Goal: Information Seeking & Learning: Learn about a topic

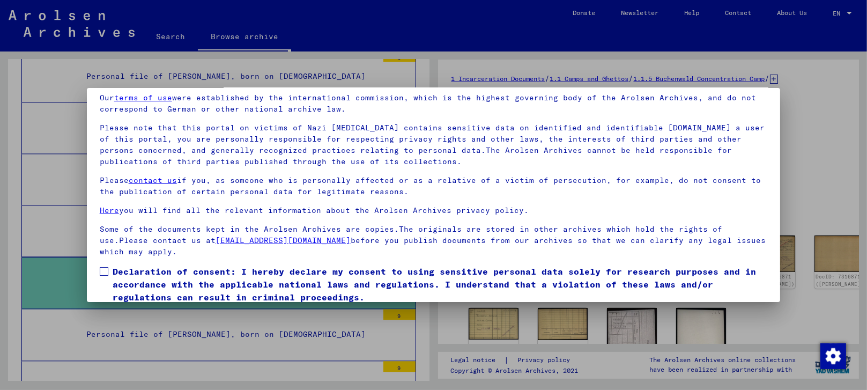
scroll to position [83, 0]
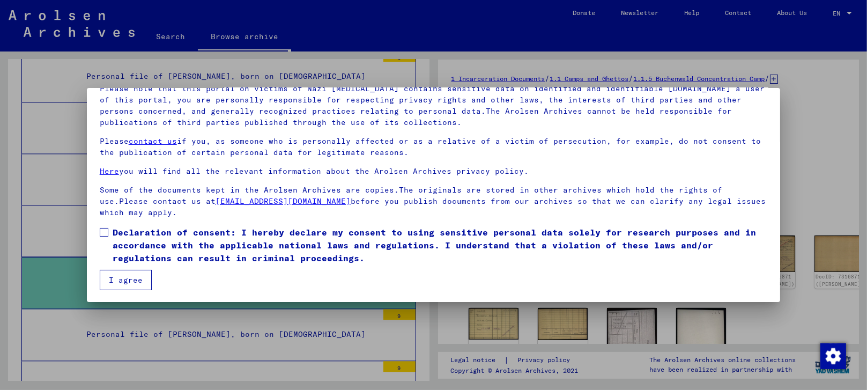
click at [101, 228] on span at bounding box center [104, 232] width 9 height 9
click at [121, 274] on button "I agree" at bounding box center [126, 280] width 52 height 20
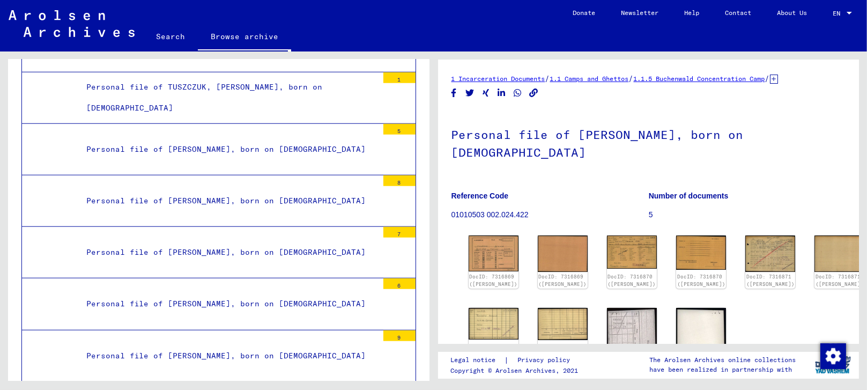
scroll to position [21293, 0]
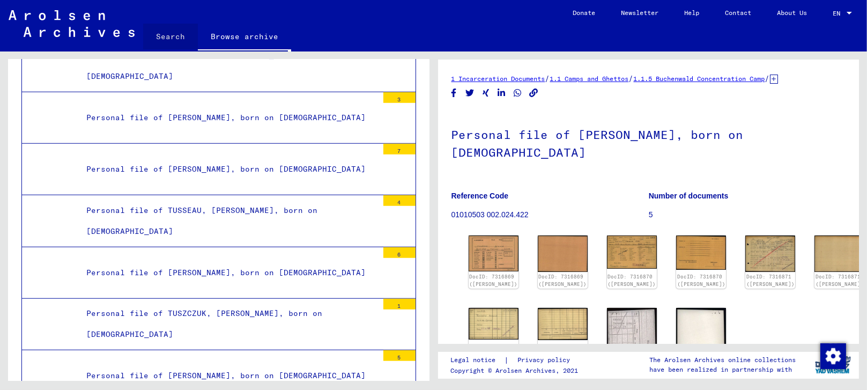
click at [171, 29] on link "Search" at bounding box center [170, 37] width 55 height 26
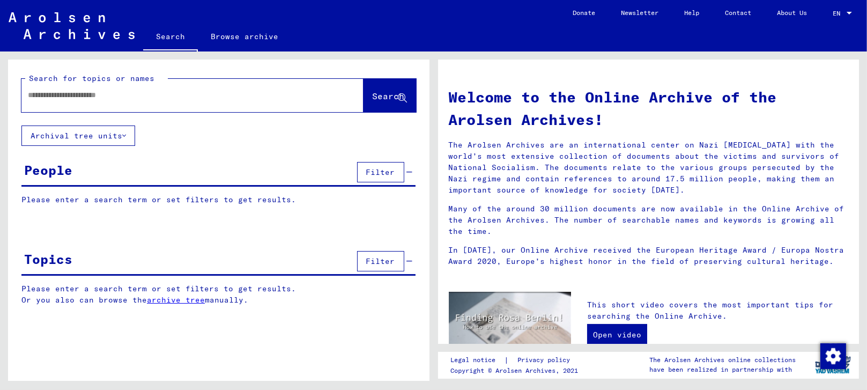
click at [121, 94] on input "text" at bounding box center [179, 94] width 303 height 11
paste input "**********"
click at [374, 93] on span "Search" at bounding box center [388, 96] width 32 height 11
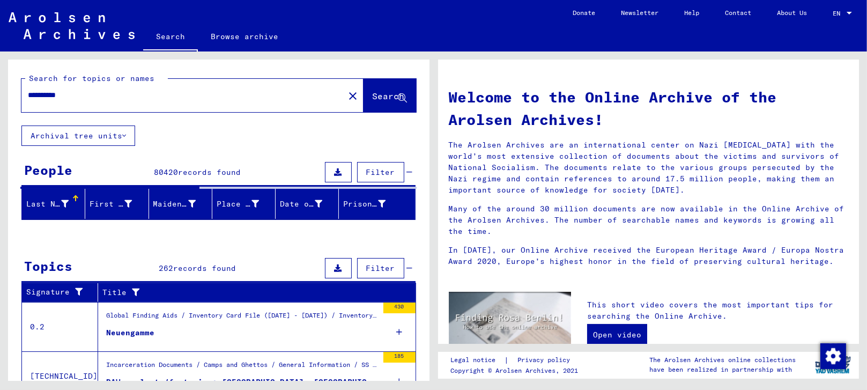
click at [80, 96] on input "**********" at bounding box center [179, 94] width 303 height 11
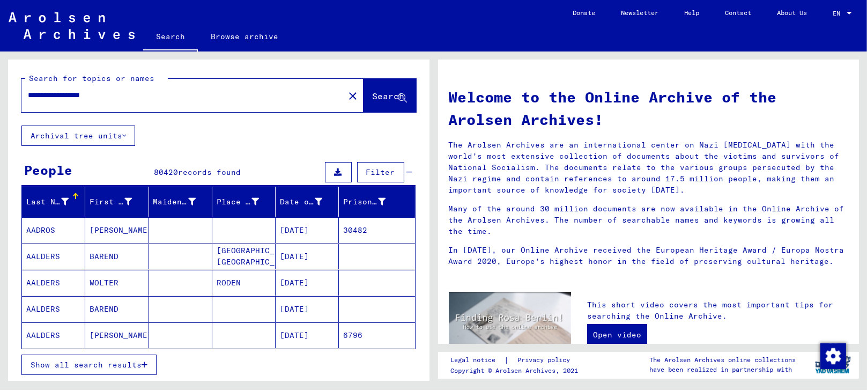
type input "**********"
click at [372, 96] on span "Search" at bounding box center [388, 96] width 32 height 11
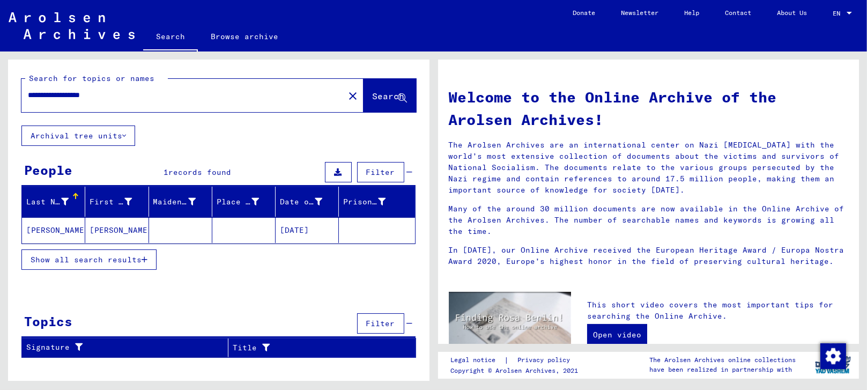
click at [104, 225] on mat-cell "[PERSON_NAME]" at bounding box center [116, 230] width 63 height 26
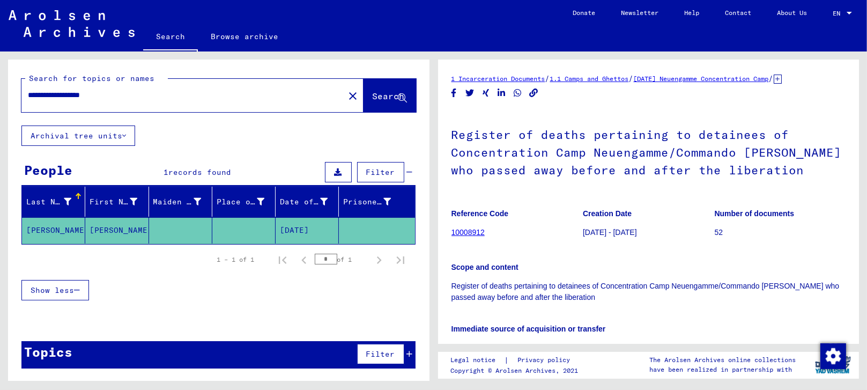
click at [463, 232] on link "10008912" at bounding box center [467, 232] width 33 height 9
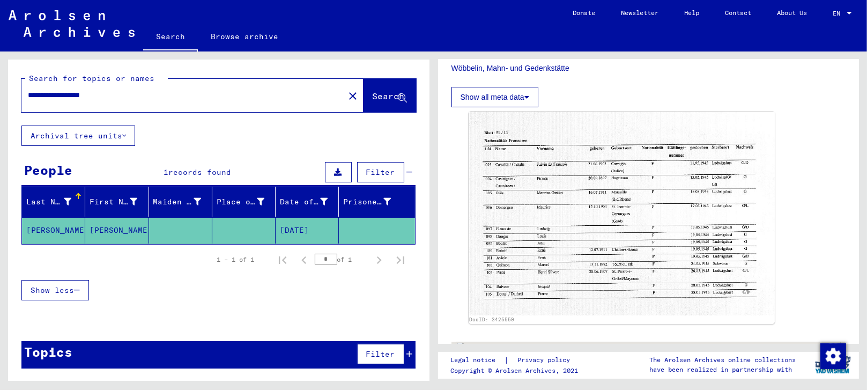
scroll to position [297, 0]
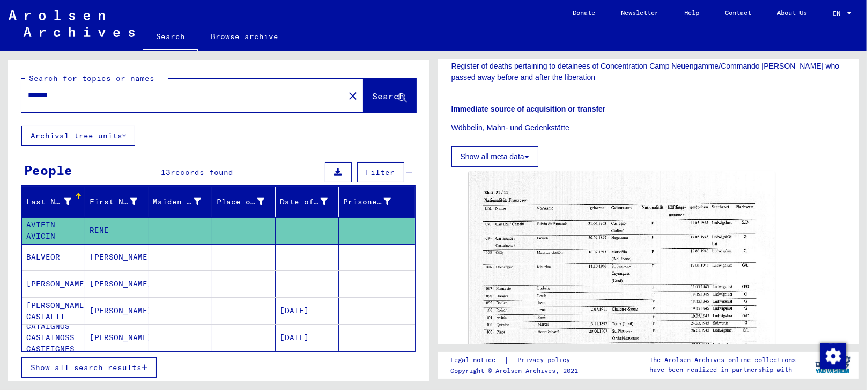
scroll to position [238, 0]
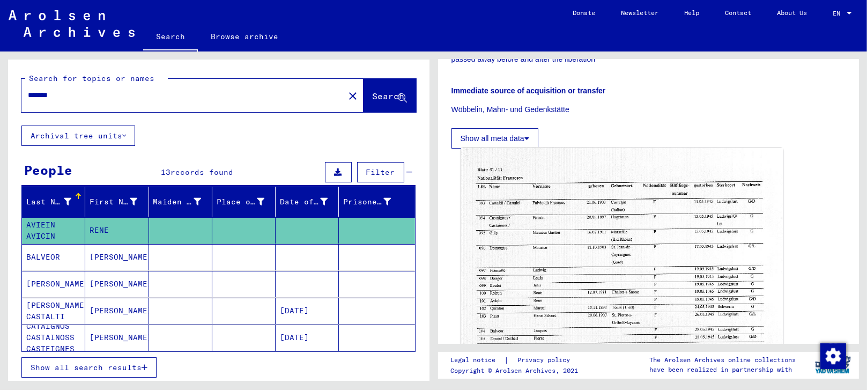
click at [539, 270] on img at bounding box center [621, 253] width 322 height 213
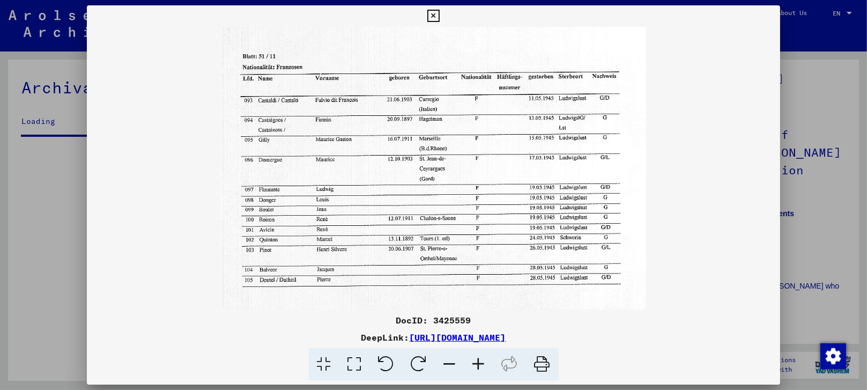
click at [432, 10] on icon at bounding box center [433, 16] width 12 height 13
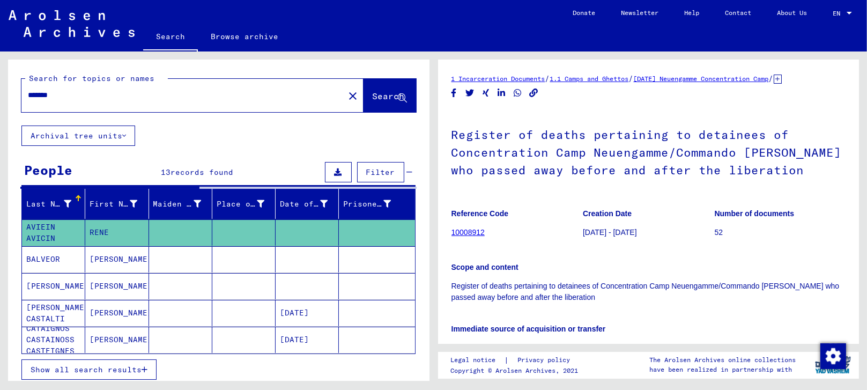
click at [346, 95] on mat-icon "close" at bounding box center [352, 95] width 13 height 13
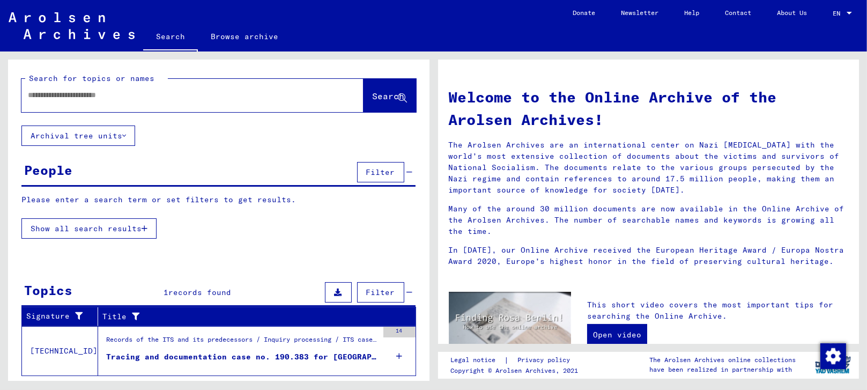
click at [85, 96] on input "text" at bounding box center [179, 94] width 303 height 11
type input "**********"
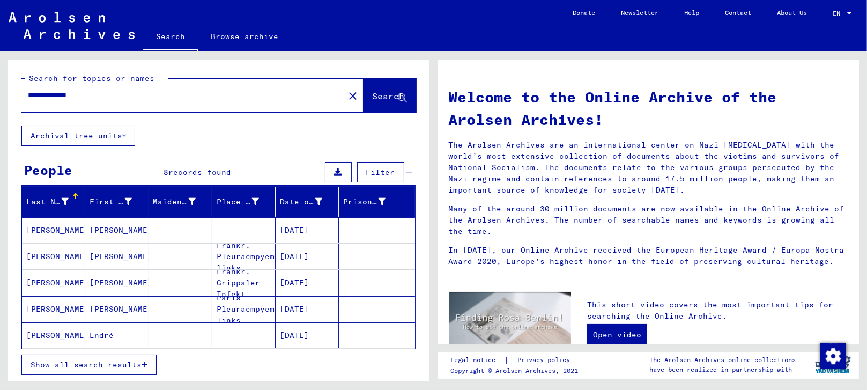
click at [95, 227] on mat-cell "[PERSON_NAME]" at bounding box center [116, 230] width 63 height 26
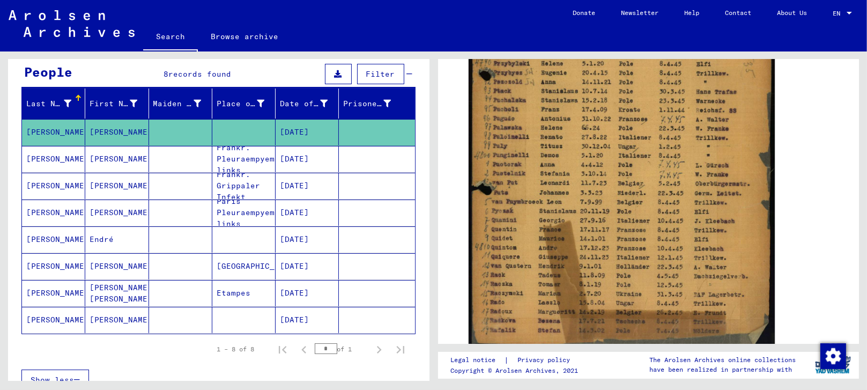
scroll to position [119, 0]
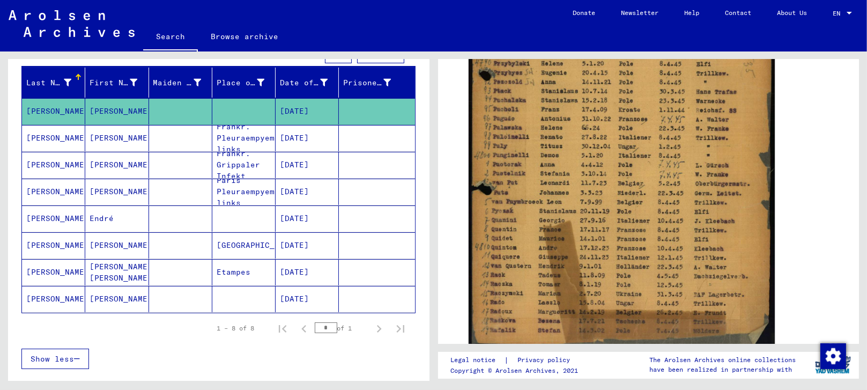
click at [178, 245] on mat-cell at bounding box center [180, 245] width 63 height 26
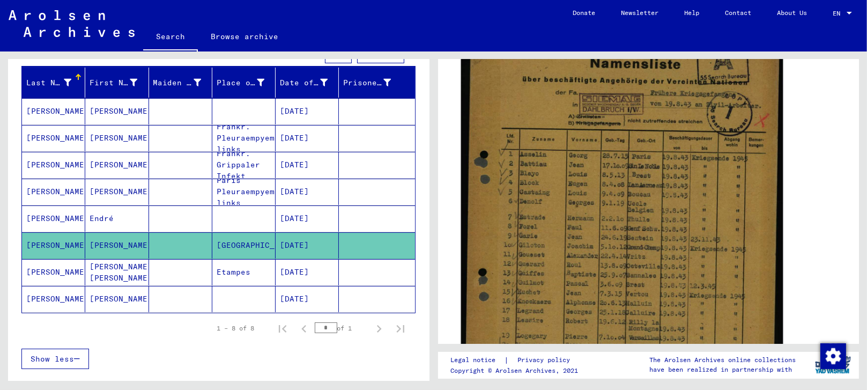
scroll to position [178, 0]
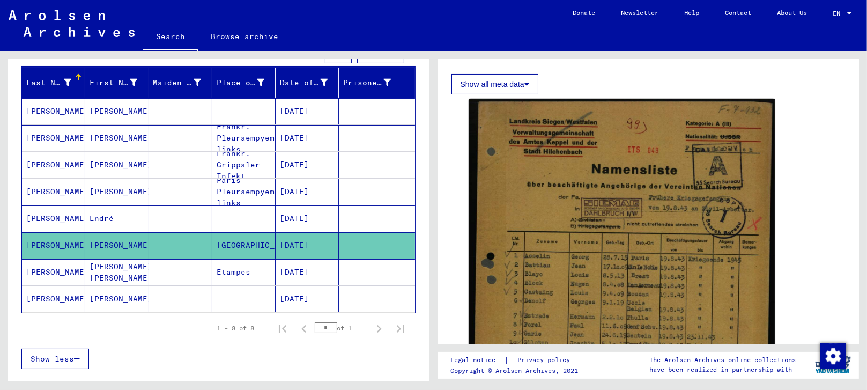
click at [114, 135] on mat-cell "[PERSON_NAME]" at bounding box center [116, 138] width 63 height 26
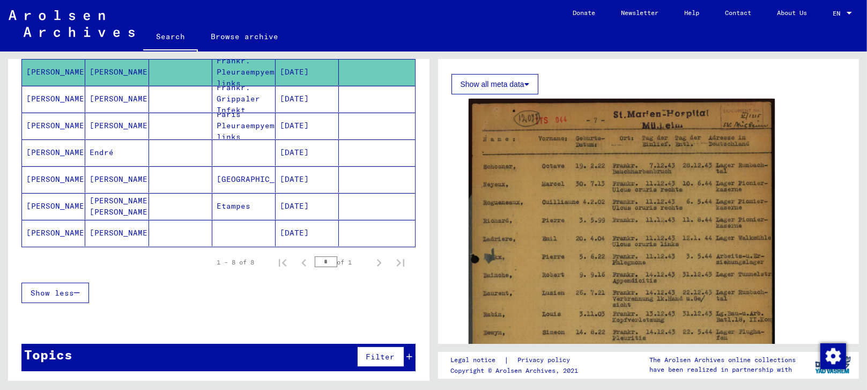
scroll to position [185, 0]
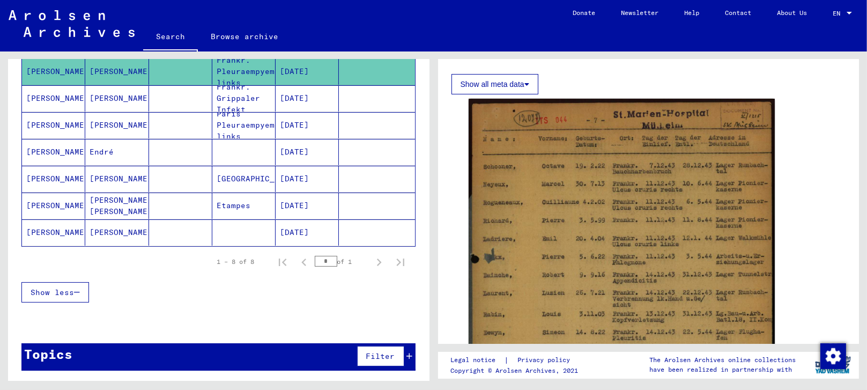
click at [59, 287] on span "Show less" at bounding box center [52, 292] width 43 height 10
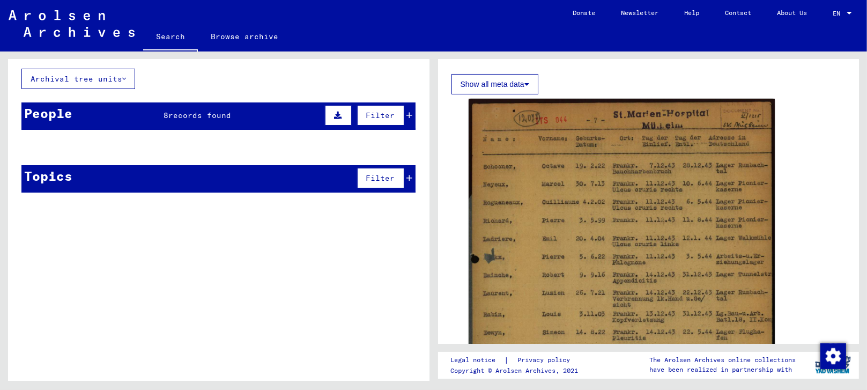
scroll to position [0, 0]
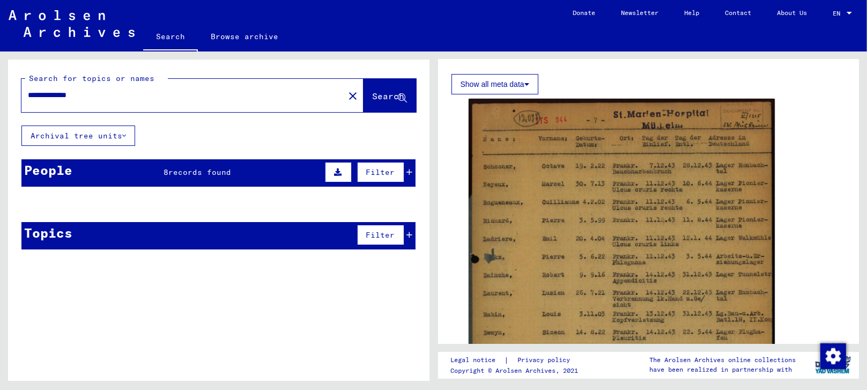
click at [346, 92] on mat-icon "close" at bounding box center [352, 95] width 13 height 13
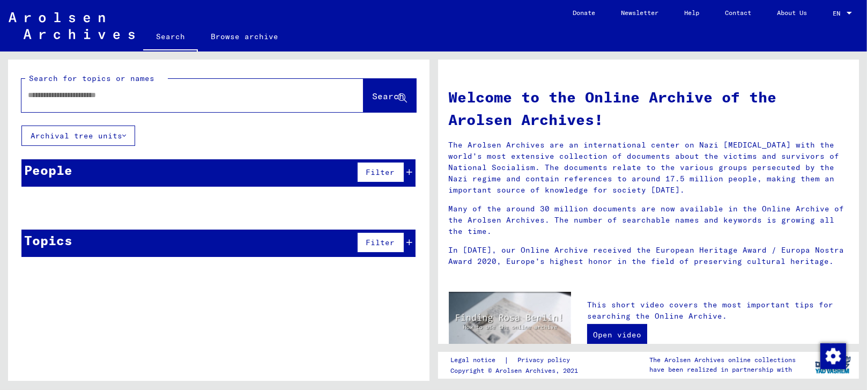
click at [77, 94] on input "text" at bounding box center [179, 94] width 303 height 11
paste input "**********"
type input "**********"
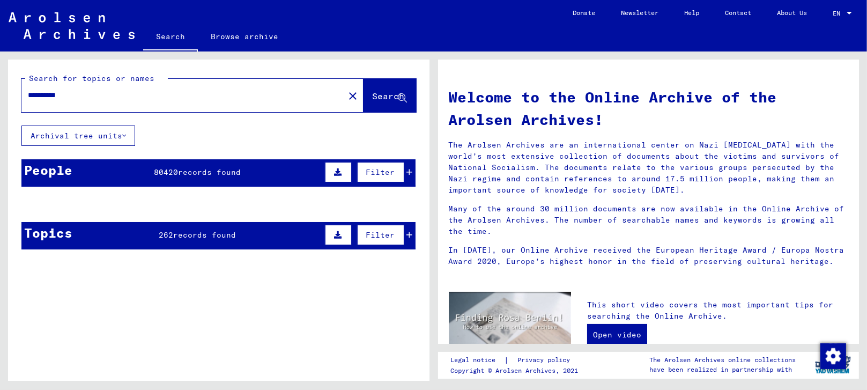
click at [147, 171] on div "People 80420 records found Filter" at bounding box center [218, 172] width 394 height 27
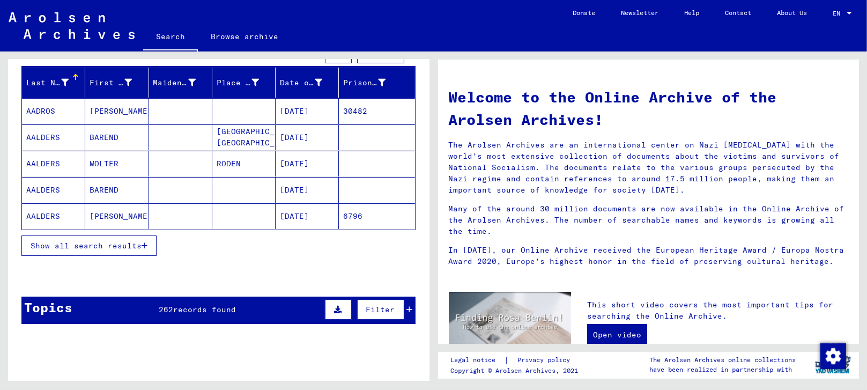
scroll to position [178, 0]
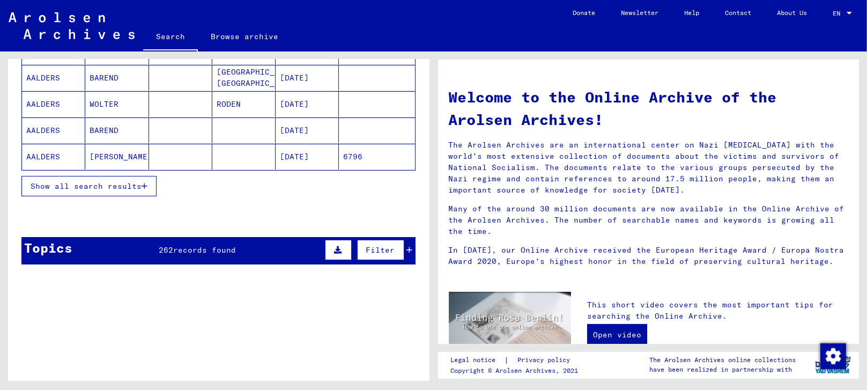
click at [84, 242] on div "Topics 262 records found Filter" at bounding box center [218, 250] width 394 height 27
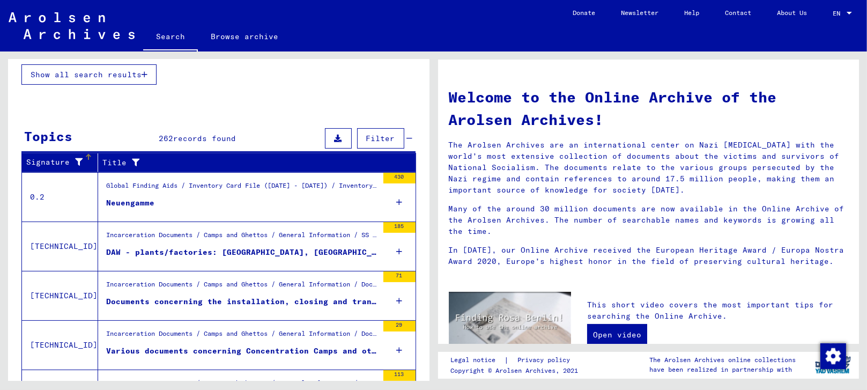
scroll to position [297, 0]
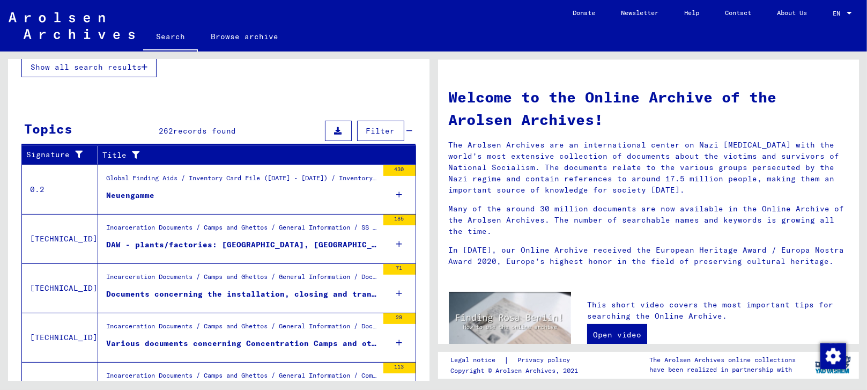
click at [145, 193] on div "Neuengamme" at bounding box center [130, 195] width 48 height 11
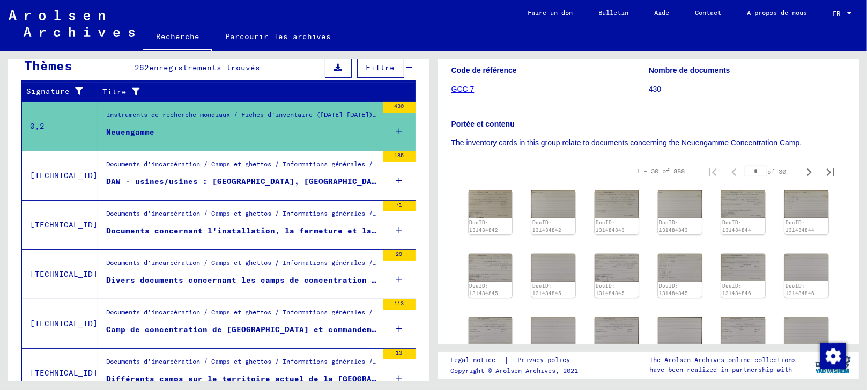
scroll to position [189, 0]
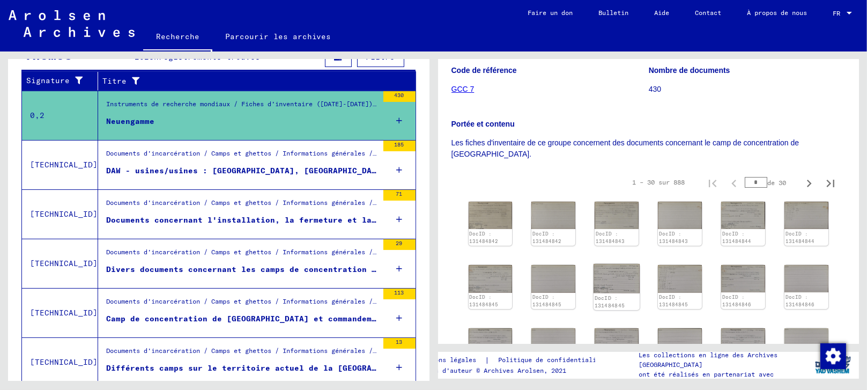
click at [615, 269] on img at bounding box center [616, 278] width 46 height 29
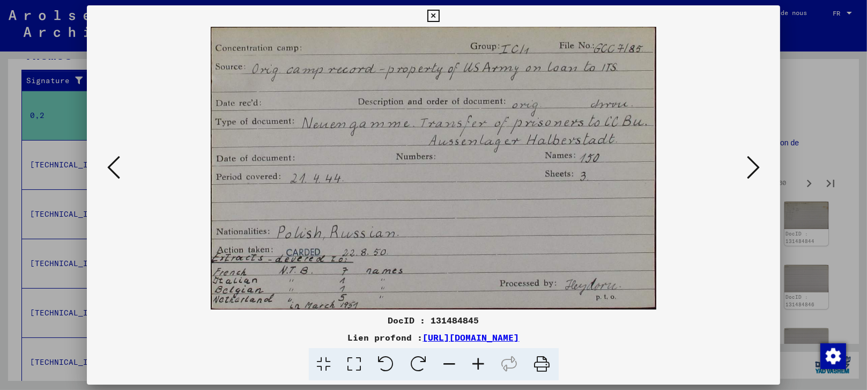
click at [751, 159] on icon at bounding box center [752, 167] width 13 height 26
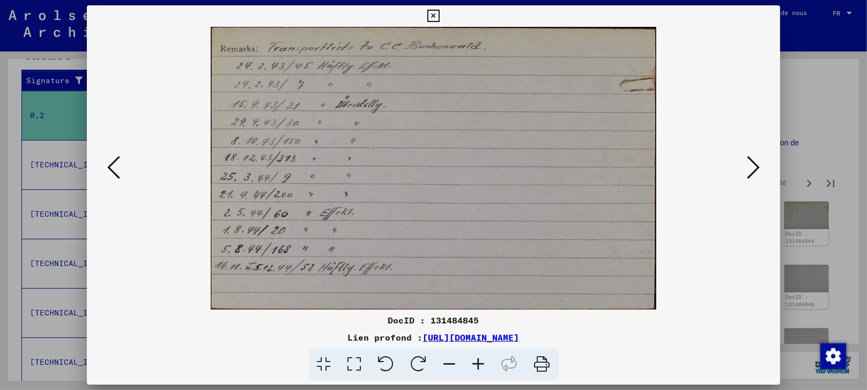
click at [751, 159] on icon at bounding box center [752, 167] width 13 height 26
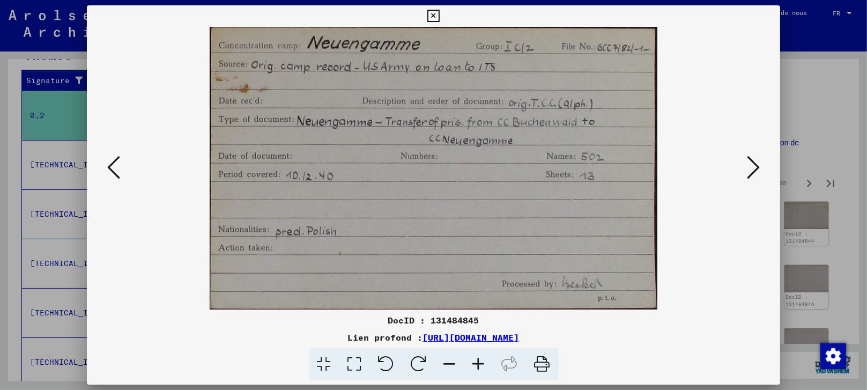
click at [755, 167] on icon at bounding box center [752, 167] width 13 height 26
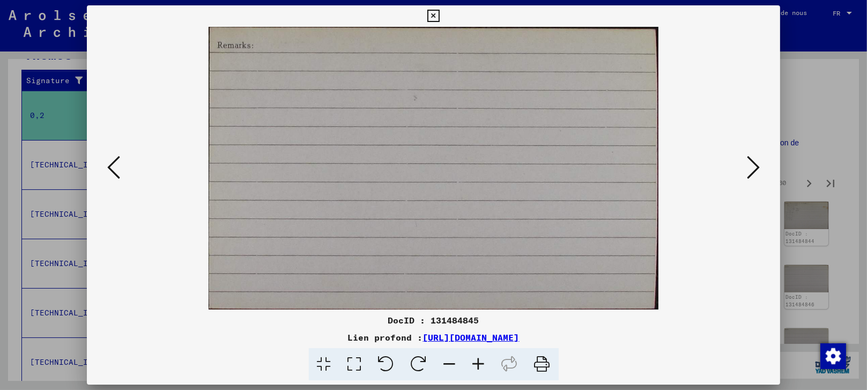
click at [755, 167] on icon at bounding box center [752, 167] width 13 height 26
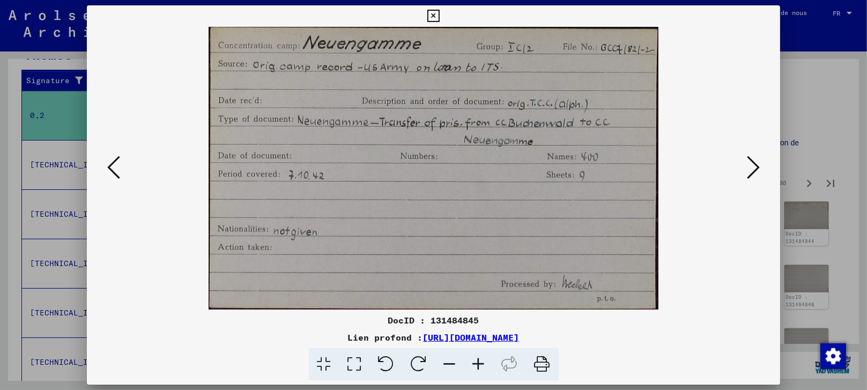
click at [755, 167] on icon at bounding box center [752, 167] width 13 height 26
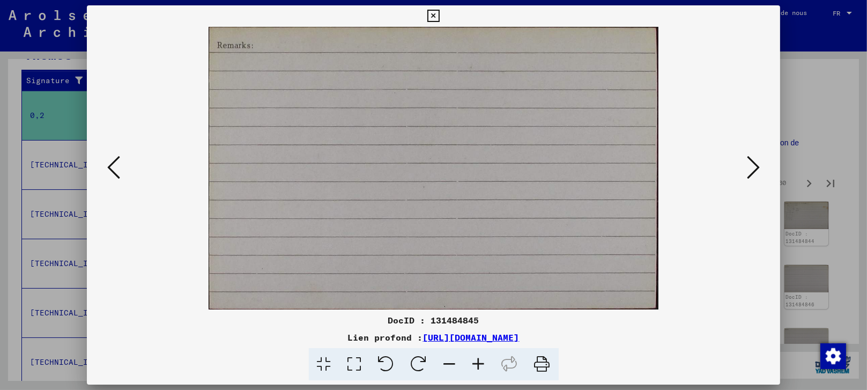
click at [755, 167] on icon at bounding box center [752, 167] width 13 height 26
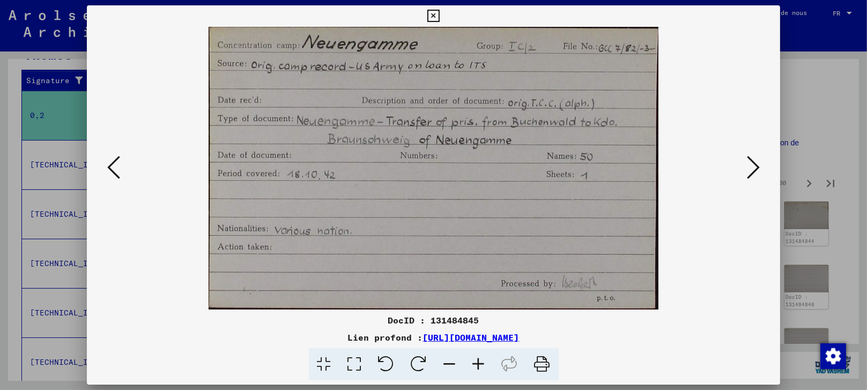
click at [755, 167] on icon at bounding box center [752, 167] width 13 height 26
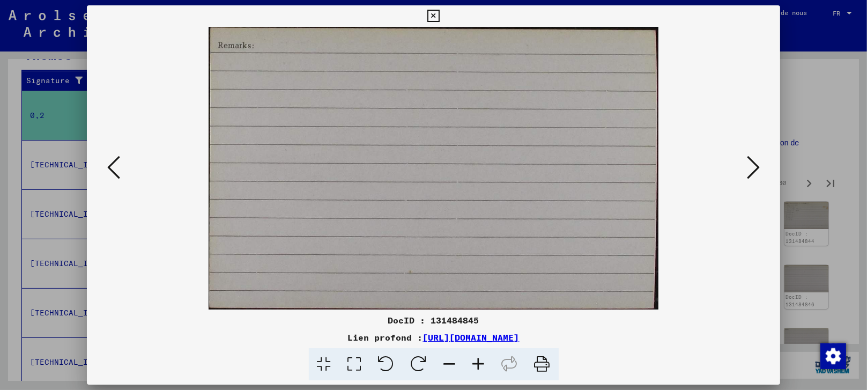
click at [755, 167] on icon at bounding box center [752, 167] width 13 height 26
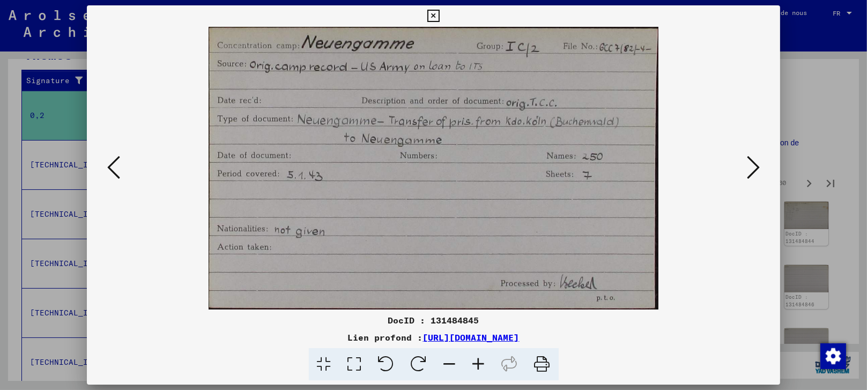
click at [753, 168] on icon at bounding box center [752, 167] width 13 height 26
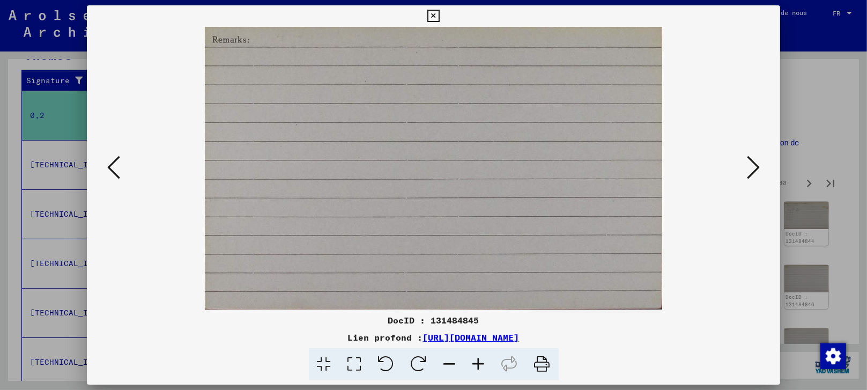
click at [810, 93] on div at bounding box center [433, 195] width 867 height 390
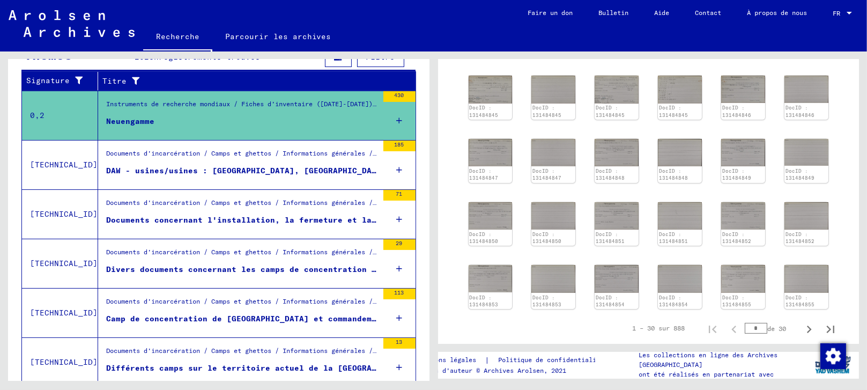
scroll to position [357, 0]
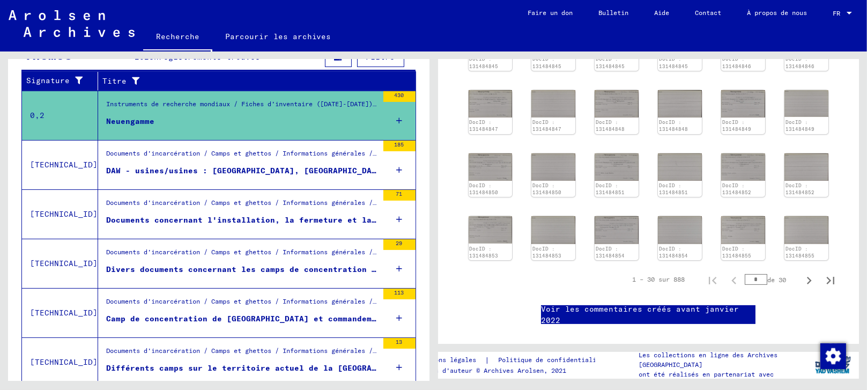
click at [193, 170] on font "DAW - usines/usines : [GEOGRAPHIC_DATA], [GEOGRAPHIC_DATA]-[GEOGRAPHIC_DATA], […" at bounding box center [521, 171] width 830 height 10
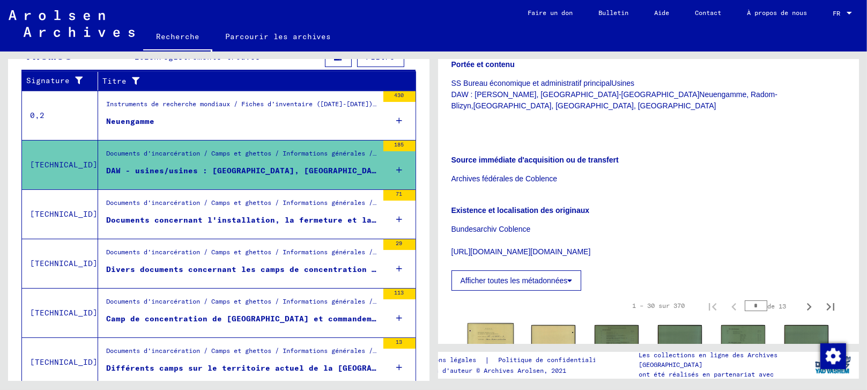
scroll to position [297, 0]
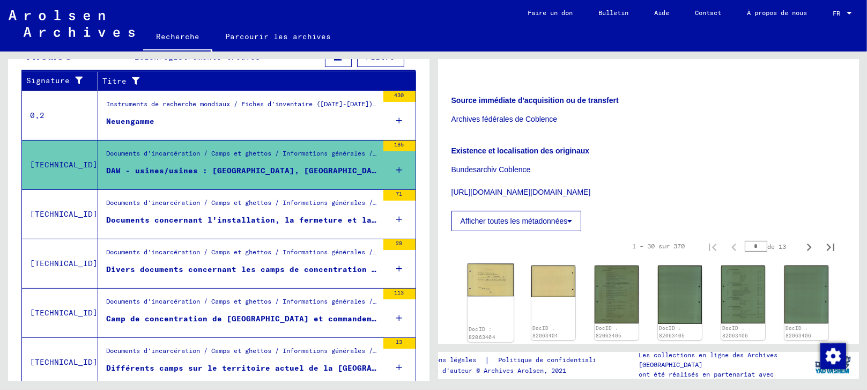
click at [491, 264] on img at bounding box center [490, 280] width 46 height 33
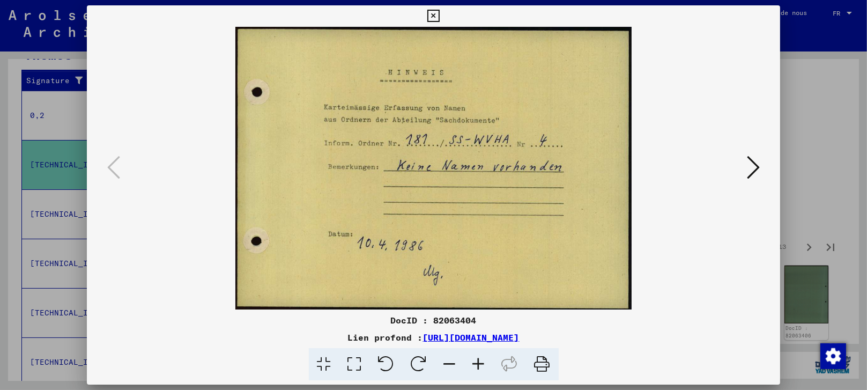
click at [753, 163] on icon at bounding box center [752, 167] width 13 height 26
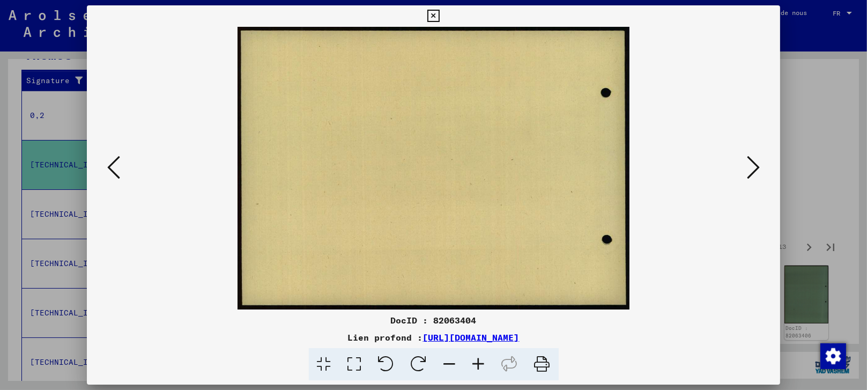
click at [753, 163] on icon at bounding box center [752, 167] width 13 height 26
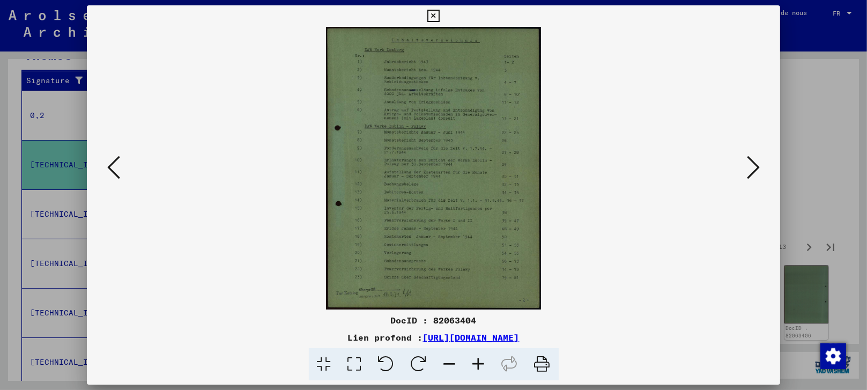
click at [753, 163] on icon at bounding box center [752, 167] width 13 height 26
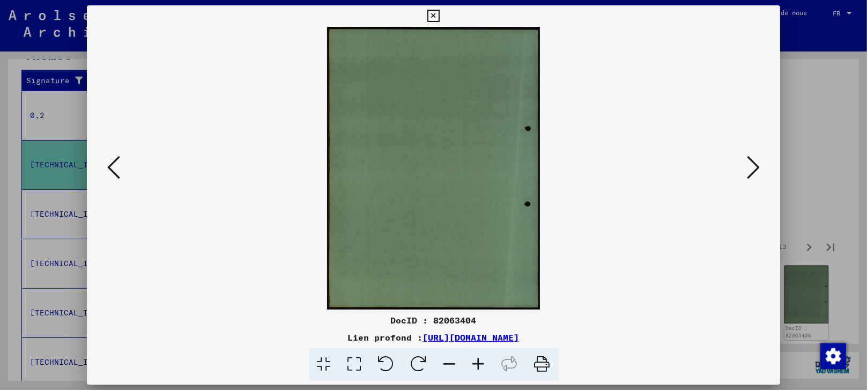
click at [753, 163] on icon at bounding box center [752, 167] width 13 height 26
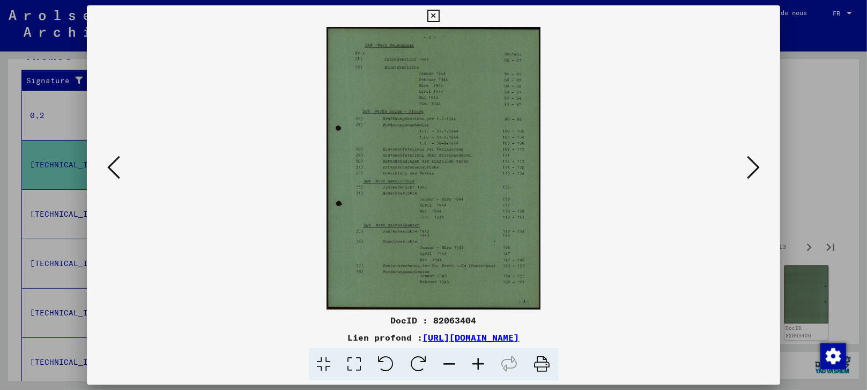
click at [753, 163] on icon at bounding box center [752, 167] width 13 height 26
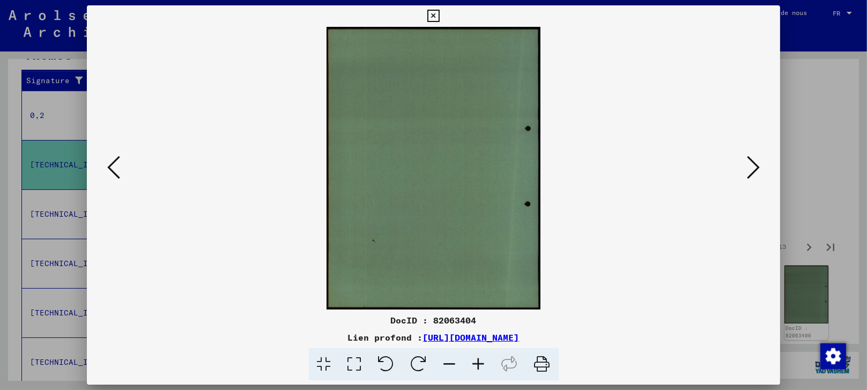
click at [751, 162] on icon at bounding box center [752, 167] width 13 height 26
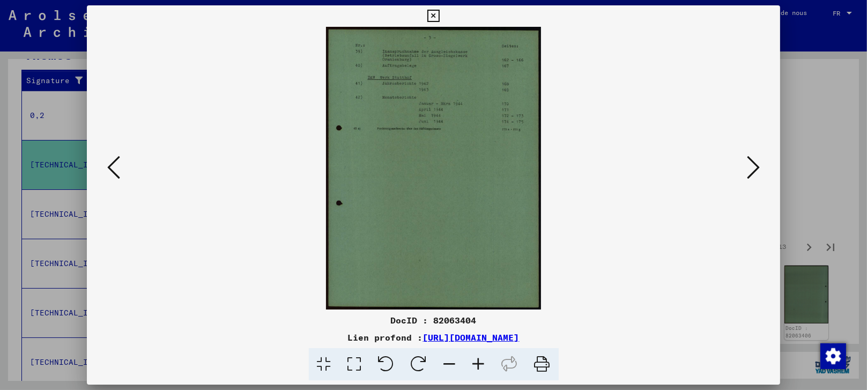
click at [748, 171] on icon at bounding box center [752, 167] width 13 height 26
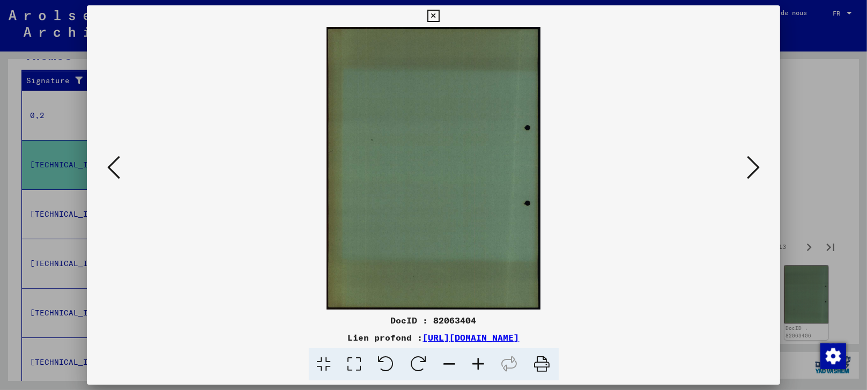
click at [800, 159] on div at bounding box center [433, 195] width 867 height 390
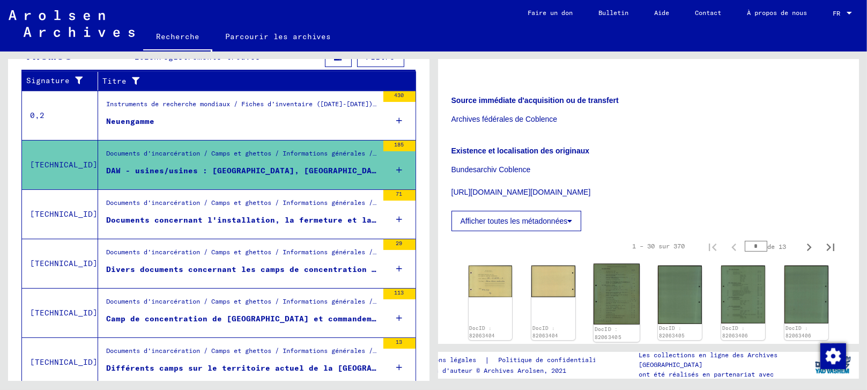
click at [614, 264] on img at bounding box center [616, 294] width 46 height 61
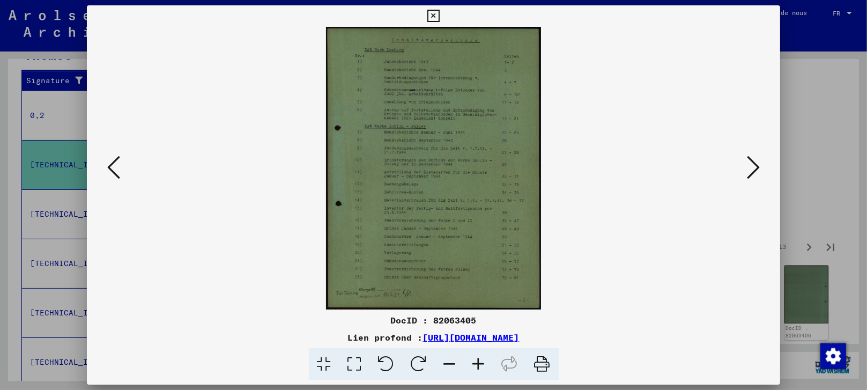
drag, startPoint x: 352, startPoint y: 359, endPoint x: 358, endPoint y: 345, distance: 14.6
click at [353, 358] on icon at bounding box center [354, 364] width 31 height 33
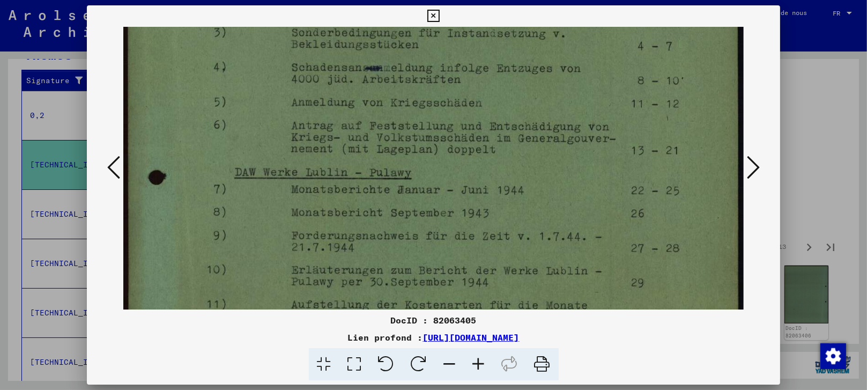
scroll to position [141, 0]
drag, startPoint x: 318, startPoint y: 217, endPoint x: 355, endPoint y: 76, distance: 145.7
click at [355, 76] on img at bounding box center [433, 292] width 621 height 815
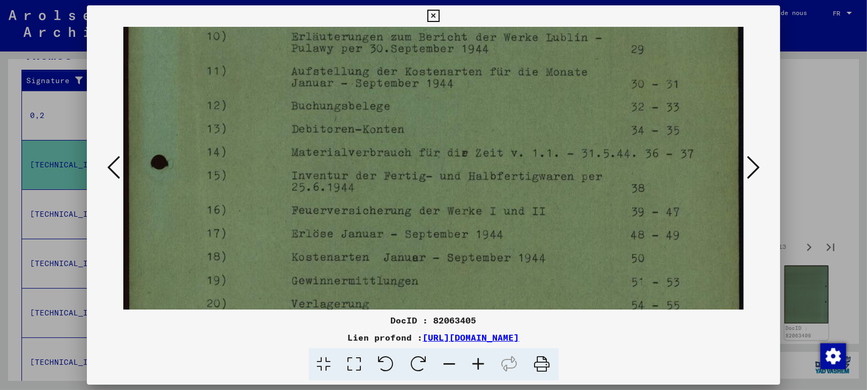
drag, startPoint x: 274, startPoint y: 251, endPoint x: 316, endPoint y: 21, distance: 234.3
click at [316, 21] on div "DocID : 82063405 Lien profond : [URL][DOMAIN_NAME]" at bounding box center [433, 192] width 693 height 375
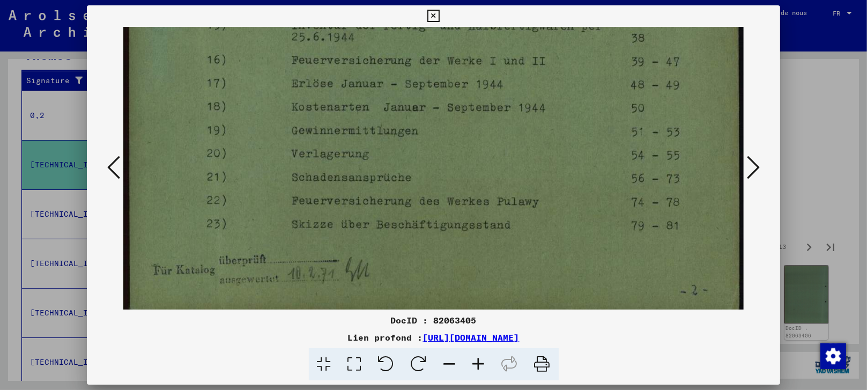
scroll to position [532, 0]
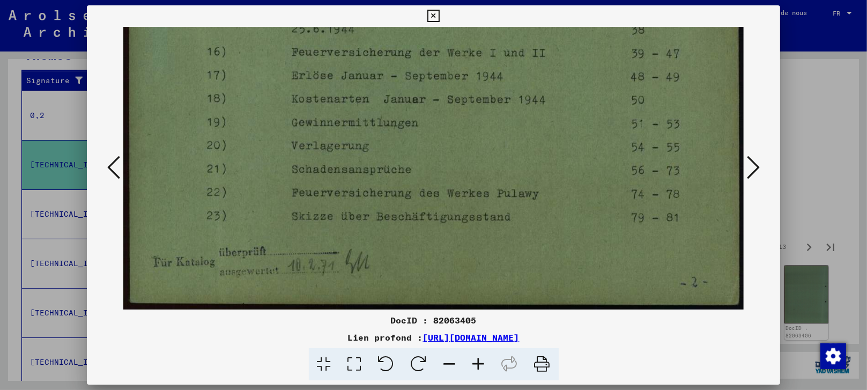
drag, startPoint x: 297, startPoint y: 222, endPoint x: 373, endPoint y: 35, distance: 201.9
click at [748, 165] on icon at bounding box center [752, 167] width 13 height 26
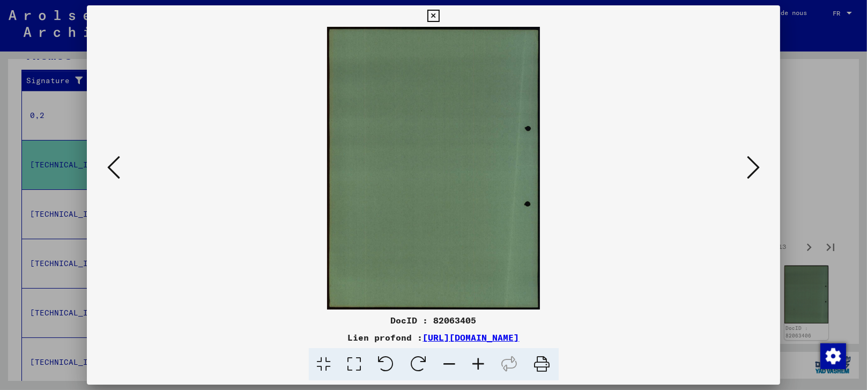
click at [749, 165] on icon at bounding box center [752, 167] width 13 height 26
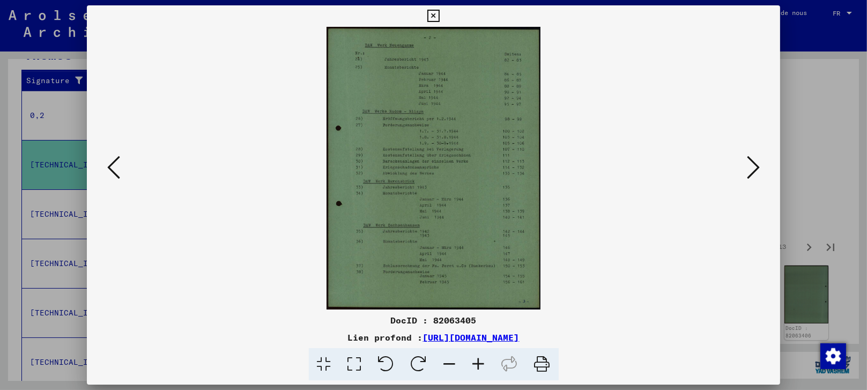
click at [357, 355] on icon at bounding box center [354, 364] width 31 height 33
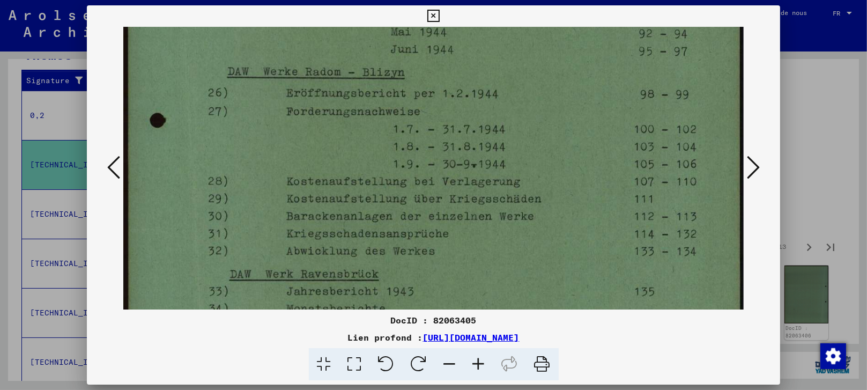
scroll to position [200, 0]
drag, startPoint x: 319, startPoint y: 246, endPoint x: 327, endPoint y: 48, distance: 198.4
click at [327, 48] on img at bounding box center [433, 235] width 621 height 817
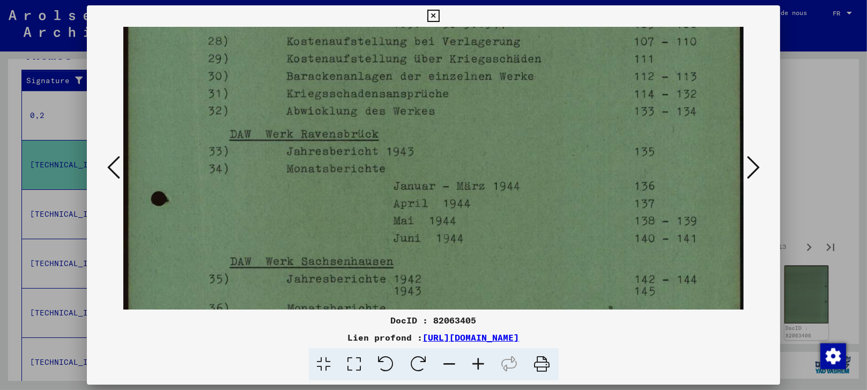
drag, startPoint x: 257, startPoint y: 219, endPoint x: 271, endPoint y: 81, distance: 137.9
click at [271, 81] on img at bounding box center [433, 96] width 621 height 817
click at [271, 83] on img at bounding box center [433, 96] width 621 height 817
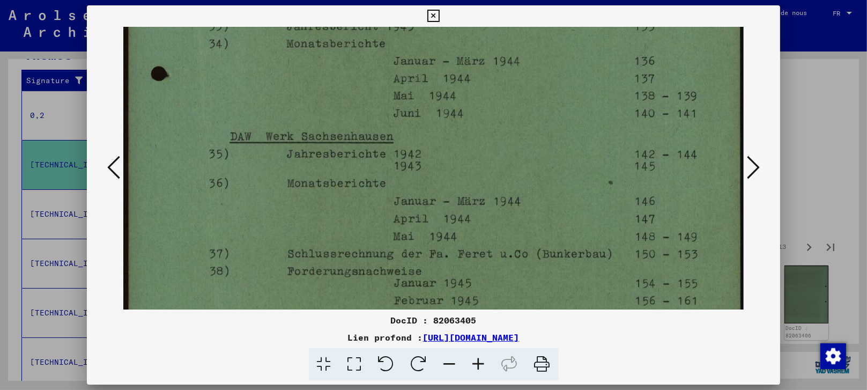
scroll to position [473, 0]
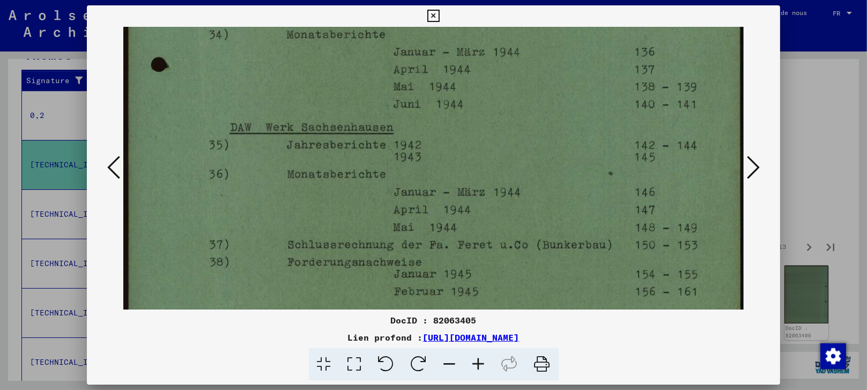
drag, startPoint x: 245, startPoint y: 216, endPoint x: 280, endPoint y: 83, distance: 138.4
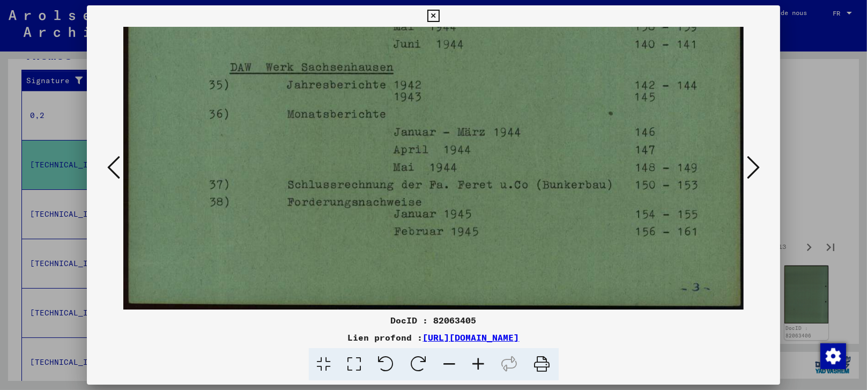
scroll to position [534, 0]
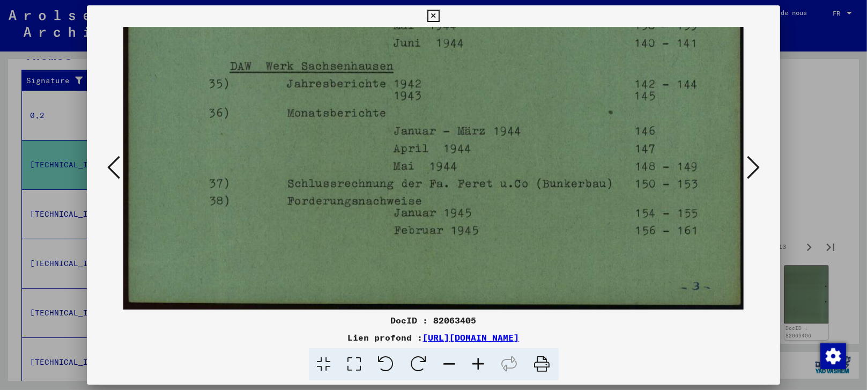
drag, startPoint x: 264, startPoint y: 233, endPoint x: 299, endPoint y: 116, distance: 121.5
click at [759, 160] on icon at bounding box center [752, 167] width 13 height 26
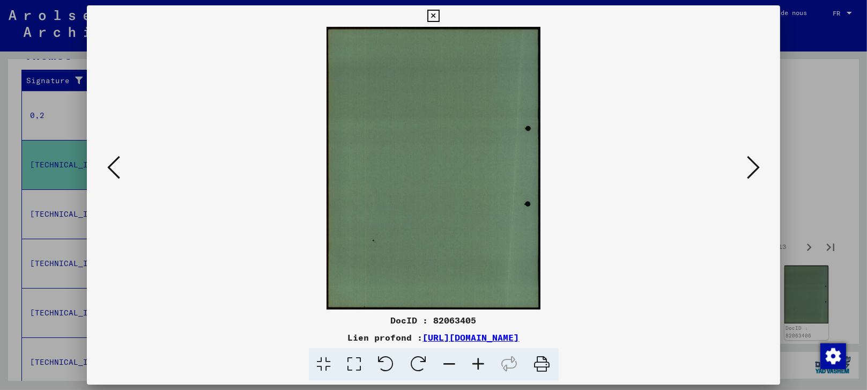
click at [756, 160] on icon at bounding box center [752, 167] width 13 height 26
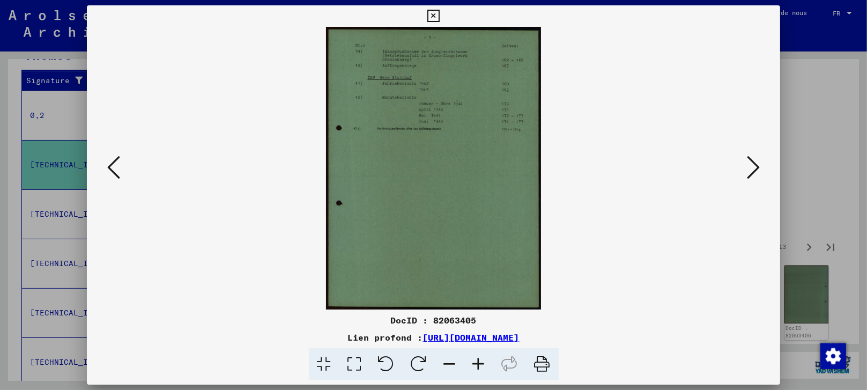
click at [756, 160] on icon at bounding box center [752, 167] width 13 height 26
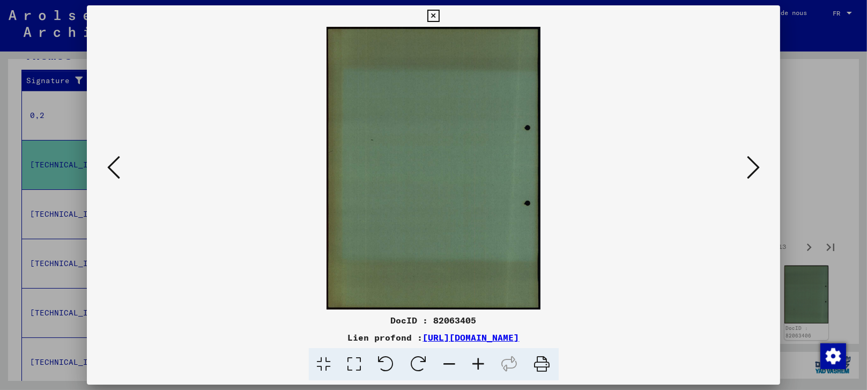
click at [755, 160] on icon at bounding box center [752, 167] width 13 height 26
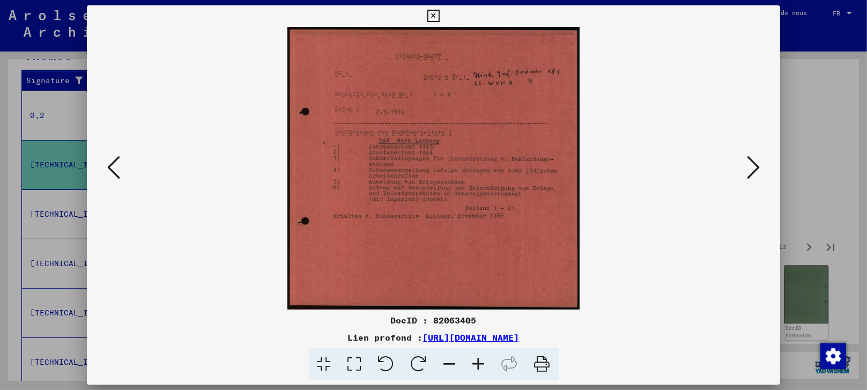
click at [755, 160] on icon at bounding box center [752, 167] width 13 height 26
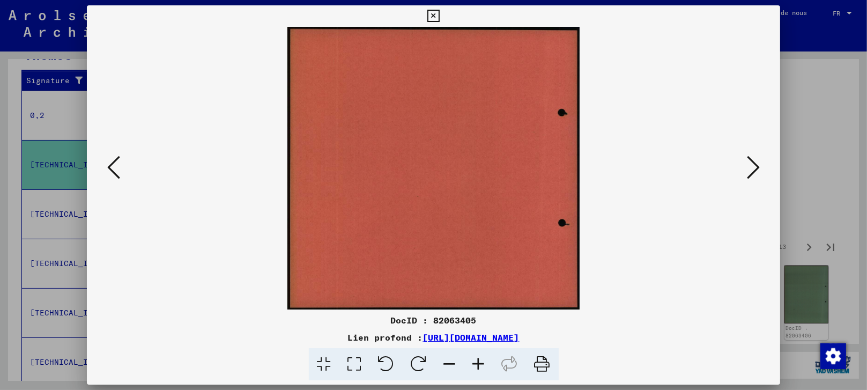
click at [755, 160] on icon at bounding box center [752, 167] width 13 height 26
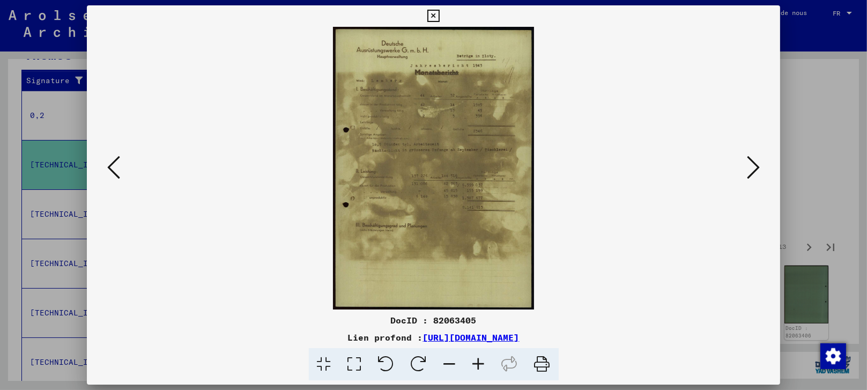
click at [449, 161] on img at bounding box center [433, 168] width 621 height 282
drag, startPoint x: 354, startPoint y: 364, endPoint x: 354, endPoint y: 359, distance: 5.4
click at [354, 364] on icon at bounding box center [354, 364] width 31 height 33
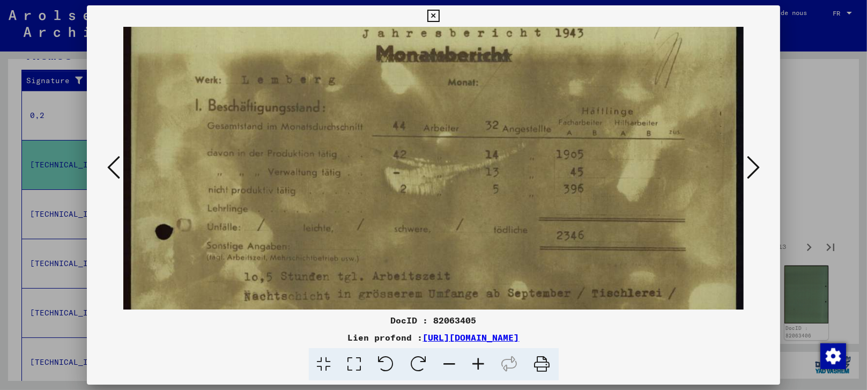
scroll to position [120, 0]
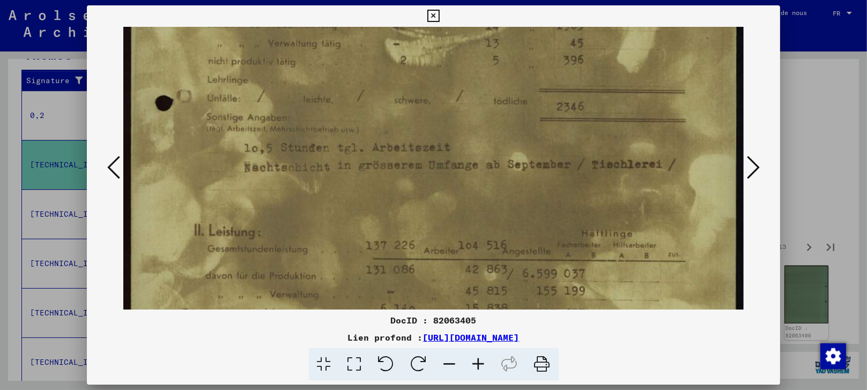
drag, startPoint x: 240, startPoint y: 271, endPoint x: 275, endPoint y: 31, distance: 242.7
click at [275, 31] on img at bounding box center [433, 222] width 621 height 874
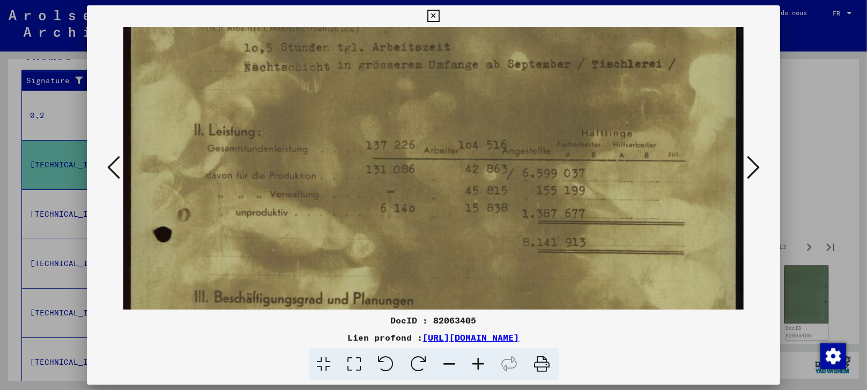
scroll to position [343, 0]
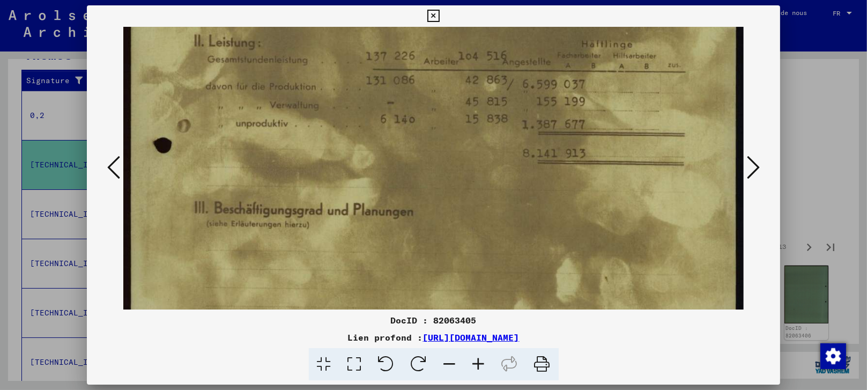
drag, startPoint x: 215, startPoint y: 251, endPoint x: 260, endPoint y: 64, distance: 192.5
click at [260, 64] on img at bounding box center [433, 32] width 621 height 874
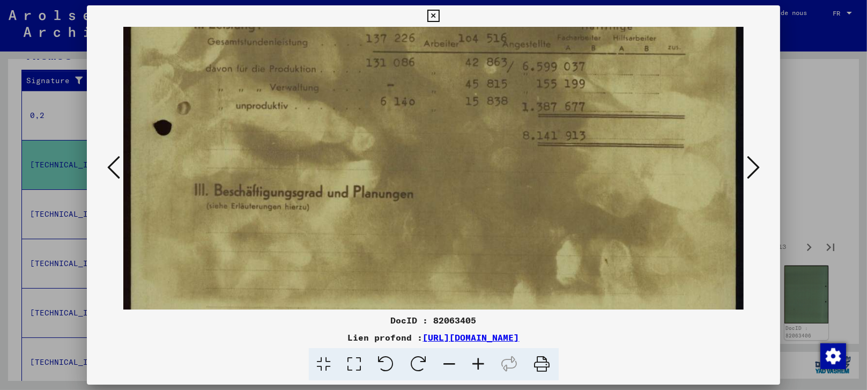
scroll to position [349, 0]
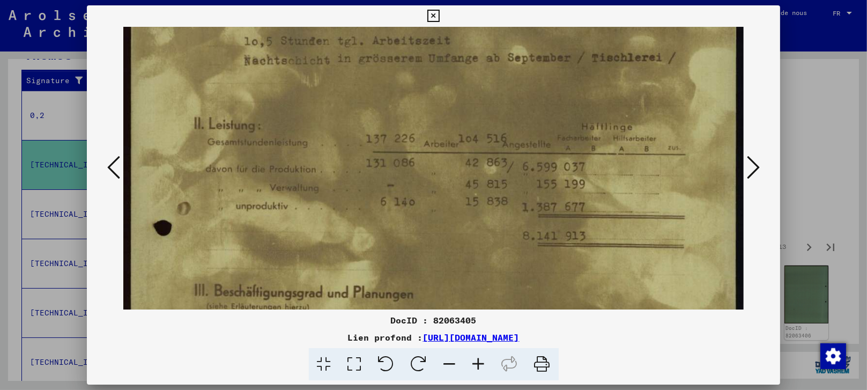
drag, startPoint x: 272, startPoint y: 257, endPoint x: 257, endPoint y: 339, distance: 82.8
click at [257, 339] on div "DocID : 82063405 Lien profond : [URL][DOMAIN_NAME]" at bounding box center [433, 192] width 693 height 375
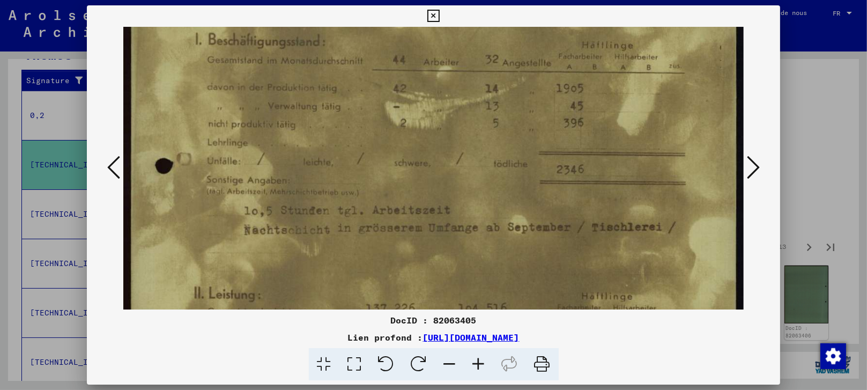
drag, startPoint x: 269, startPoint y: 144, endPoint x: 241, endPoint y: 312, distance: 170.0
click at [241, 312] on div "DocID : 82063405 Lien profond : [URL][DOMAIN_NAME]" at bounding box center [433, 192] width 693 height 375
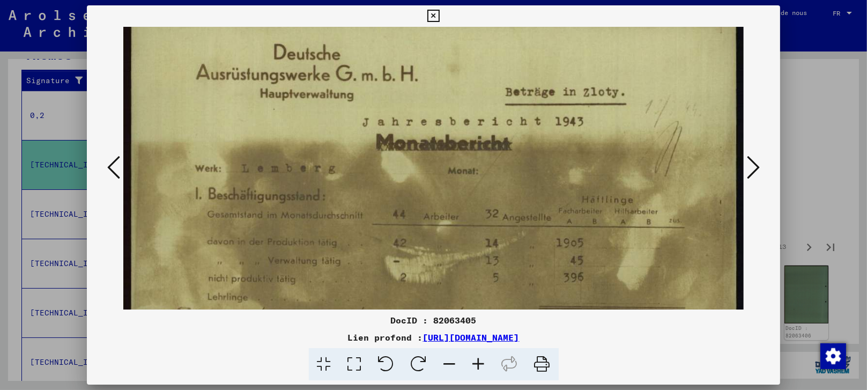
scroll to position [32, 0]
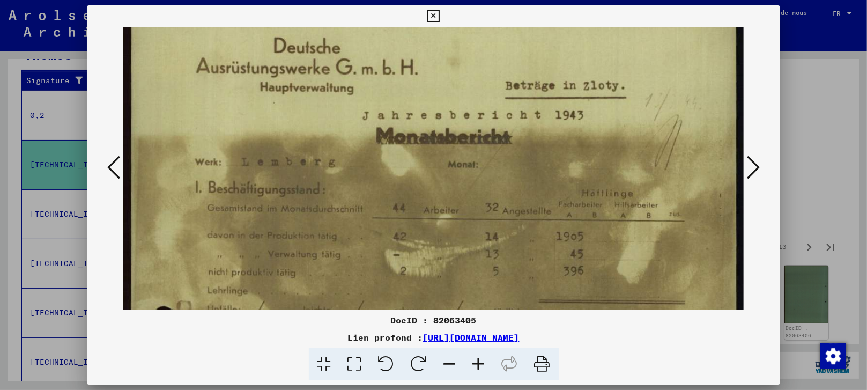
drag, startPoint x: 277, startPoint y: 153, endPoint x: 249, endPoint y: 297, distance: 146.3
click at [752, 160] on icon at bounding box center [752, 167] width 13 height 26
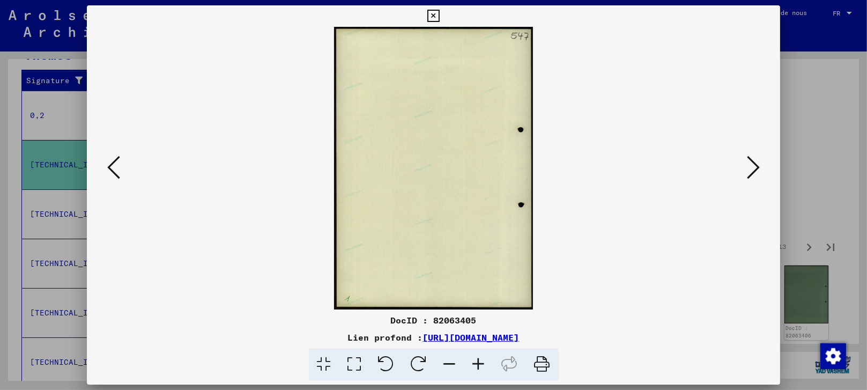
click at [752, 160] on icon at bounding box center [752, 167] width 13 height 26
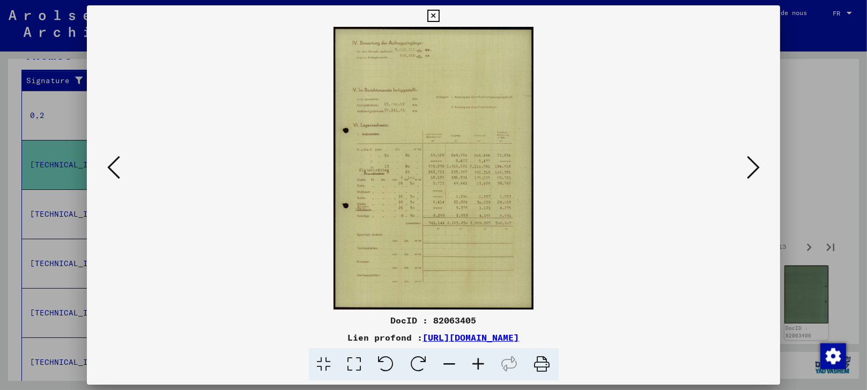
click at [752, 160] on icon at bounding box center [752, 167] width 13 height 26
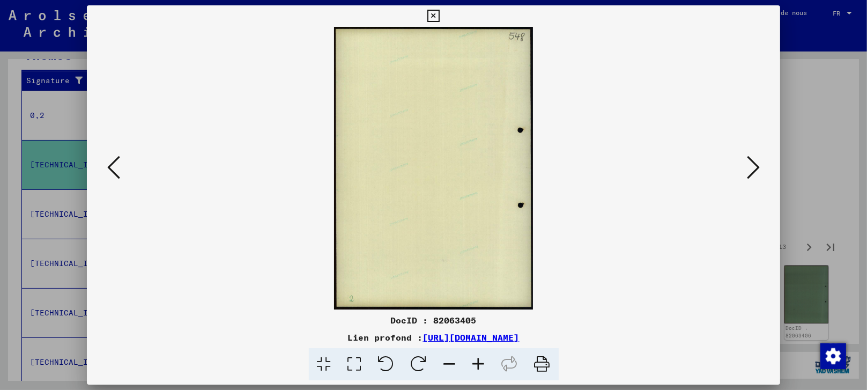
click at [752, 160] on icon at bounding box center [752, 167] width 13 height 26
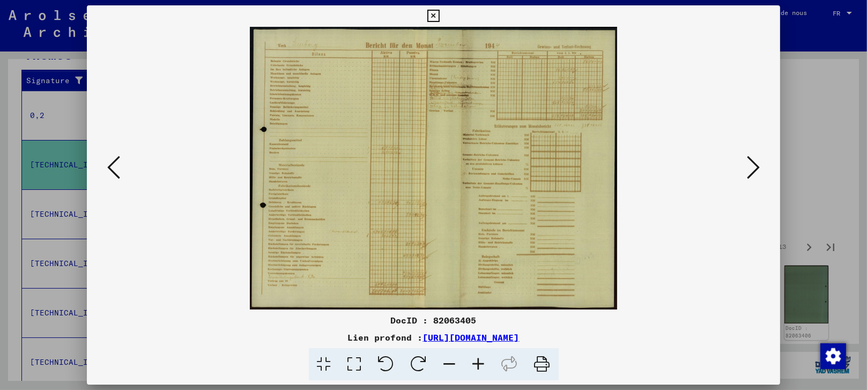
click at [752, 160] on icon at bounding box center [752, 167] width 13 height 26
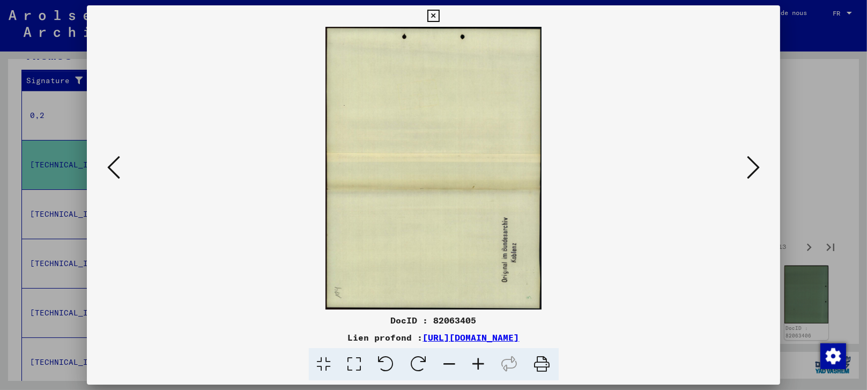
click at [752, 160] on icon at bounding box center [752, 167] width 13 height 26
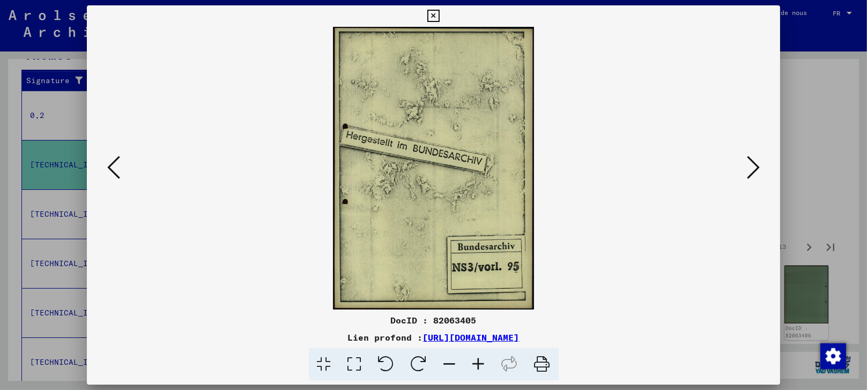
click at [752, 160] on icon at bounding box center [752, 167] width 13 height 26
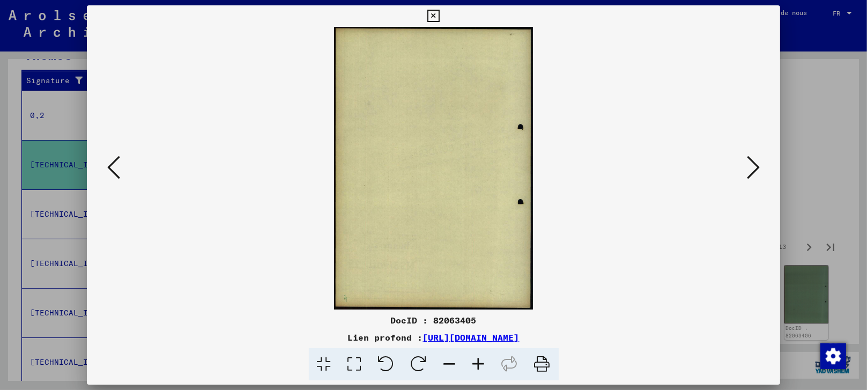
click at [752, 160] on icon at bounding box center [752, 167] width 13 height 26
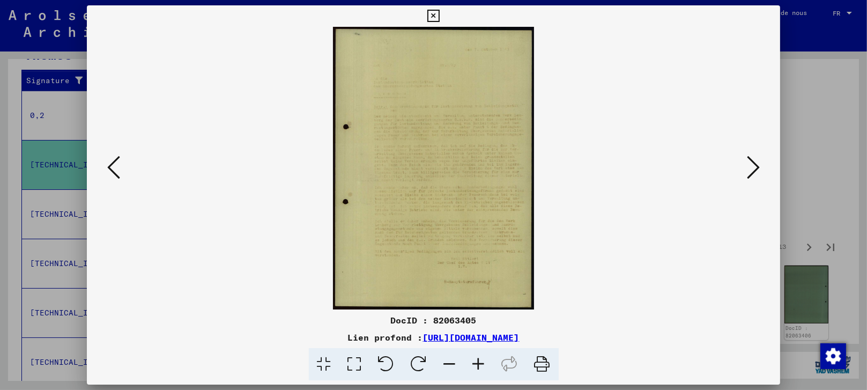
click at [752, 160] on icon at bounding box center [752, 167] width 13 height 26
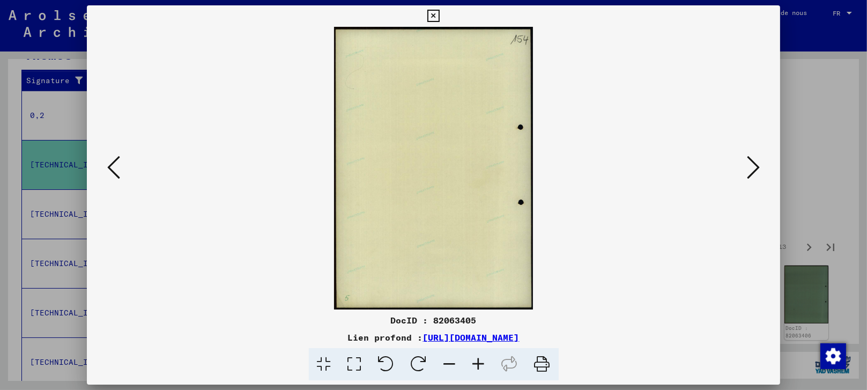
click at [752, 160] on icon at bounding box center [752, 167] width 13 height 26
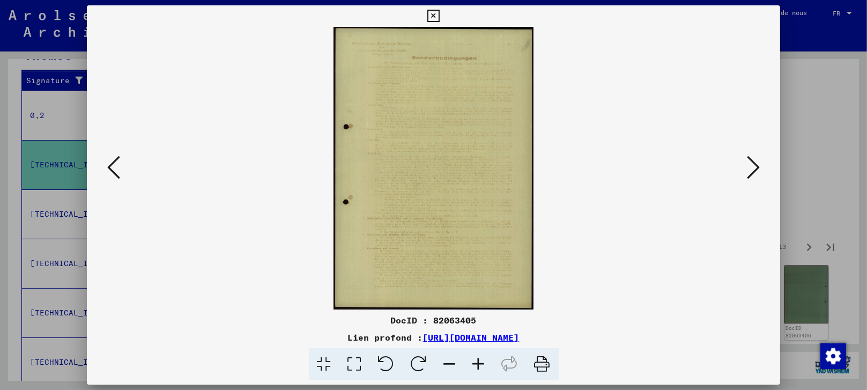
click at [752, 160] on icon at bounding box center [752, 167] width 13 height 26
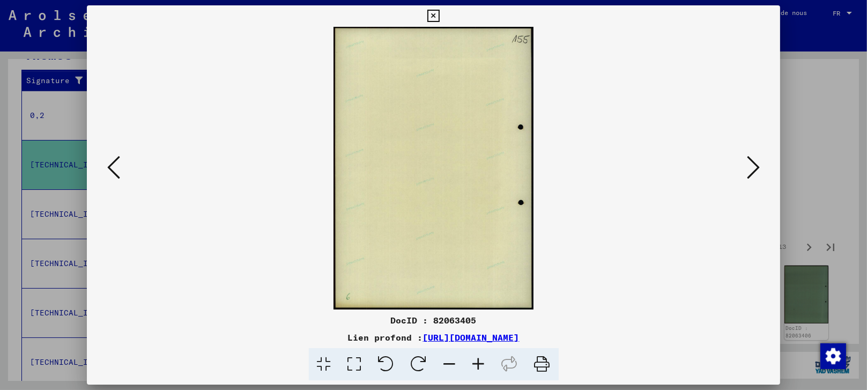
click at [752, 160] on icon at bounding box center [752, 167] width 13 height 26
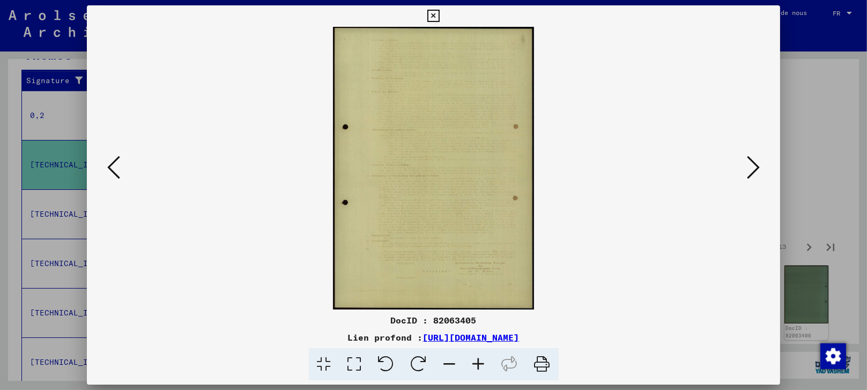
click at [752, 160] on icon at bounding box center [752, 167] width 13 height 26
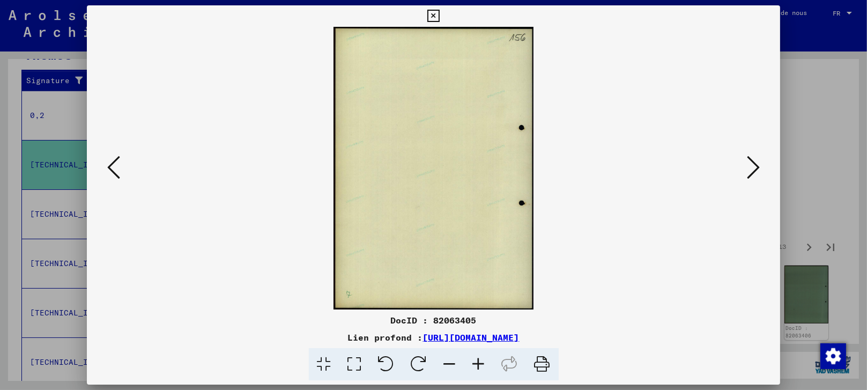
click at [752, 160] on icon at bounding box center [752, 167] width 13 height 26
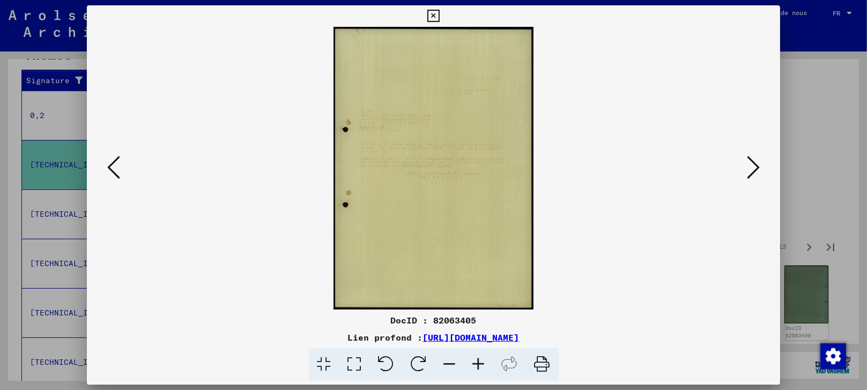
click at [752, 160] on icon at bounding box center [752, 167] width 13 height 26
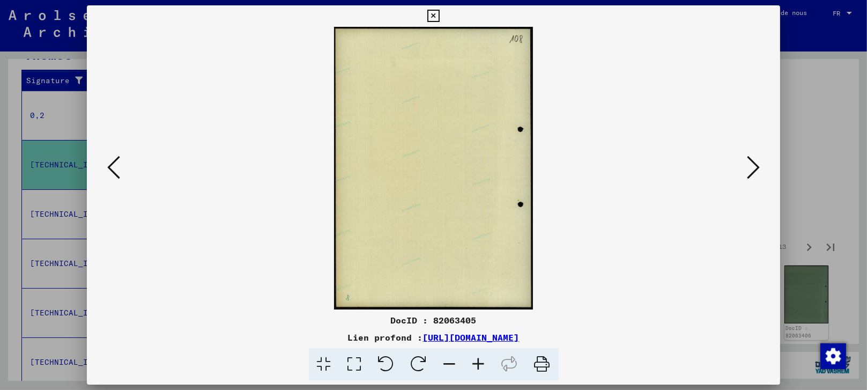
click at [752, 160] on icon at bounding box center [752, 167] width 13 height 26
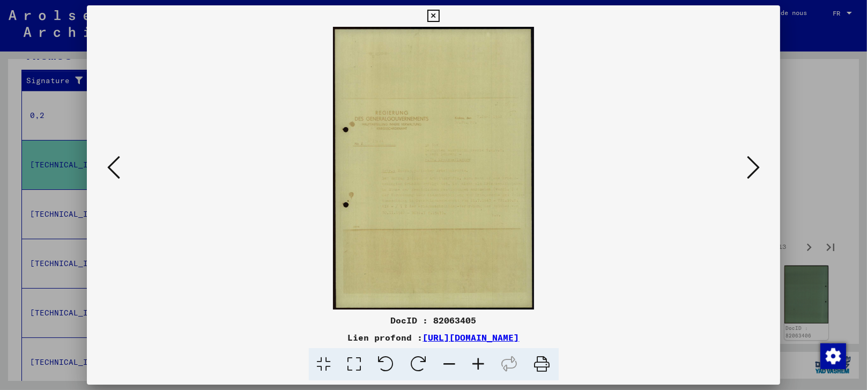
click at [752, 160] on icon at bounding box center [752, 167] width 13 height 26
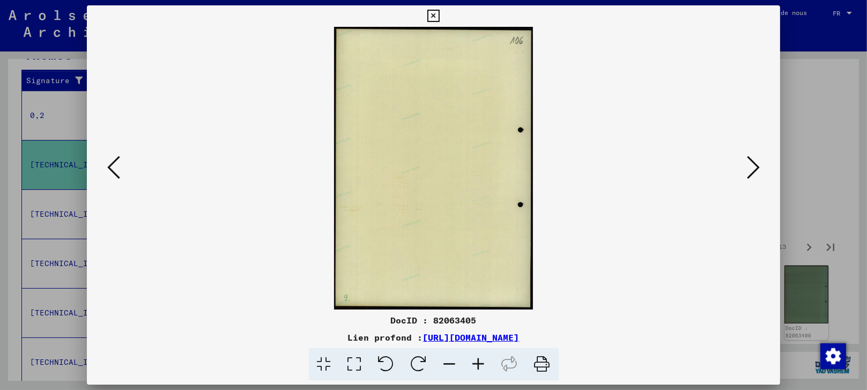
click at [752, 160] on icon at bounding box center [752, 167] width 13 height 26
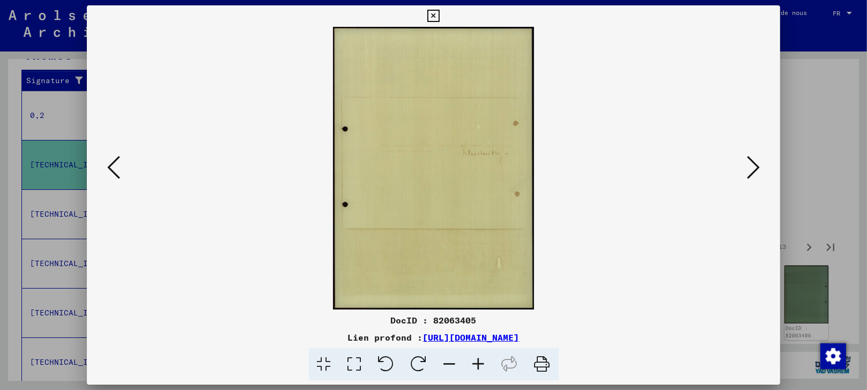
click at [752, 160] on icon at bounding box center [752, 167] width 13 height 26
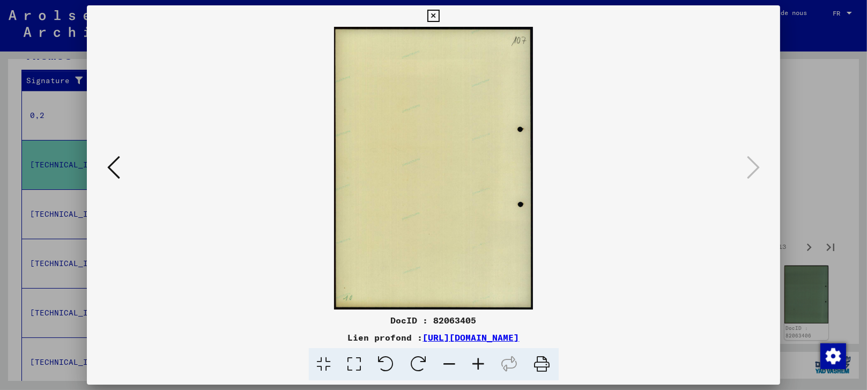
click at [816, 124] on div at bounding box center [433, 195] width 867 height 390
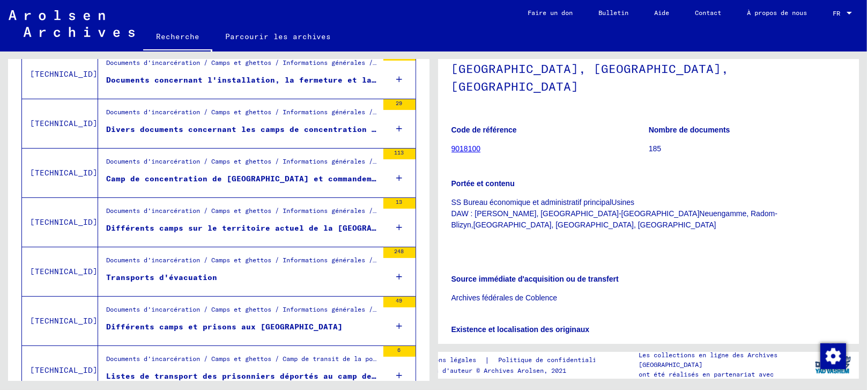
scroll to position [308, 0]
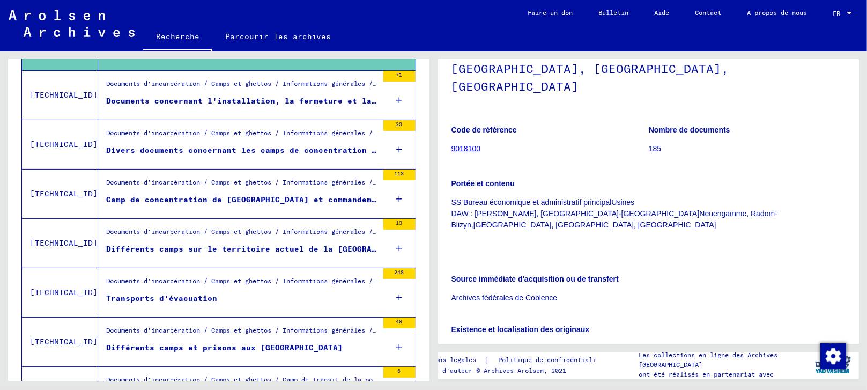
click at [154, 189] on div "Documents d'incarcération / Camps et ghettos / Informations générales / Compila…" at bounding box center [242, 184] width 272 height 15
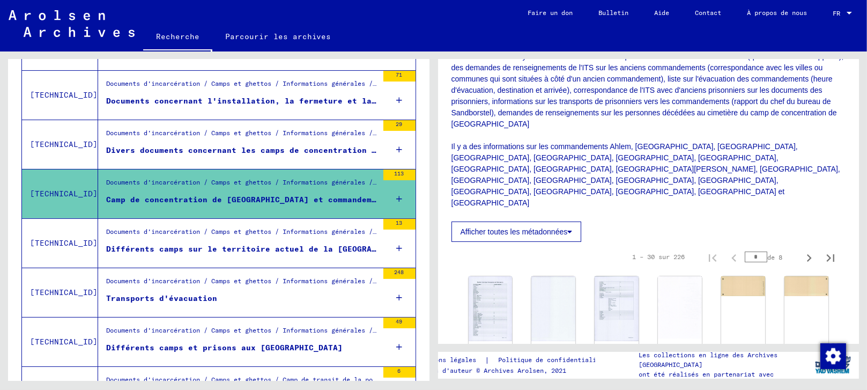
scroll to position [357, 0]
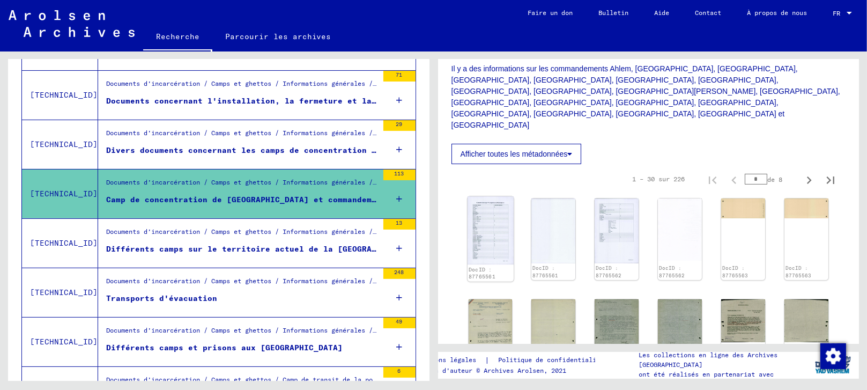
click at [489, 196] on img at bounding box center [490, 230] width 46 height 68
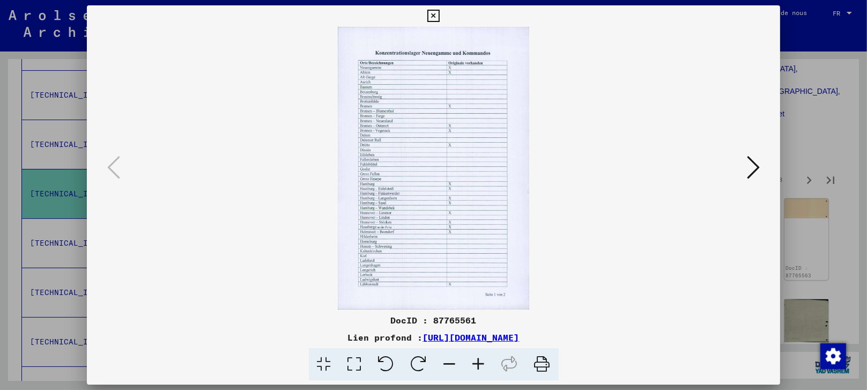
click at [753, 166] on icon at bounding box center [752, 167] width 13 height 26
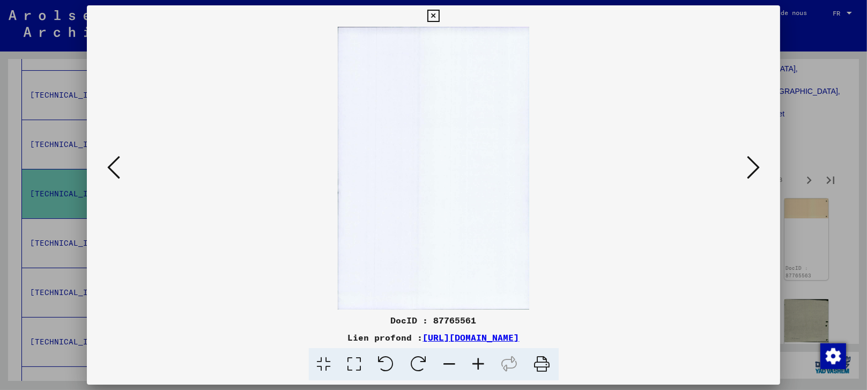
click at [753, 166] on icon at bounding box center [752, 167] width 13 height 26
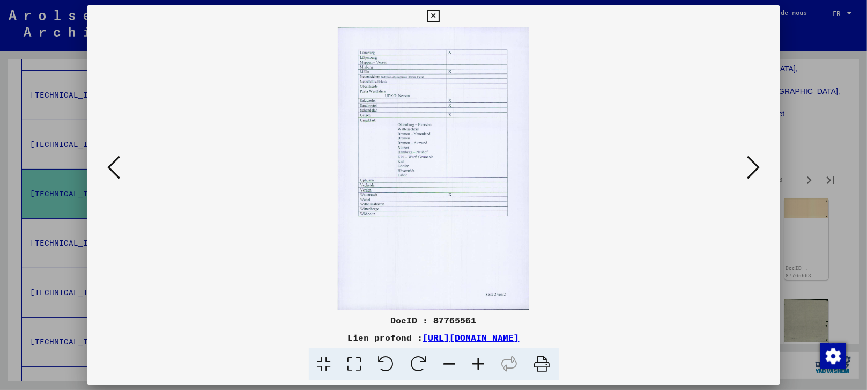
click at [753, 166] on icon at bounding box center [752, 167] width 13 height 26
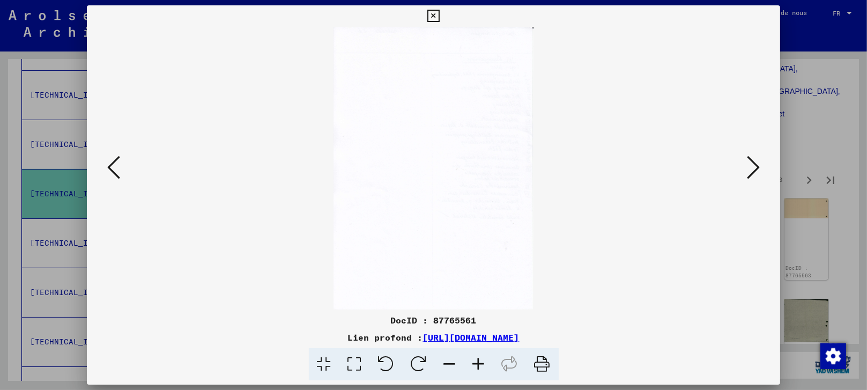
click at [752, 167] on icon at bounding box center [752, 167] width 13 height 26
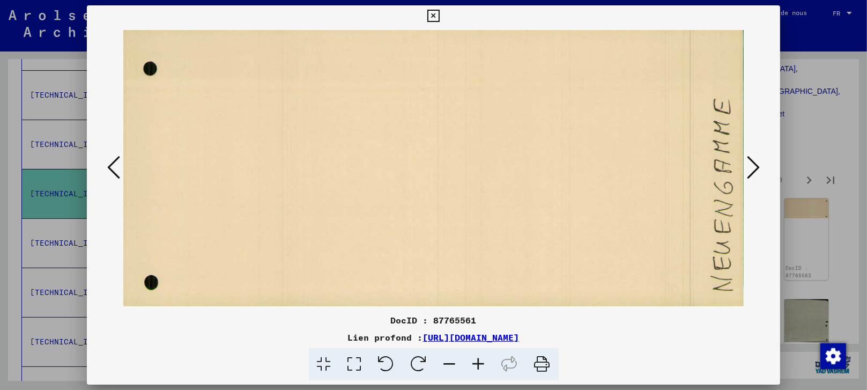
click at [754, 170] on icon at bounding box center [752, 167] width 13 height 26
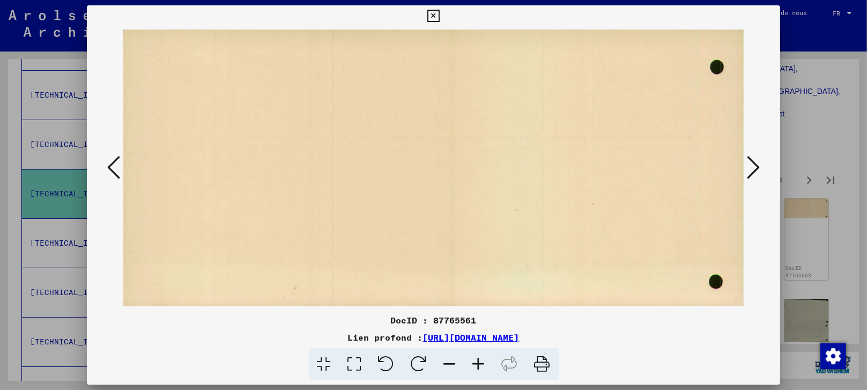
click at [754, 170] on icon at bounding box center [752, 167] width 13 height 26
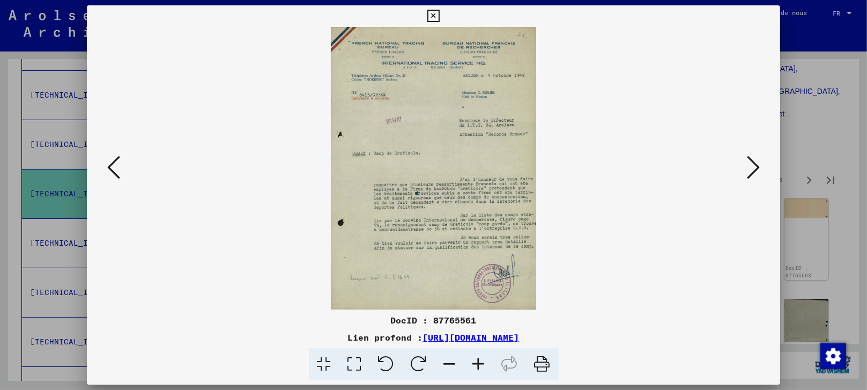
click at [752, 165] on icon at bounding box center [752, 167] width 13 height 26
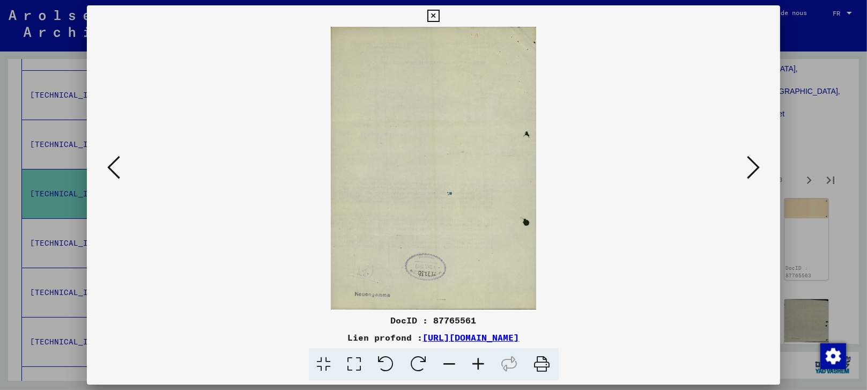
click at [752, 165] on icon at bounding box center [752, 167] width 13 height 26
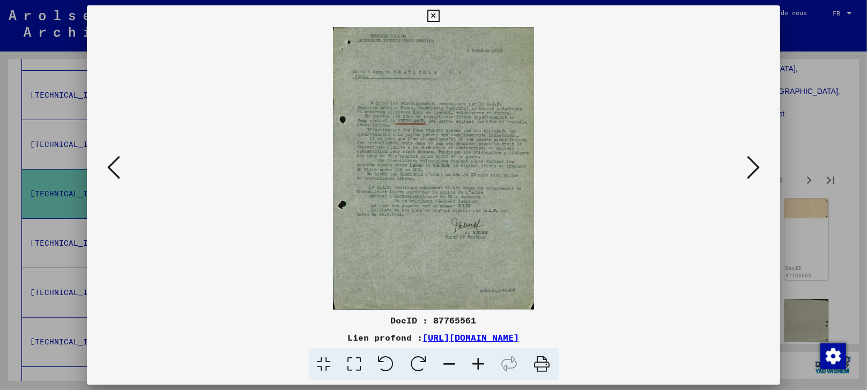
click at [752, 165] on icon at bounding box center [752, 167] width 13 height 26
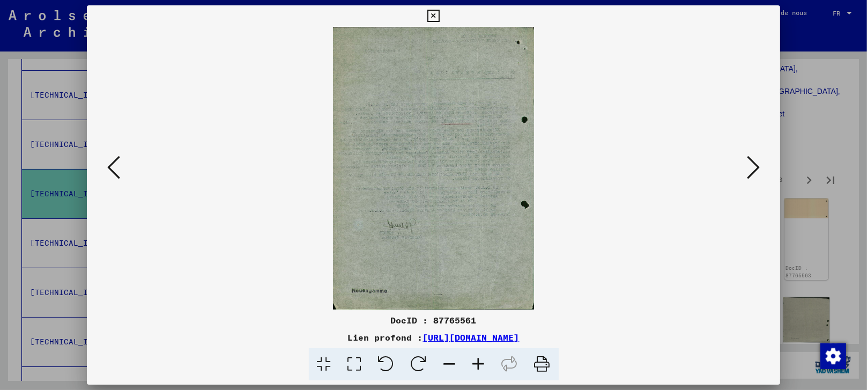
drag, startPoint x: 845, startPoint y: 230, endPoint x: 789, endPoint y: 272, distance: 69.3
click at [843, 230] on div at bounding box center [433, 195] width 867 height 390
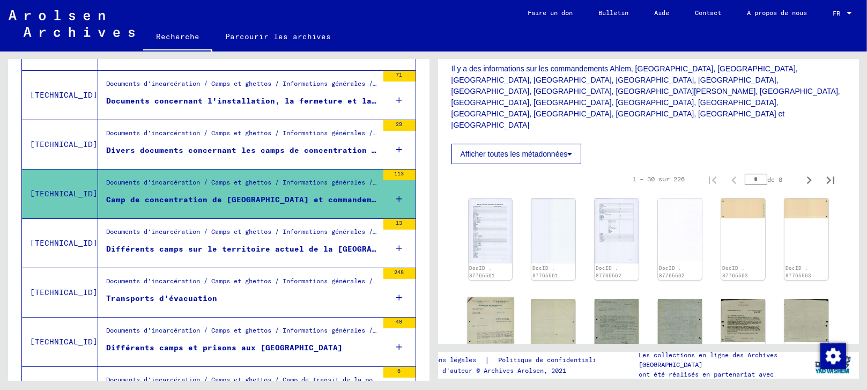
click at [490, 297] on img at bounding box center [490, 328] width 46 height 63
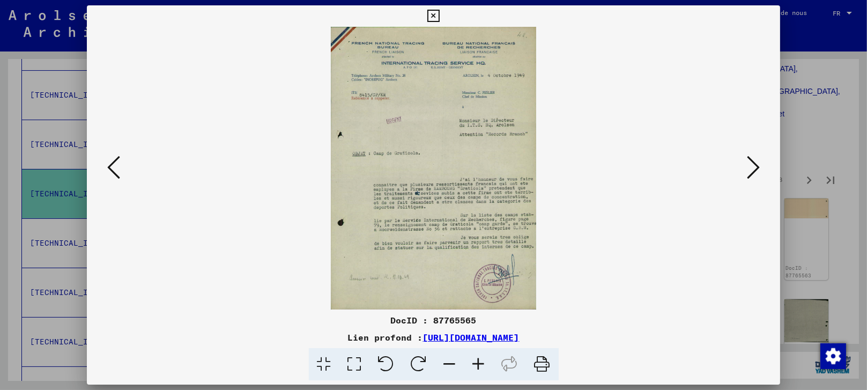
click at [357, 361] on icon at bounding box center [354, 364] width 31 height 33
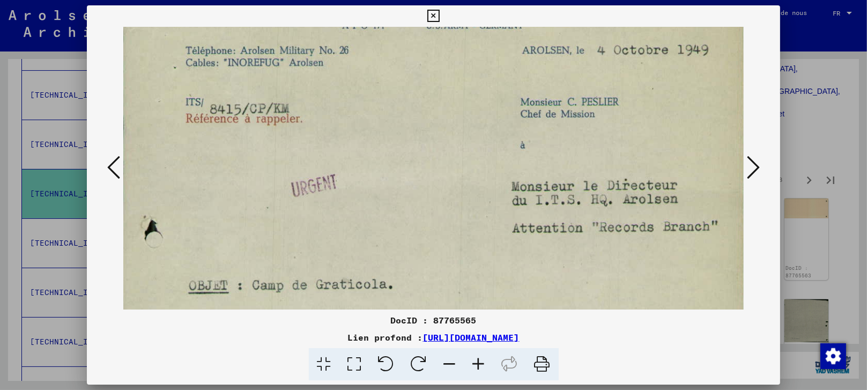
drag, startPoint x: 354, startPoint y: 238, endPoint x: 352, endPoint y: 115, distance: 122.7
click at [352, 115] on img at bounding box center [433, 330] width 621 height 852
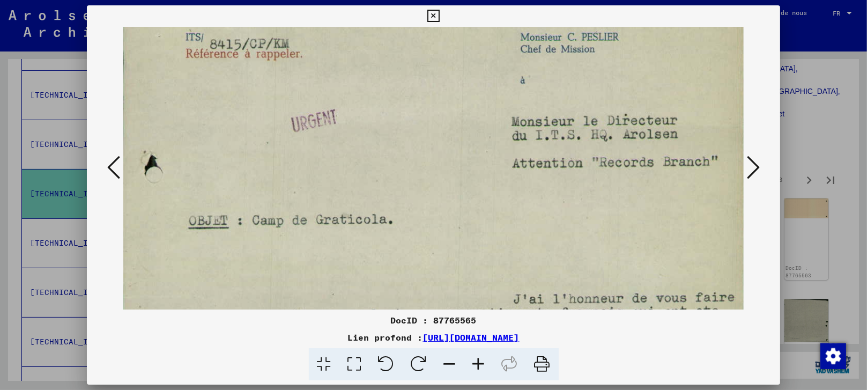
scroll to position [189, 0]
drag, startPoint x: 292, startPoint y: 236, endPoint x: 303, endPoint y: 176, distance: 61.1
click at [303, 176] on img at bounding box center [433, 264] width 621 height 852
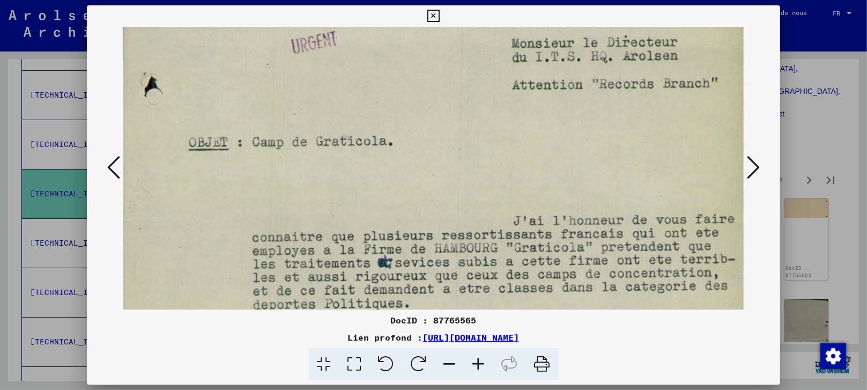
scroll to position [279, 0]
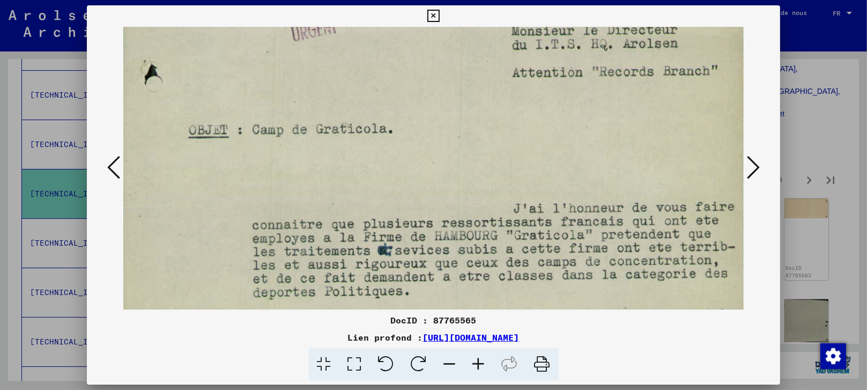
drag, startPoint x: 308, startPoint y: 272, endPoint x: 317, endPoint y: 183, distance: 89.4
click at [317, 183] on img at bounding box center [433, 174] width 621 height 852
click at [194, 291] on img at bounding box center [433, 174] width 621 height 852
click at [265, 293] on img at bounding box center [433, 174] width 621 height 852
drag, startPoint x: 266, startPoint y: 299, endPoint x: 286, endPoint y: 316, distance: 26.3
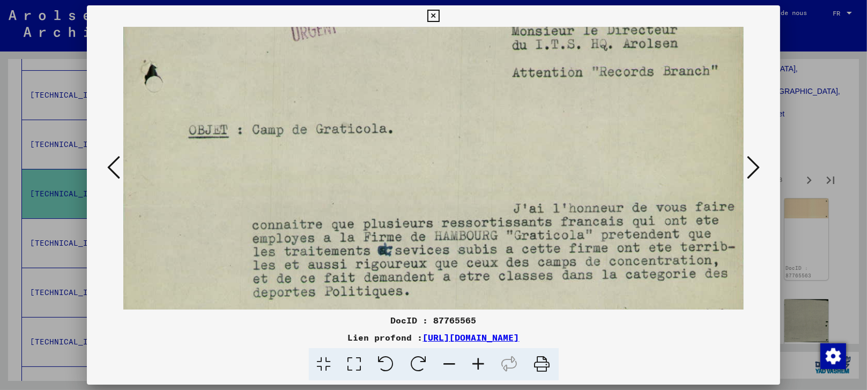
click at [275, 308] on img at bounding box center [433, 174] width 621 height 852
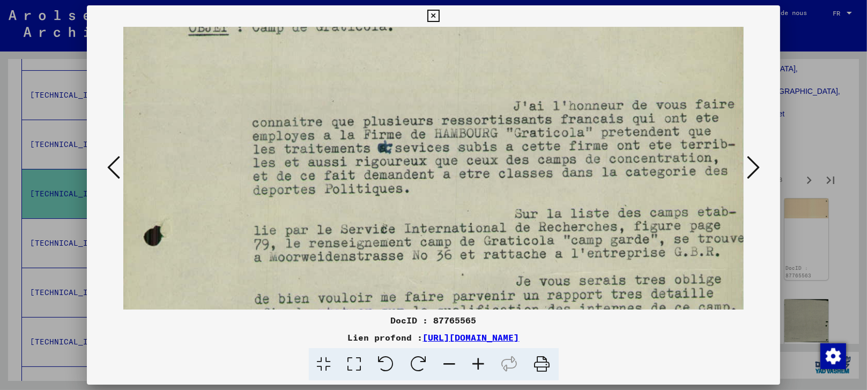
scroll to position [391, 0]
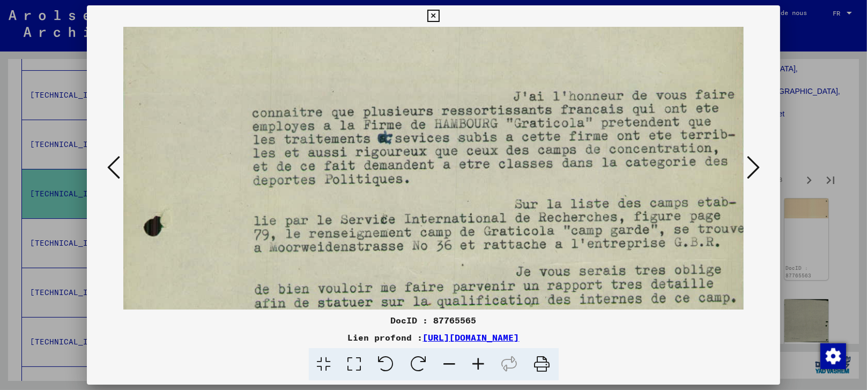
drag, startPoint x: 227, startPoint y: 218, endPoint x: 213, endPoint y: 96, distance: 122.4
click at [213, 96] on img at bounding box center [433, 62] width 621 height 852
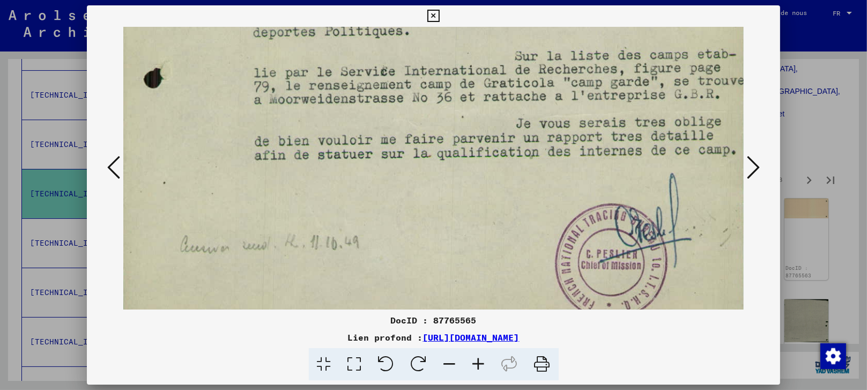
scroll to position [545, 0]
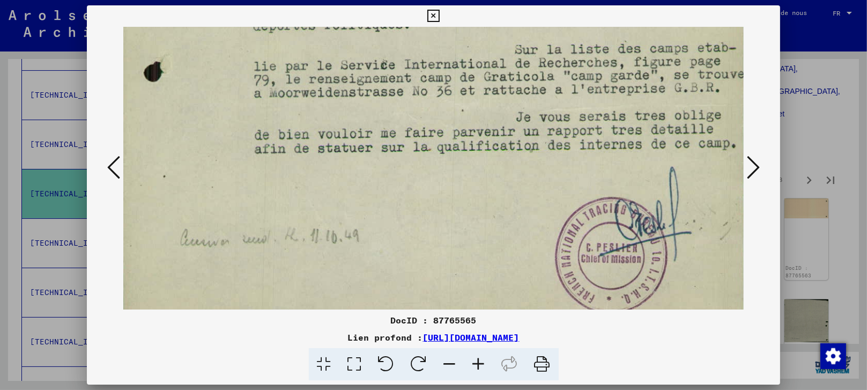
drag, startPoint x: 228, startPoint y: 222, endPoint x: 255, endPoint y: 69, distance: 155.0
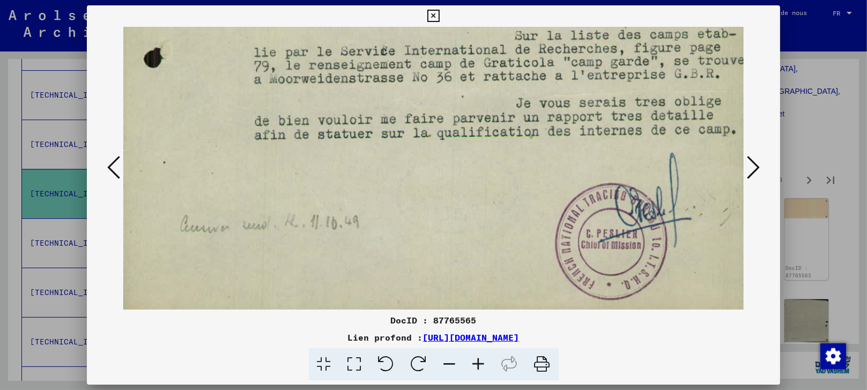
scroll to position [570, 0]
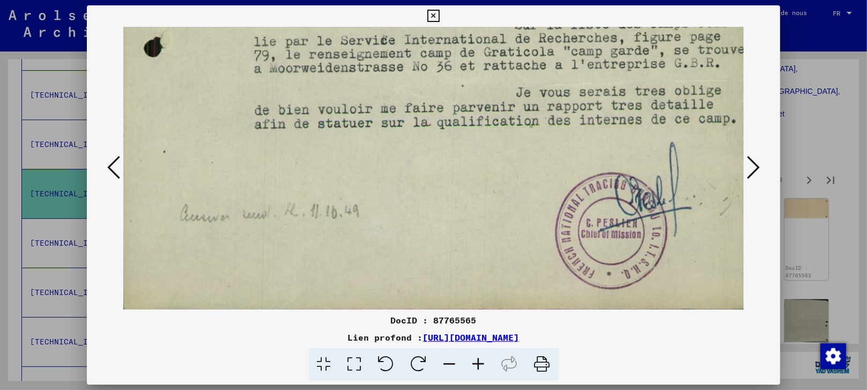
drag, startPoint x: 247, startPoint y: 174, endPoint x: 266, endPoint y: 94, distance: 82.1
click at [752, 163] on icon at bounding box center [752, 167] width 13 height 26
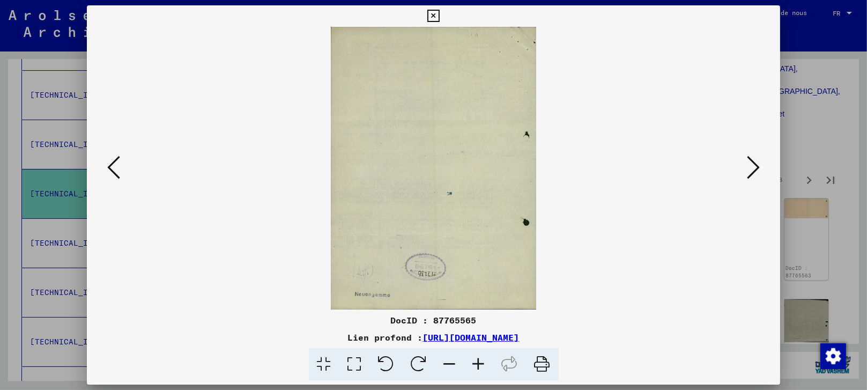
scroll to position [0, 0]
click at [752, 162] on icon at bounding box center [752, 167] width 13 height 26
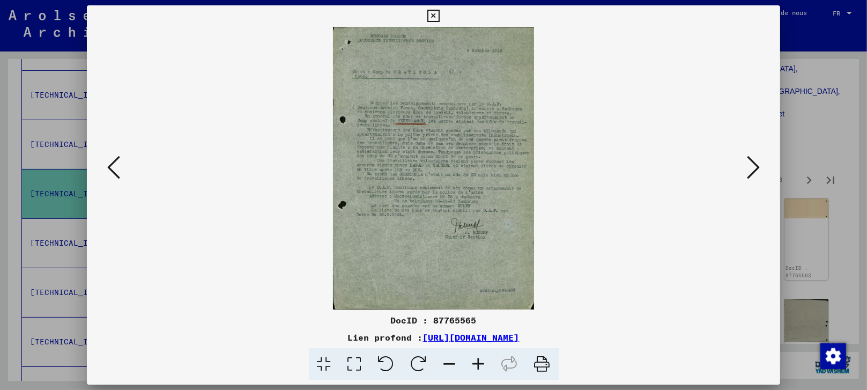
click at [352, 354] on icon at bounding box center [354, 364] width 31 height 33
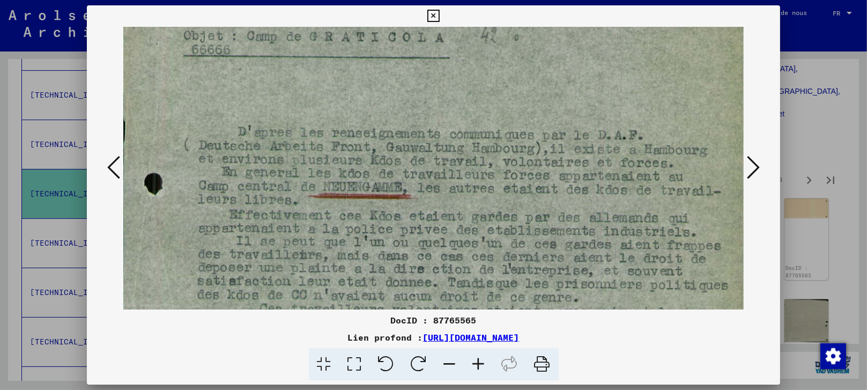
drag, startPoint x: 292, startPoint y: 225, endPoint x: 292, endPoint y: 102, distance: 122.7
click at [292, 102] on img at bounding box center [433, 333] width 621 height 870
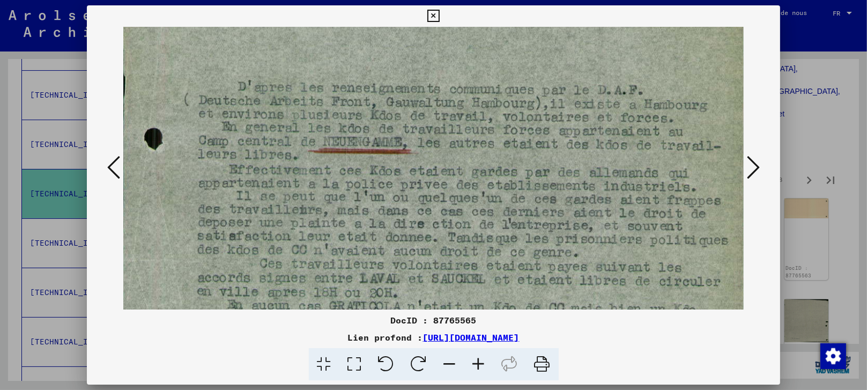
scroll to position [179, 0]
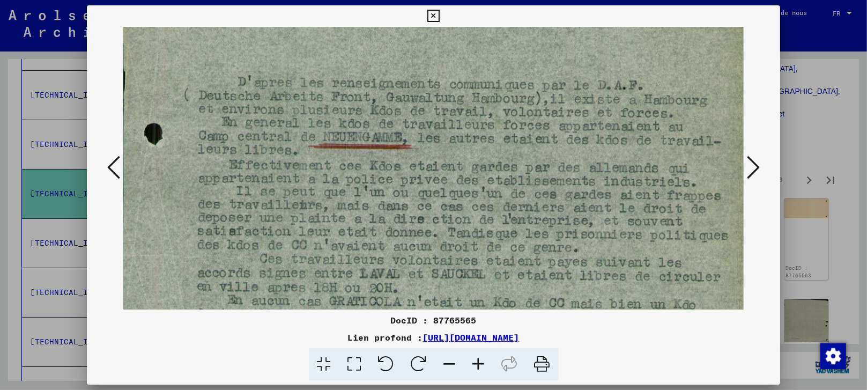
drag, startPoint x: 258, startPoint y: 226, endPoint x: 265, endPoint y: 176, distance: 49.8
click at [265, 176] on img at bounding box center [433, 283] width 621 height 870
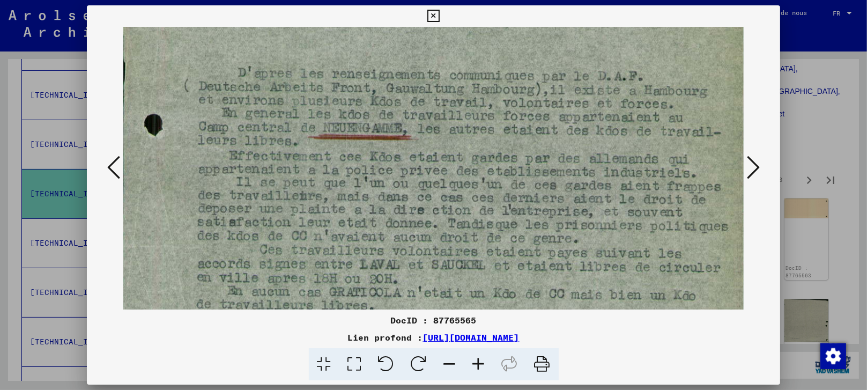
scroll to position [189, 0]
drag, startPoint x: 169, startPoint y: 268, endPoint x: 170, endPoint y: 258, distance: 10.2
click at [170, 258] on img at bounding box center [433, 273] width 621 height 870
click at [219, 251] on img at bounding box center [433, 273] width 621 height 870
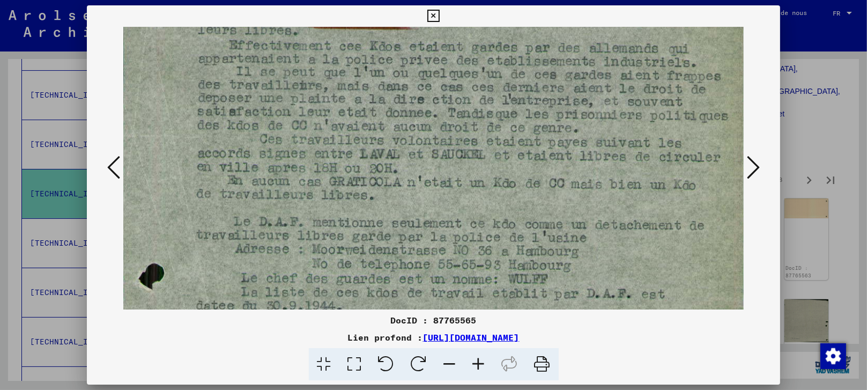
scroll to position [301, 0]
drag, startPoint x: 348, startPoint y: 185, endPoint x: 352, endPoint y: 76, distance: 109.9
click at [352, 76] on img at bounding box center [433, 161] width 621 height 870
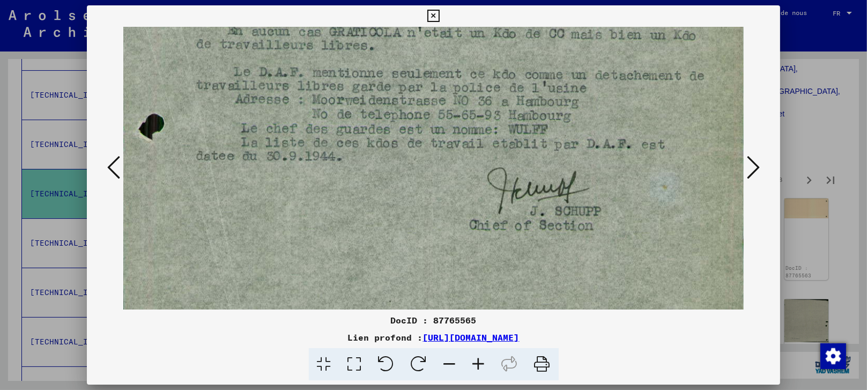
drag, startPoint x: 278, startPoint y: 198, endPoint x: 344, endPoint y: 51, distance: 161.2
click at [301, 50] on img at bounding box center [433, 14] width 621 height 870
click at [754, 163] on icon at bounding box center [752, 167] width 13 height 26
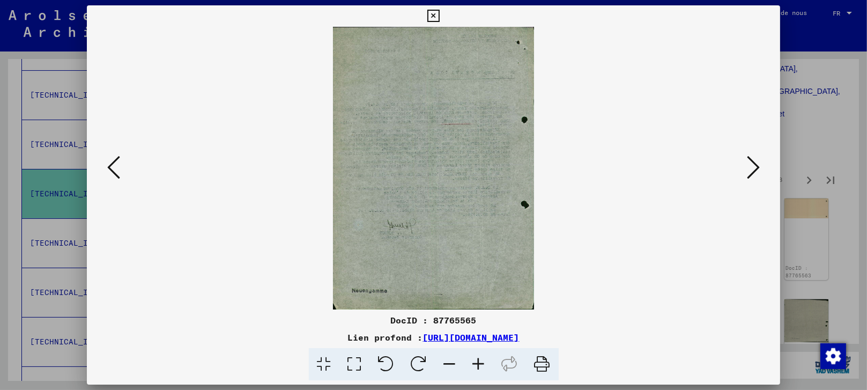
click at [754, 163] on icon at bounding box center [752, 167] width 13 height 26
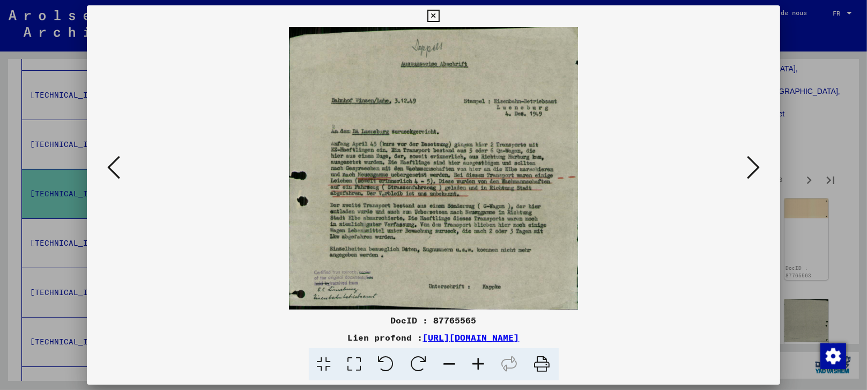
click at [752, 163] on icon at bounding box center [752, 167] width 13 height 26
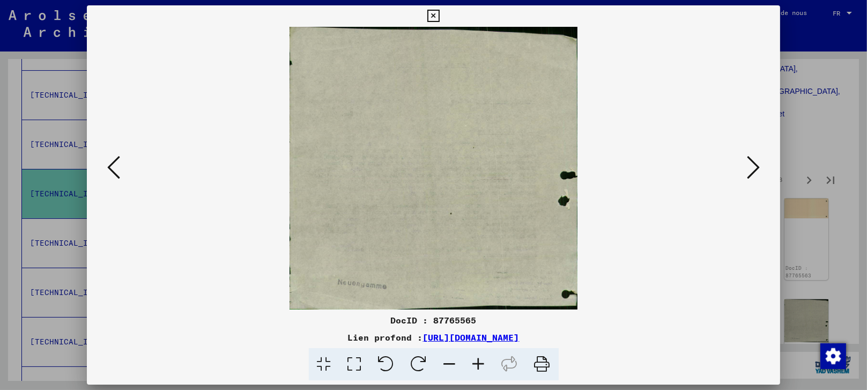
click at [752, 163] on icon at bounding box center [752, 167] width 13 height 26
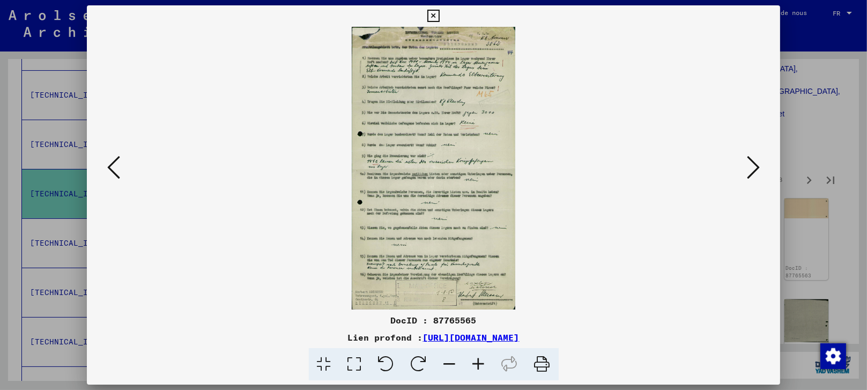
click at [752, 163] on icon at bounding box center [752, 167] width 13 height 26
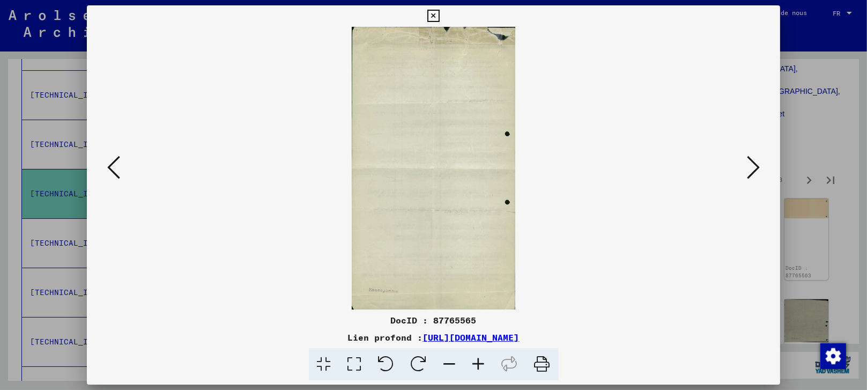
click at [752, 163] on icon at bounding box center [752, 167] width 13 height 26
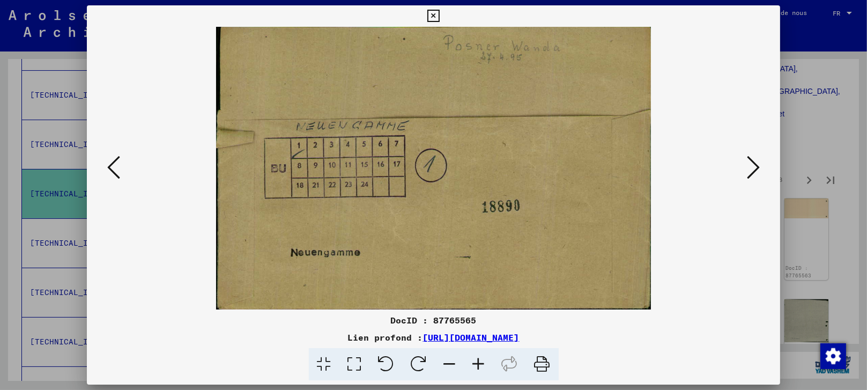
click at [752, 163] on icon at bounding box center [752, 167] width 13 height 26
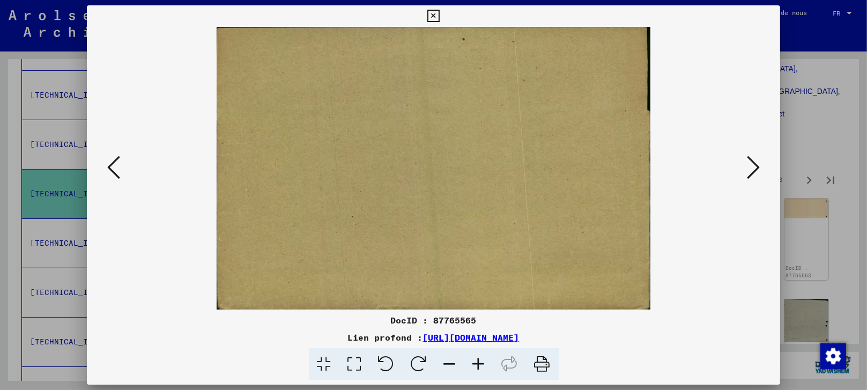
click at [752, 163] on icon at bounding box center [752, 167] width 13 height 26
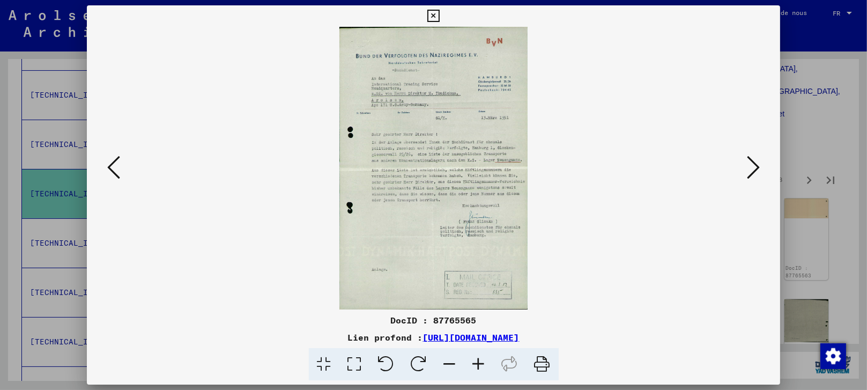
click at [751, 163] on icon at bounding box center [752, 167] width 13 height 26
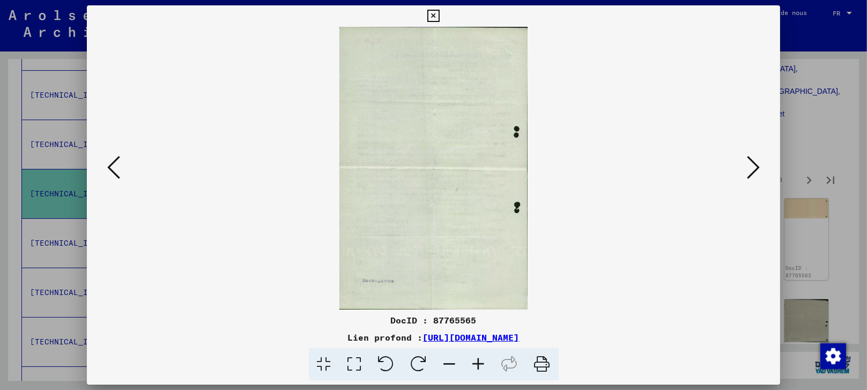
click at [751, 163] on icon at bounding box center [752, 167] width 13 height 26
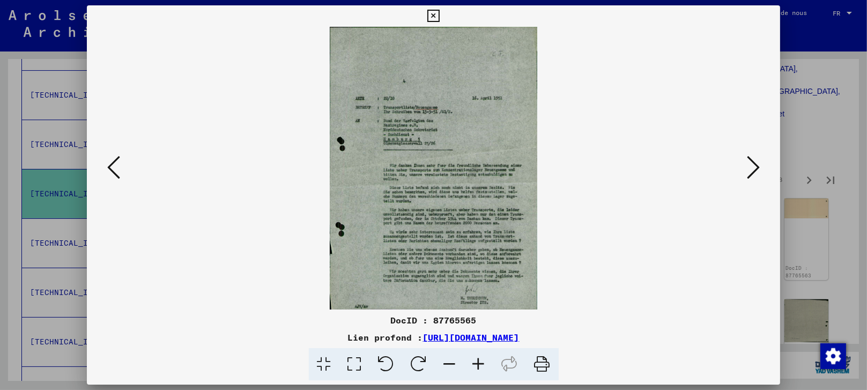
click at [751, 163] on icon at bounding box center [752, 167] width 13 height 26
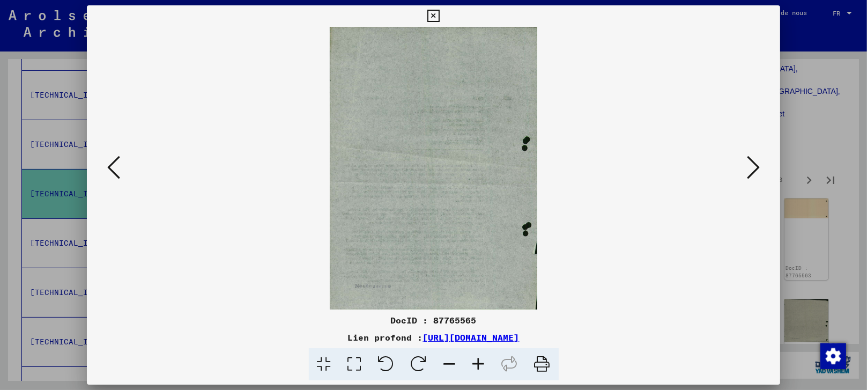
click at [751, 163] on icon at bounding box center [752, 167] width 13 height 26
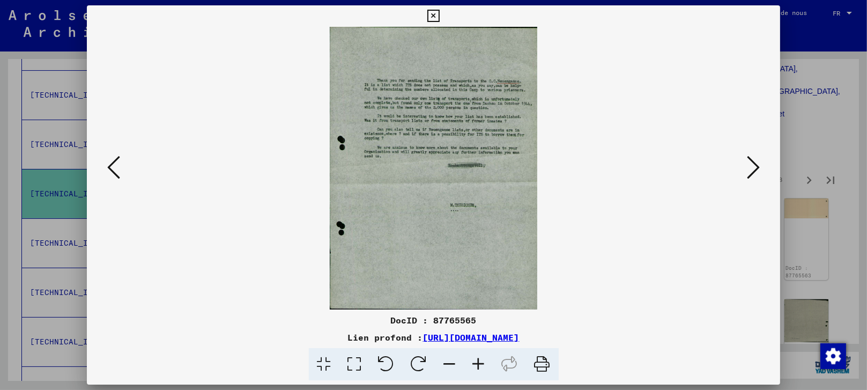
click at [751, 163] on icon at bounding box center [752, 167] width 13 height 26
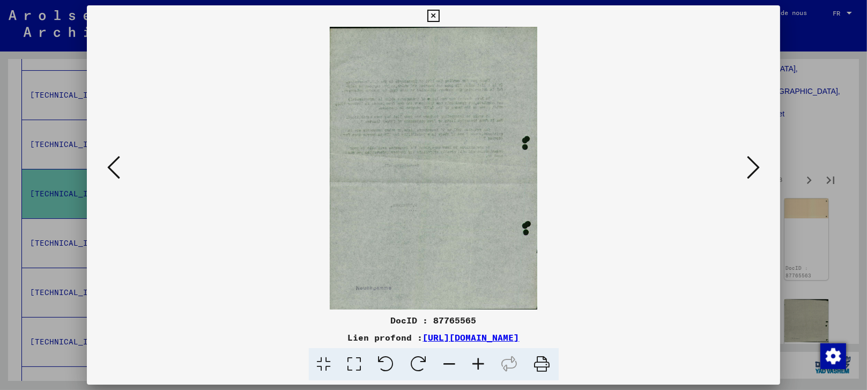
click at [751, 163] on icon at bounding box center [752, 167] width 13 height 26
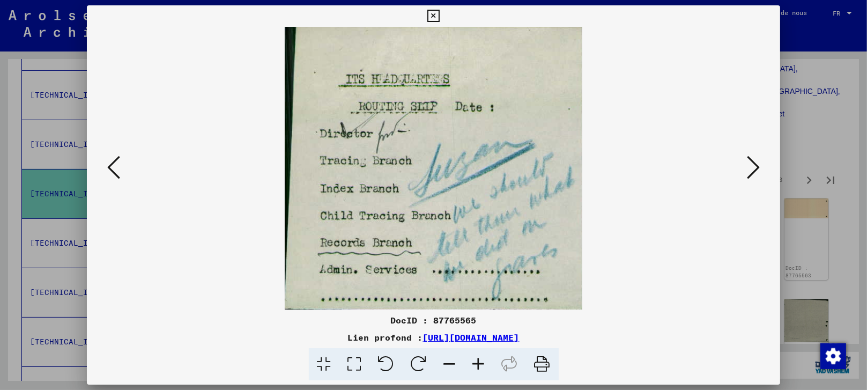
click at [751, 163] on icon at bounding box center [752, 167] width 13 height 26
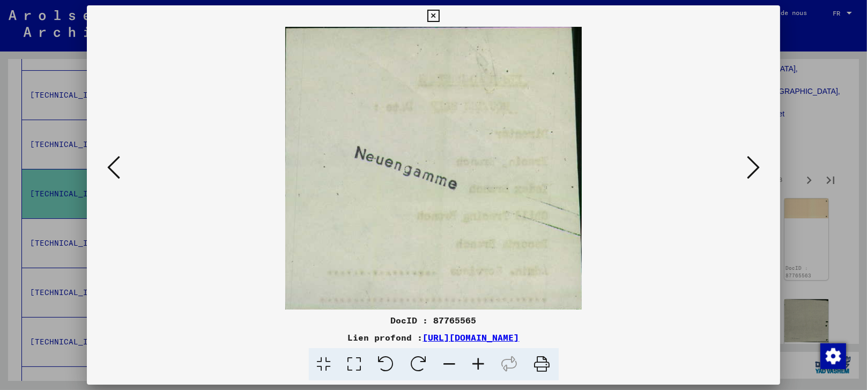
click at [751, 163] on icon at bounding box center [752, 167] width 13 height 26
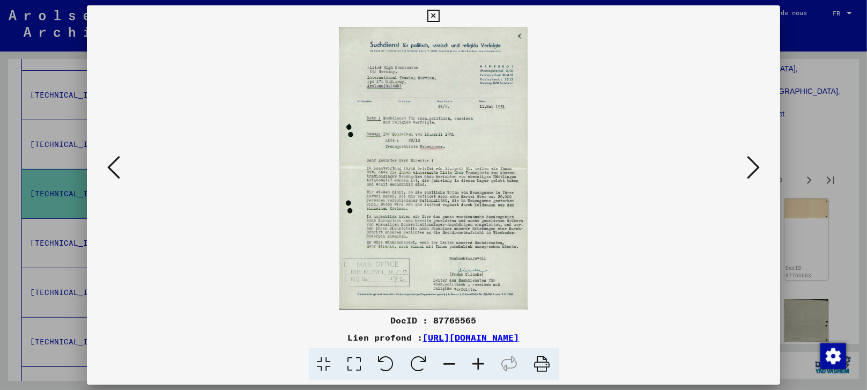
click at [751, 163] on icon at bounding box center [752, 167] width 13 height 26
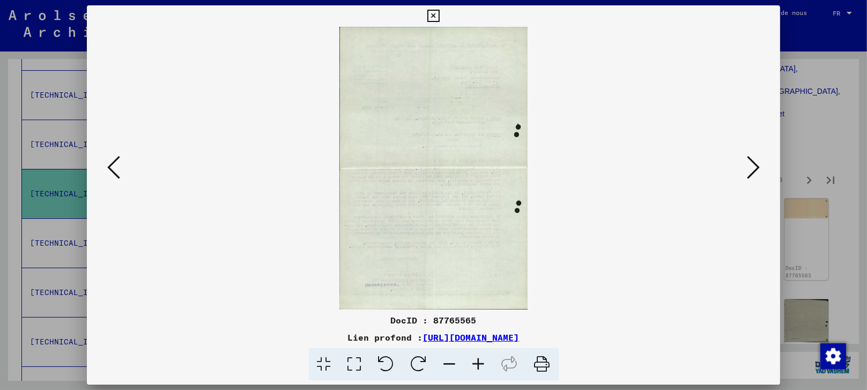
click at [751, 163] on icon at bounding box center [752, 167] width 13 height 26
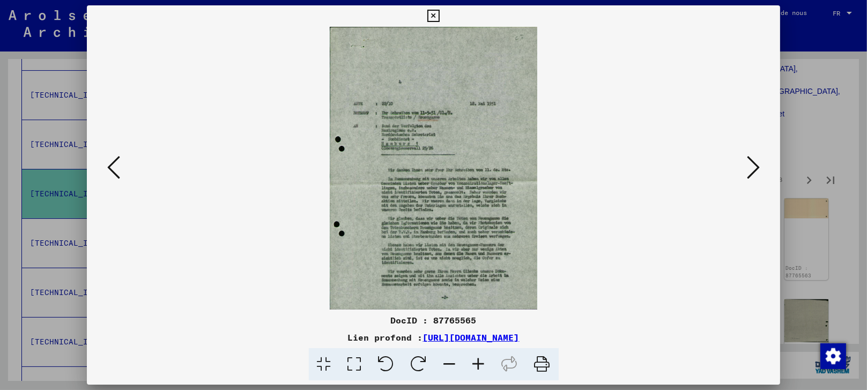
click at [751, 163] on icon at bounding box center [752, 167] width 13 height 26
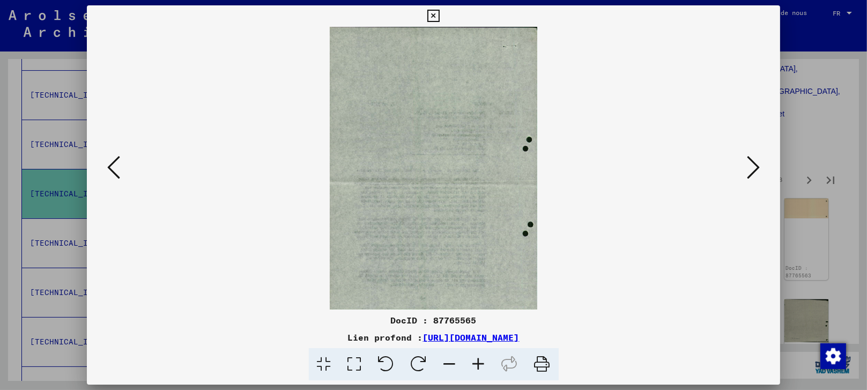
click at [751, 163] on icon at bounding box center [752, 167] width 13 height 26
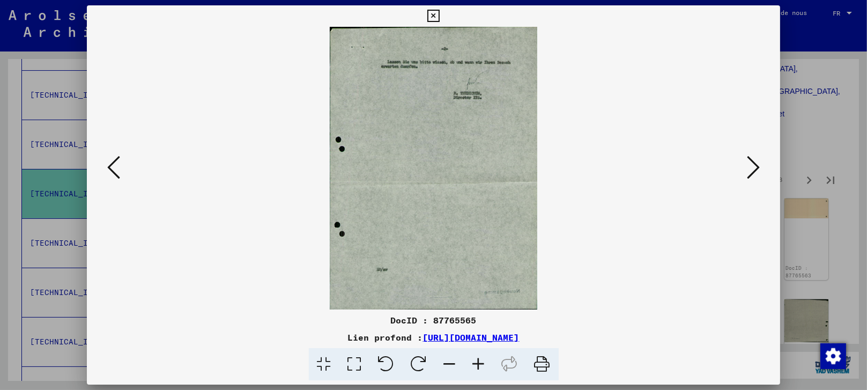
click at [751, 163] on icon at bounding box center [752, 167] width 13 height 26
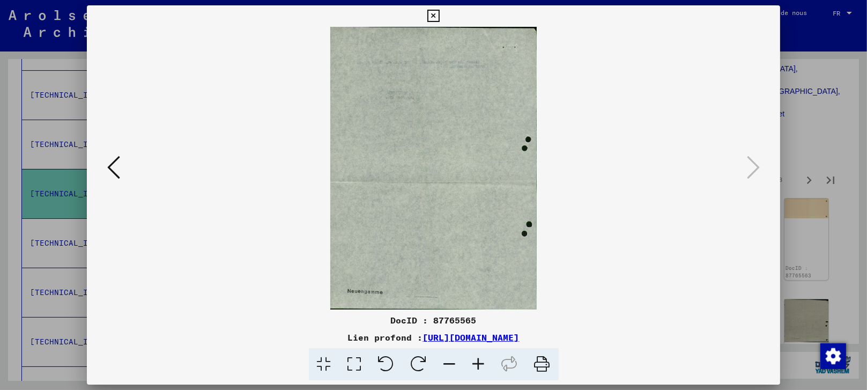
click at [809, 99] on div at bounding box center [433, 195] width 867 height 390
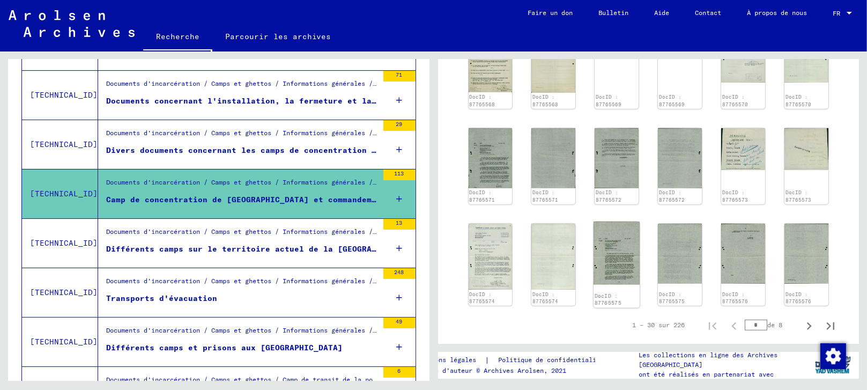
scroll to position [833, 0]
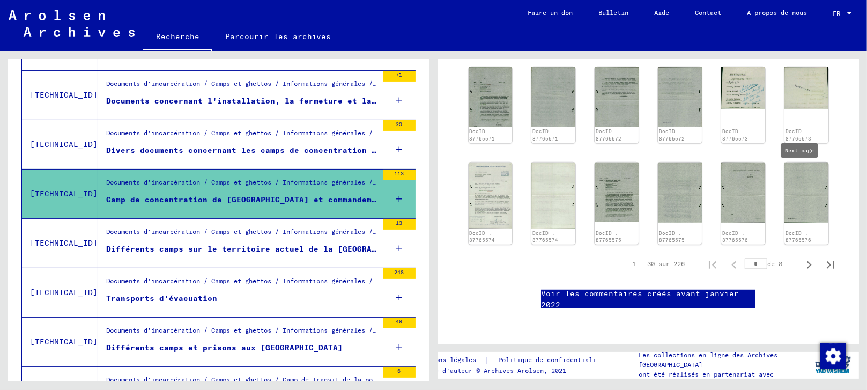
click at [801, 257] on icon "Page suivante" at bounding box center [808, 264] width 15 height 15
type input "*"
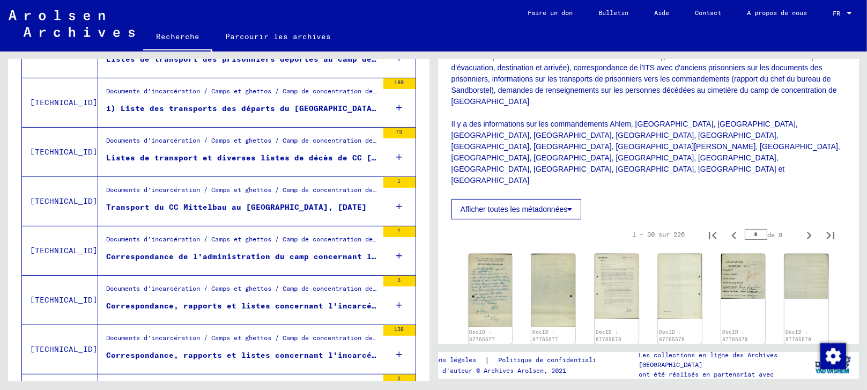
scroll to position [666, 0]
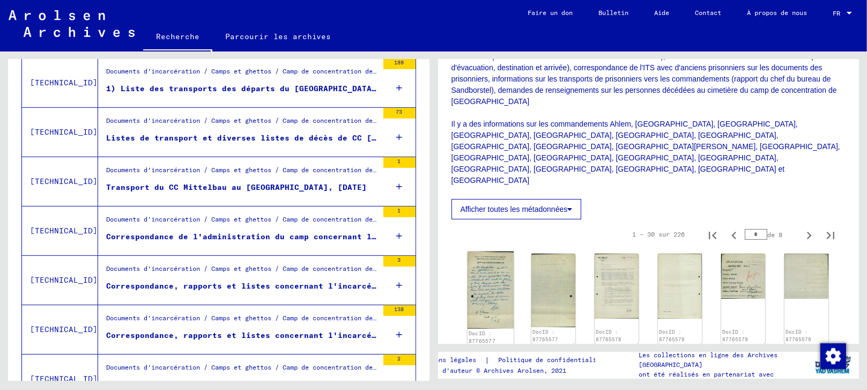
click at [481, 255] on img at bounding box center [490, 289] width 46 height 77
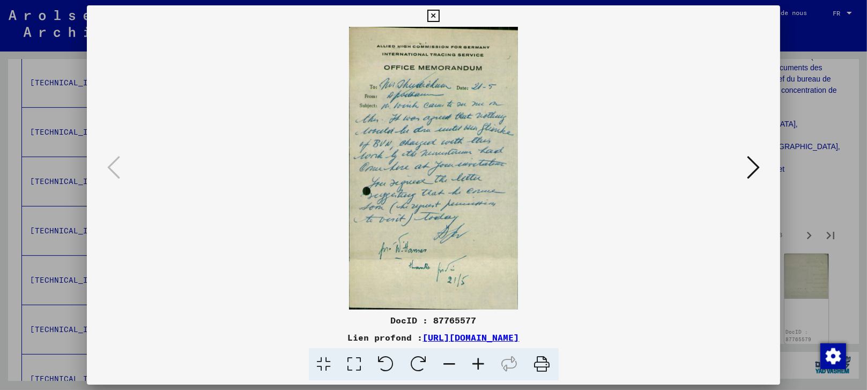
click at [753, 165] on icon at bounding box center [752, 167] width 13 height 26
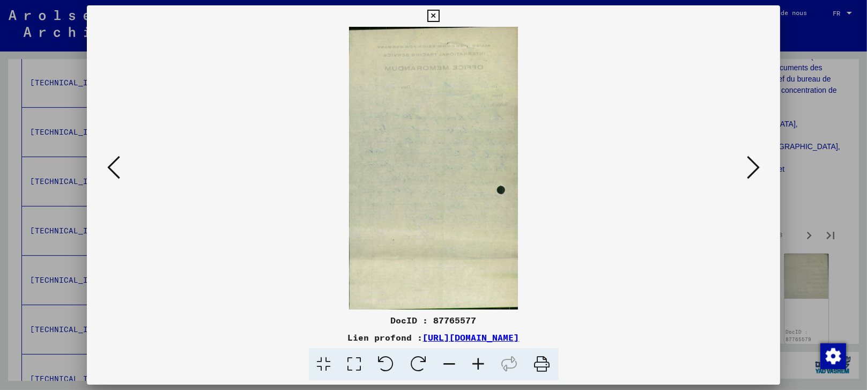
click at [753, 165] on icon at bounding box center [752, 167] width 13 height 26
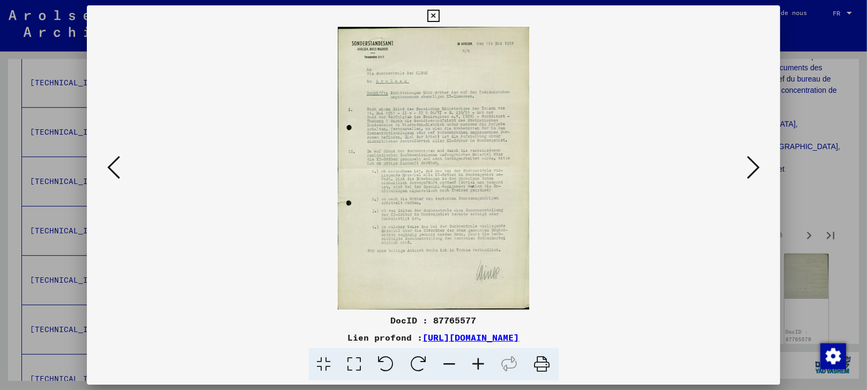
click at [753, 165] on icon at bounding box center [752, 167] width 13 height 26
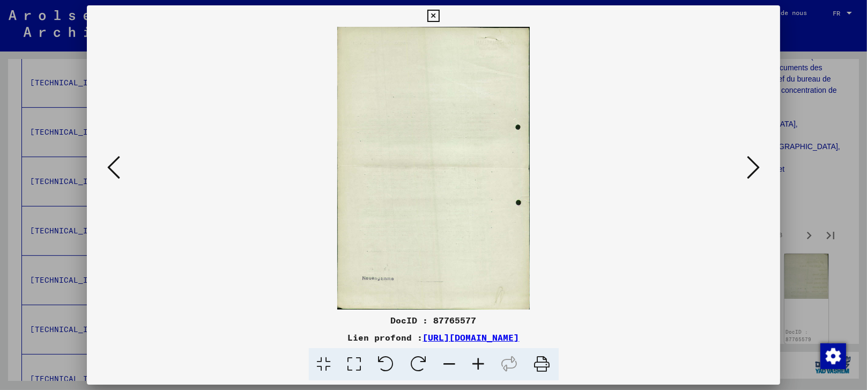
click at [753, 165] on icon at bounding box center [752, 167] width 13 height 26
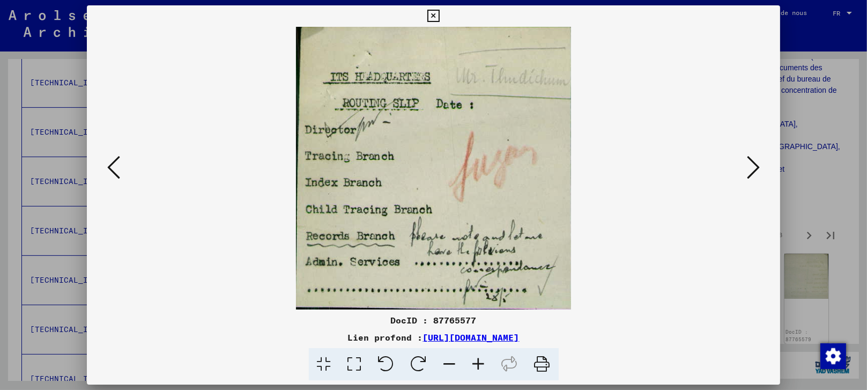
click at [751, 165] on icon at bounding box center [752, 167] width 13 height 26
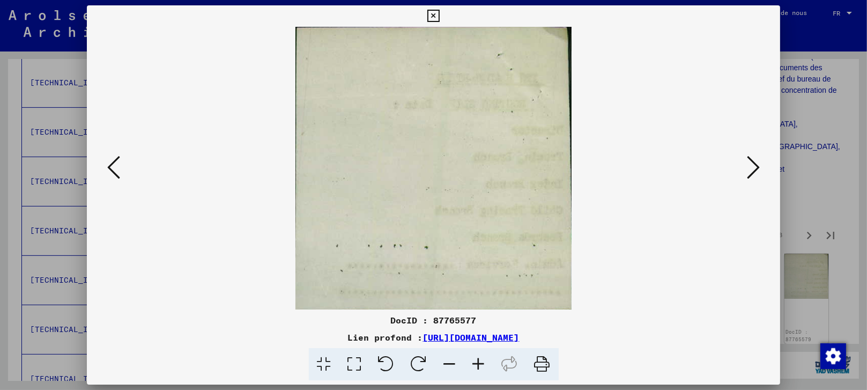
click at [751, 165] on icon at bounding box center [752, 167] width 13 height 26
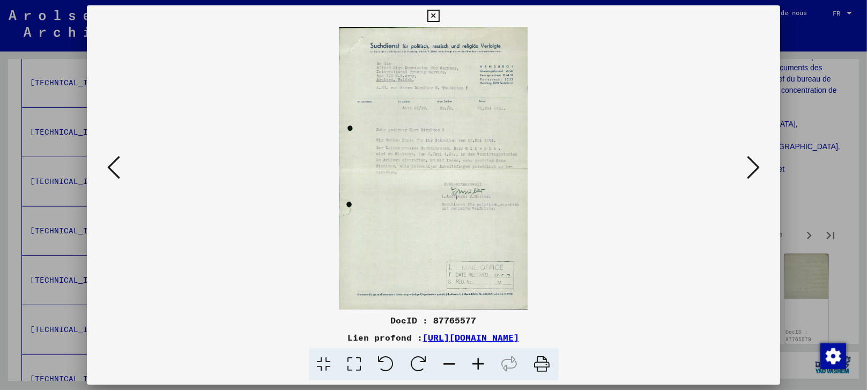
click at [751, 165] on icon at bounding box center [752, 167] width 13 height 26
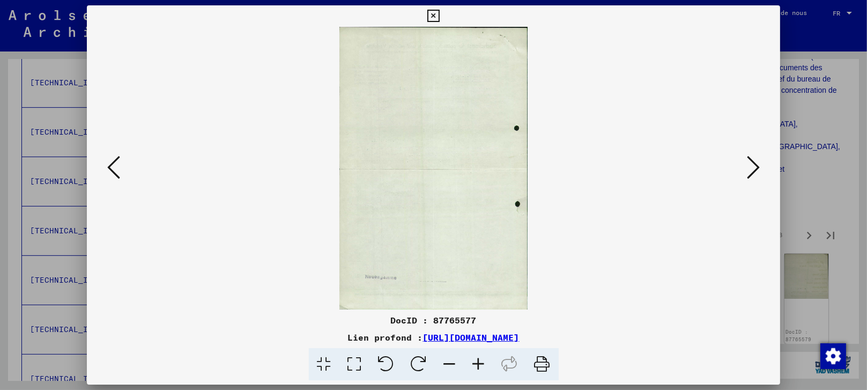
click at [751, 165] on icon at bounding box center [752, 167] width 13 height 26
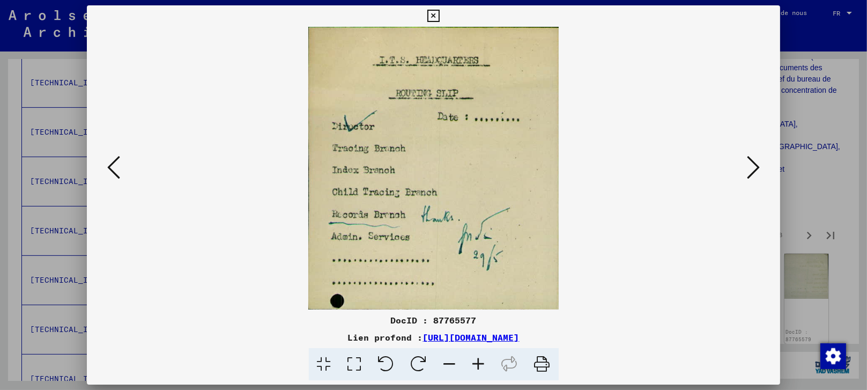
click at [754, 163] on icon at bounding box center [752, 167] width 13 height 26
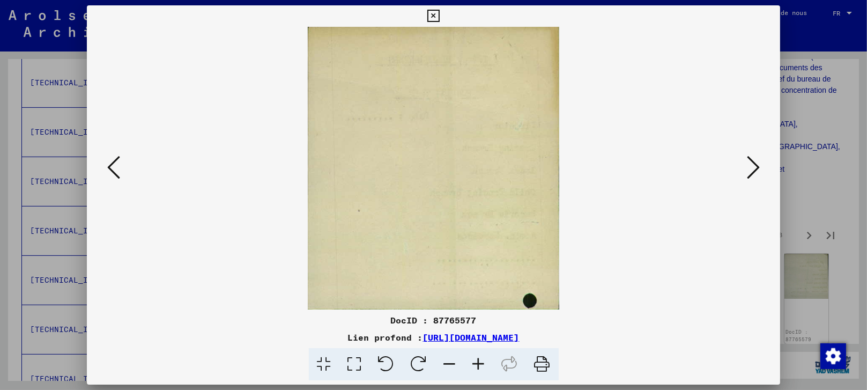
click at [754, 163] on icon at bounding box center [752, 167] width 13 height 26
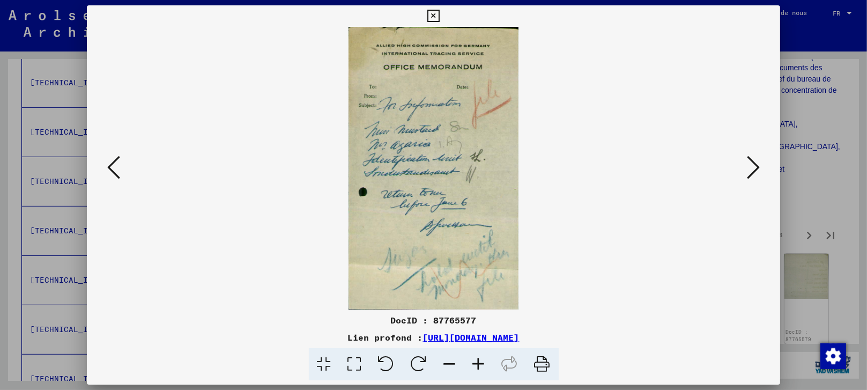
click at [754, 163] on icon at bounding box center [752, 167] width 13 height 26
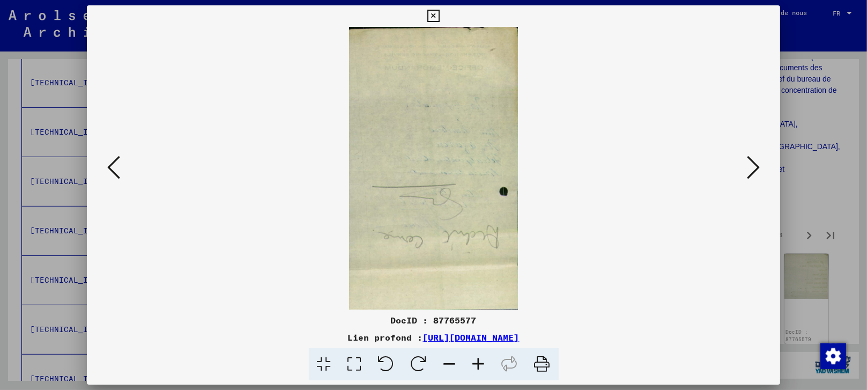
click at [754, 163] on icon at bounding box center [752, 167] width 13 height 26
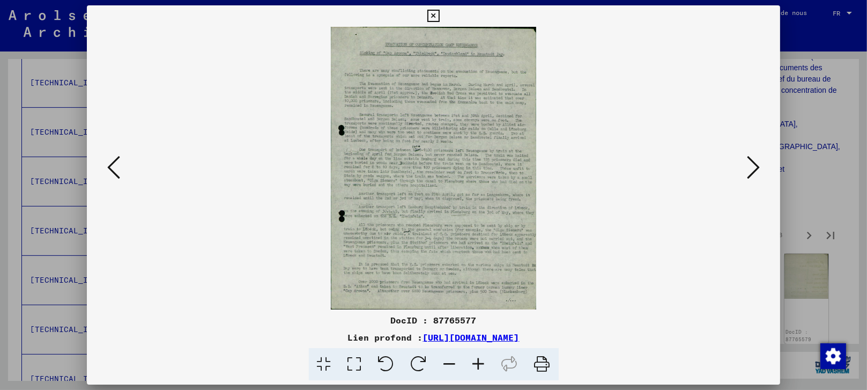
click at [749, 161] on icon at bounding box center [752, 167] width 13 height 26
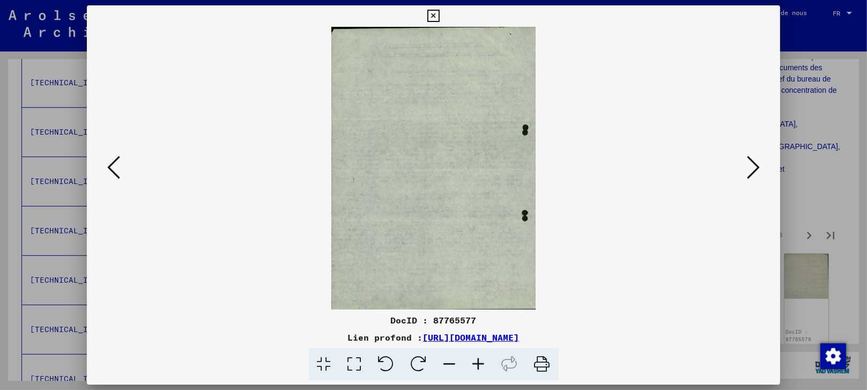
drag, startPoint x: 815, startPoint y: 136, endPoint x: 803, endPoint y: 152, distance: 19.9
click at [817, 142] on div at bounding box center [433, 195] width 867 height 390
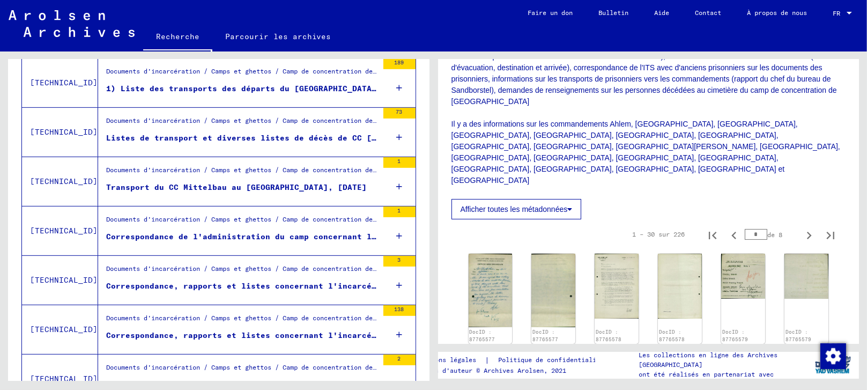
click at [181, 134] on font "Listes de transport et diverses listes de décès de CC [GEOGRAPHIC_DATA] (compil…" at bounding box center [349, 138] width 487 height 10
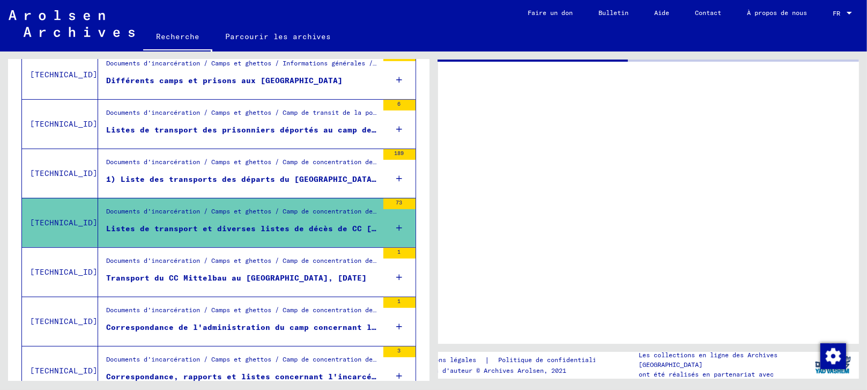
scroll to position [547, 0]
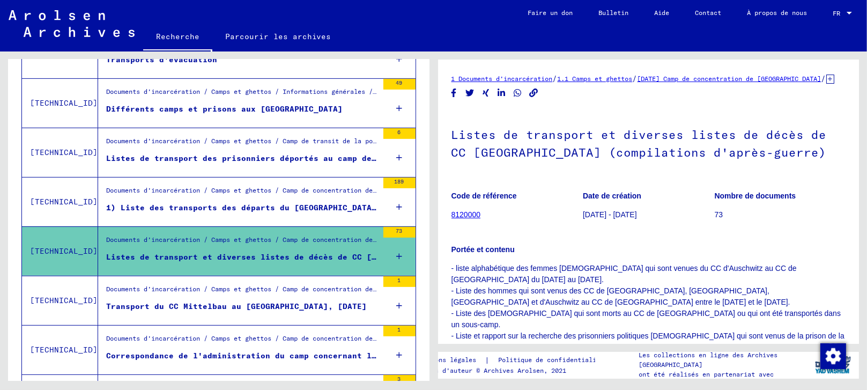
click at [307, 153] on font "Listes de transport des prisonniers déportés au camp de [GEOGRAPHIC_DATA] depui…" at bounding box center [455, 158] width 699 height 10
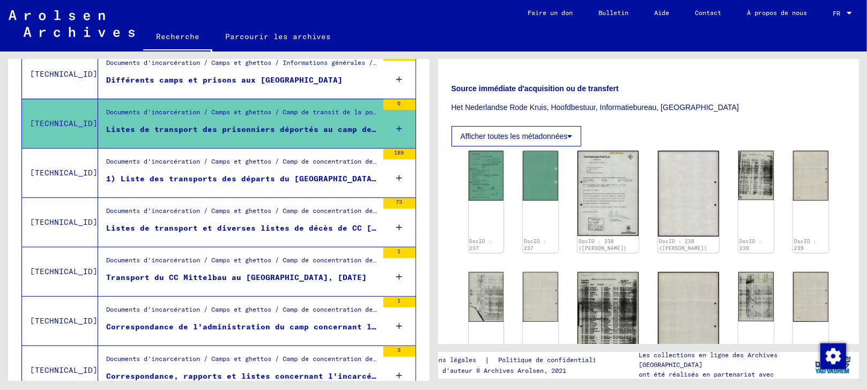
scroll to position [606, 0]
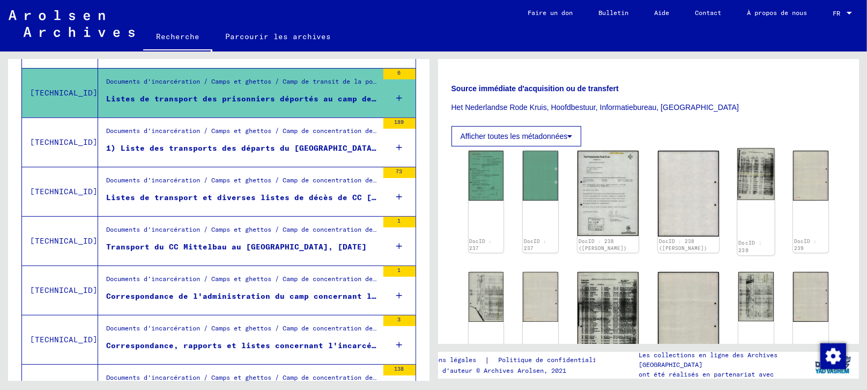
click at [737, 187] on img at bounding box center [755, 174] width 37 height 52
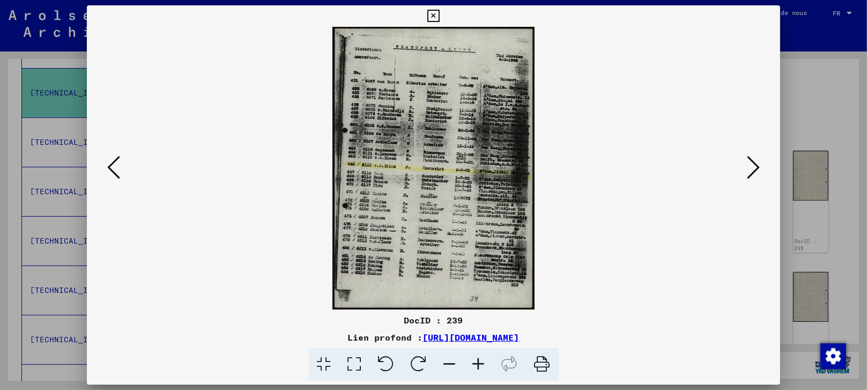
click at [361, 360] on icon at bounding box center [354, 364] width 31 height 33
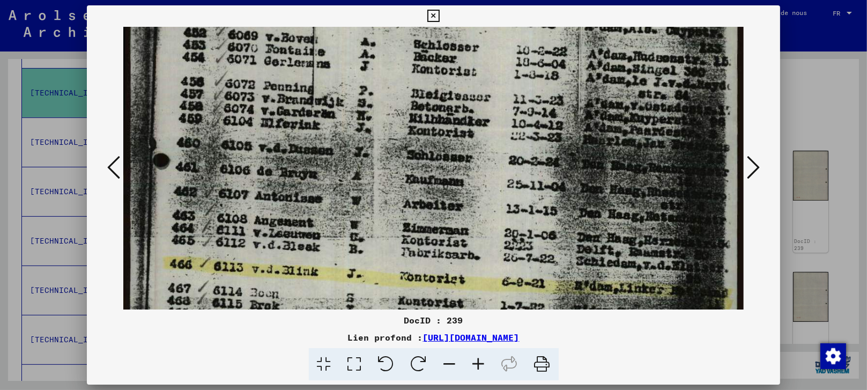
drag, startPoint x: 260, startPoint y: 233, endPoint x: 289, endPoint y: 71, distance: 164.4
click at [289, 71] on img at bounding box center [433, 277] width 621 height 866
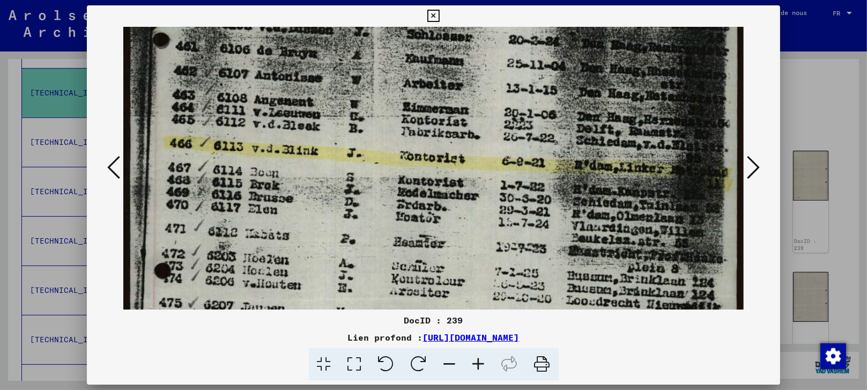
drag, startPoint x: 196, startPoint y: 229, endPoint x: 229, endPoint y: 107, distance: 126.2
click at [229, 107] on img at bounding box center [433, 156] width 621 height 866
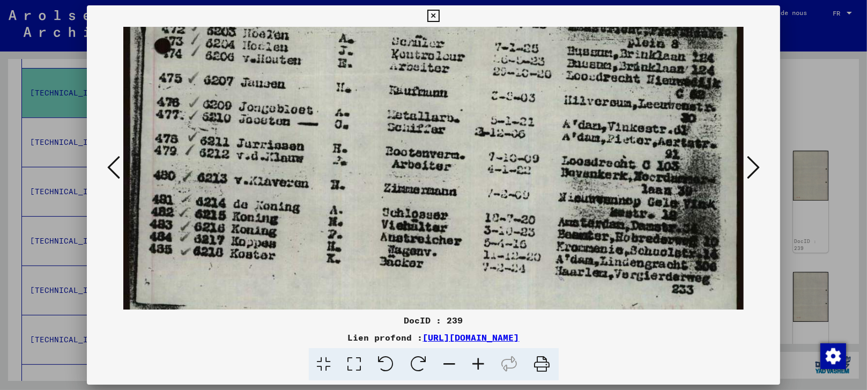
drag, startPoint x: 189, startPoint y: 252, endPoint x: 244, endPoint y: 32, distance: 227.2
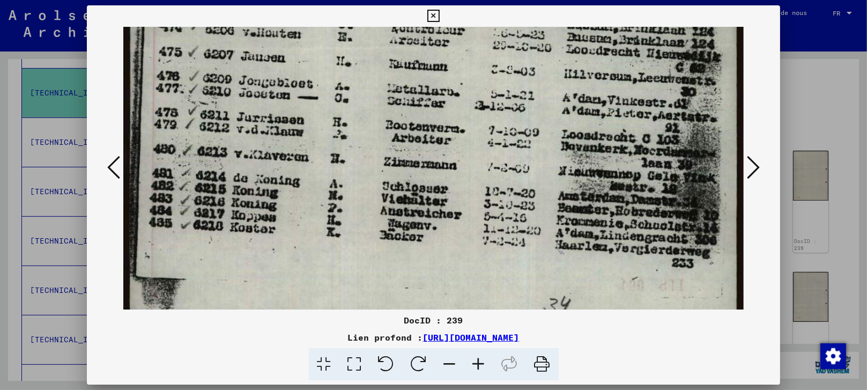
scroll to position [583, 0]
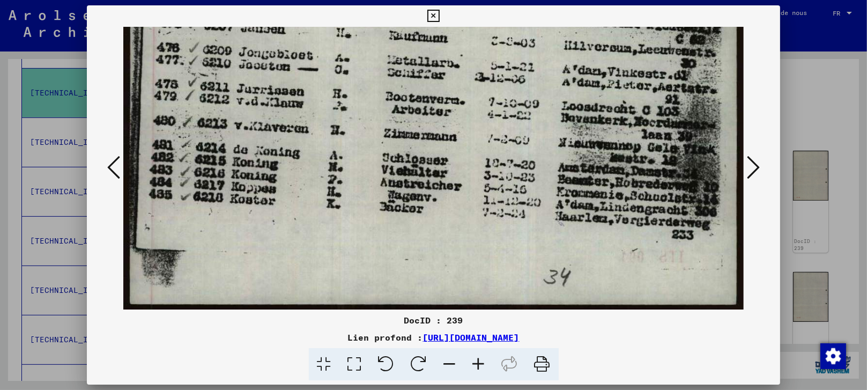
drag, startPoint x: 234, startPoint y: 239, endPoint x: 281, endPoint y: 102, distance: 145.1
click at [753, 162] on icon at bounding box center [752, 167] width 13 height 26
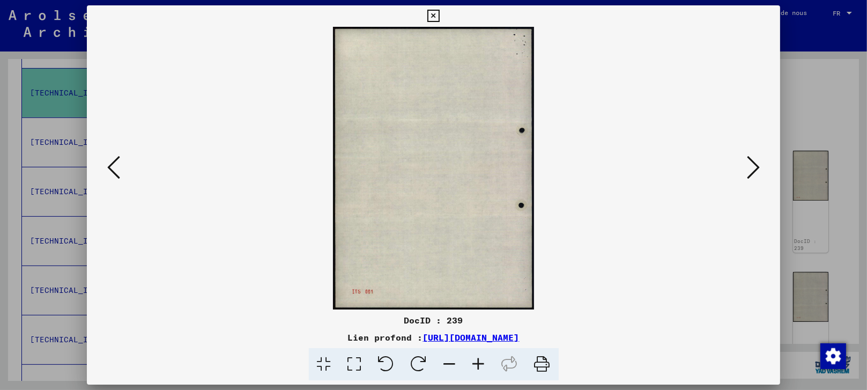
scroll to position [0, 0]
click at [753, 162] on icon at bounding box center [752, 167] width 13 height 26
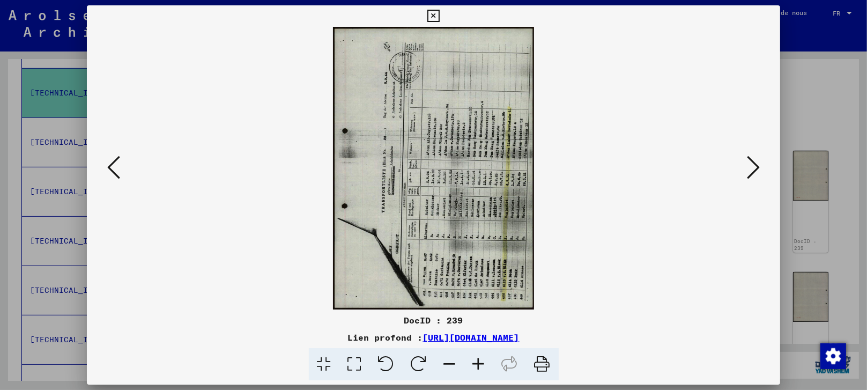
click at [424, 365] on icon at bounding box center [418, 364] width 33 height 33
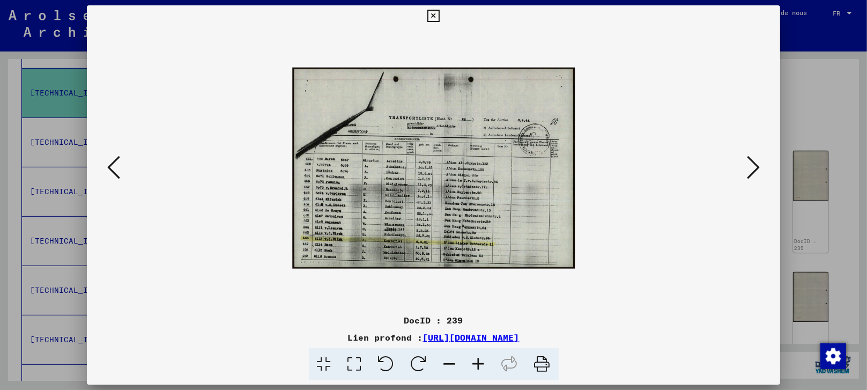
click at [356, 353] on icon at bounding box center [354, 364] width 31 height 33
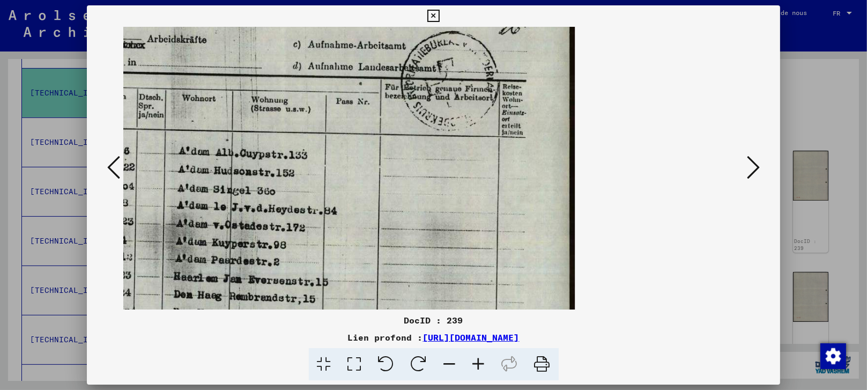
drag, startPoint x: 265, startPoint y: 218, endPoint x: 392, endPoint y: 239, distance: 129.2
click at [392, 239] on img at bounding box center [138, 167] width 871 height 621
drag, startPoint x: 300, startPoint y: 200, endPoint x: 221, endPoint y: 230, distance: 84.3
click at [221, 230] on img at bounding box center [138, 167] width 871 height 621
click at [383, 364] on icon at bounding box center [386, 364] width 33 height 33
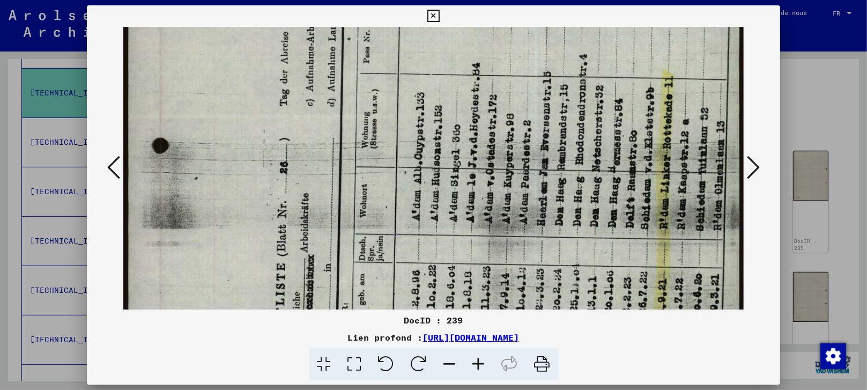
drag, startPoint x: 345, startPoint y: 242, endPoint x: 372, endPoint y: 38, distance: 205.5
click at [372, 38] on img at bounding box center [433, 260] width 621 height 871
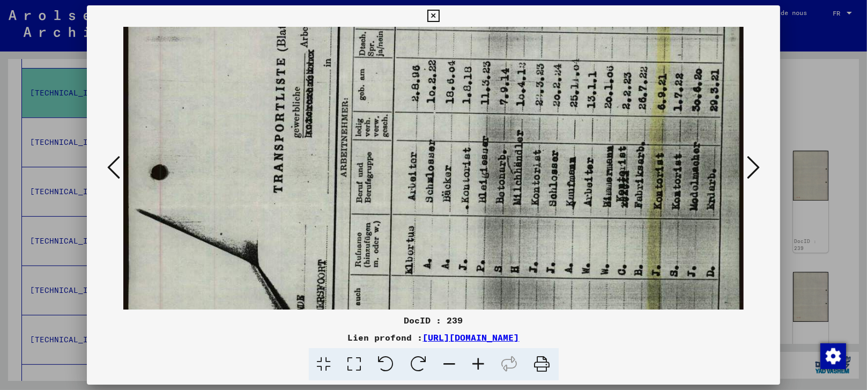
drag, startPoint x: 349, startPoint y: 225, endPoint x: 378, endPoint y: 25, distance: 202.0
click at [380, 21] on div "DocID : 239 Lien profond : [URL][DOMAIN_NAME]" at bounding box center [433, 192] width 693 height 375
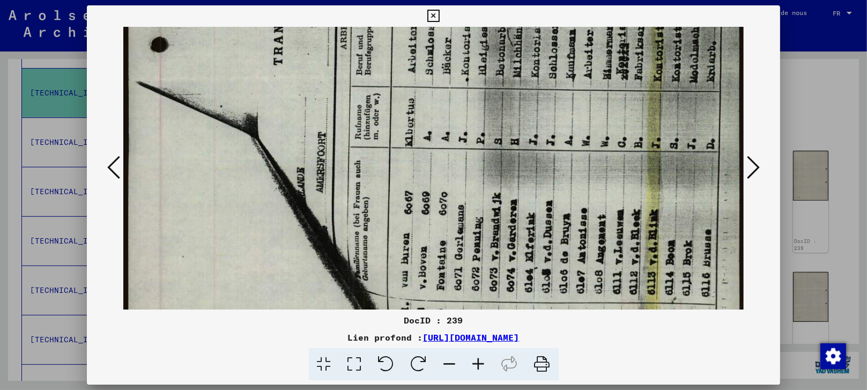
scroll to position [588, 0]
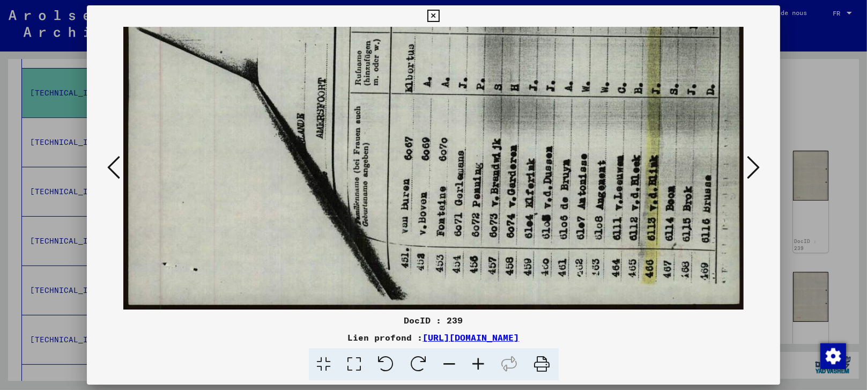
drag, startPoint x: 305, startPoint y: 279, endPoint x: 391, endPoint y: 14, distance: 278.4
click at [391, 14] on div "DocID : 239 Lien profond : [URL][DOMAIN_NAME]" at bounding box center [433, 192] width 693 height 375
click at [757, 170] on icon at bounding box center [752, 167] width 13 height 26
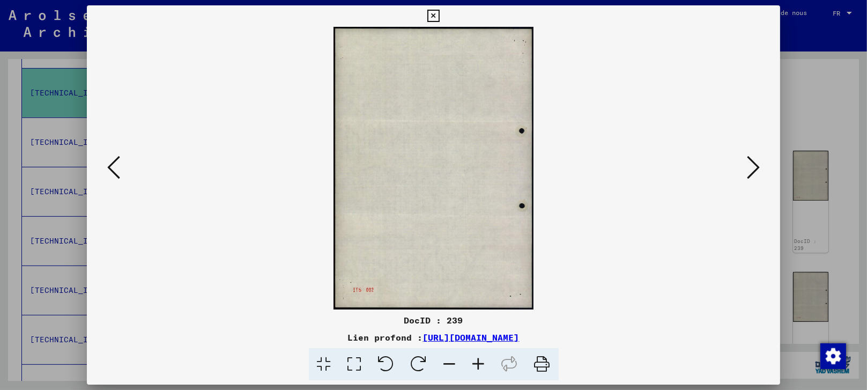
scroll to position [0, 0]
click at [757, 170] on icon at bounding box center [752, 167] width 13 height 26
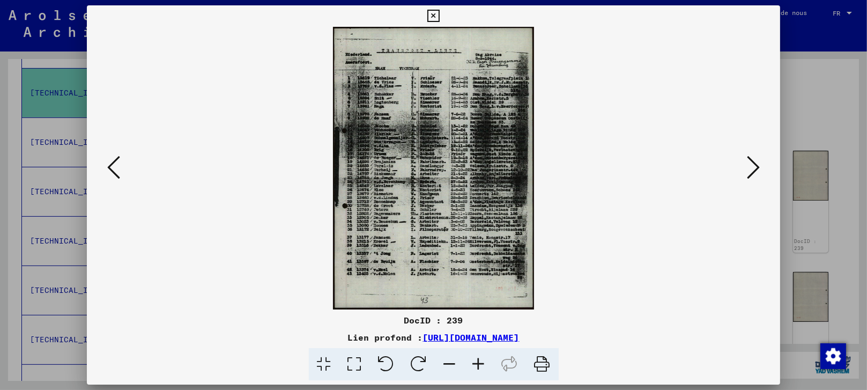
click at [354, 362] on icon at bounding box center [354, 364] width 31 height 33
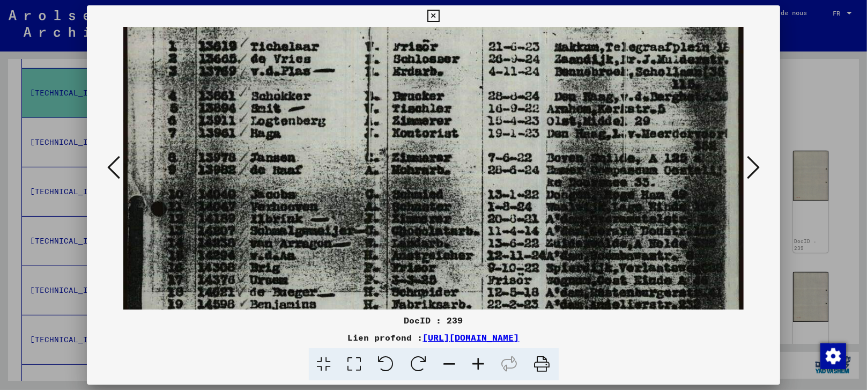
drag, startPoint x: 299, startPoint y: 255, endPoint x: 299, endPoint y: 138, distance: 116.3
click at [299, 138] on img at bounding box center [433, 324] width 621 height 871
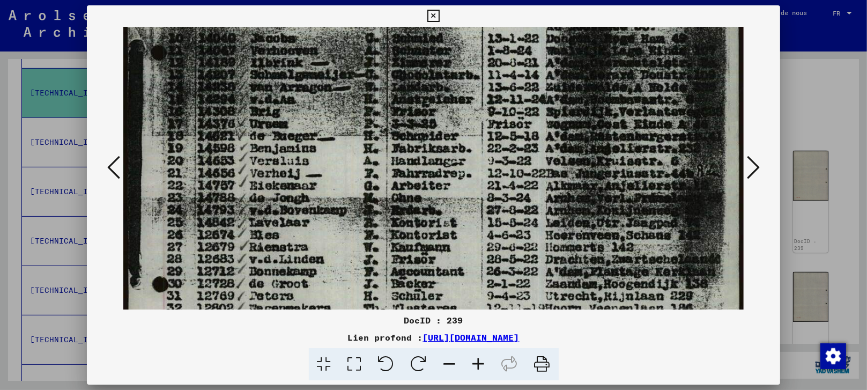
scroll to position [301, 0]
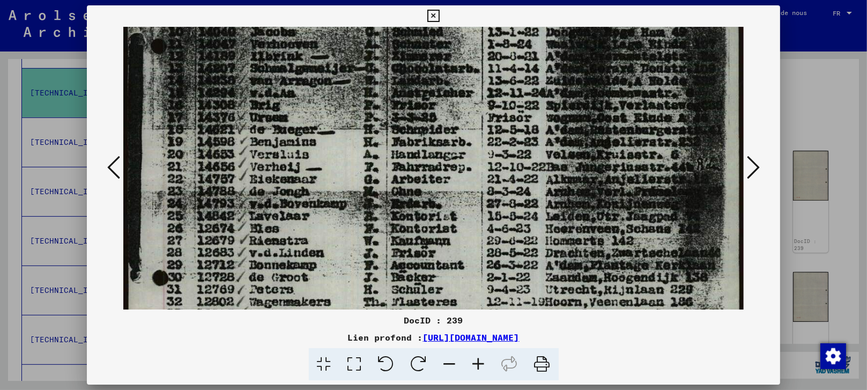
drag, startPoint x: 244, startPoint y: 245, endPoint x: 262, endPoint y: 85, distance: 161.7
click at [262, 85] on img at bounding box center [433, 161] width 621 height 871
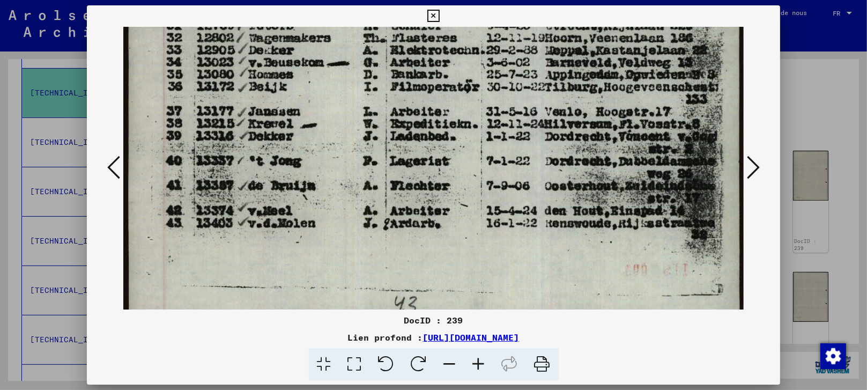
drag, startPoint x: 232, startPoint y: 242, endPoint x: 287, endPoint y: -20, distance: 267.9
click at [287, 0] on html "**********" at bounding box center [433, 195] width 867 height 390
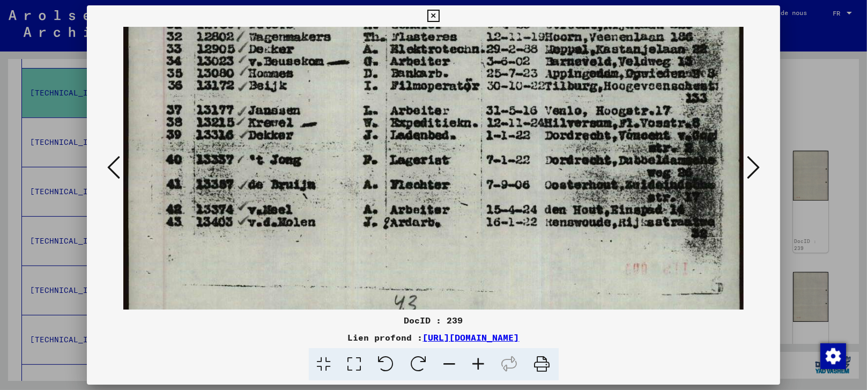
click at [752, 158] on icon at bounding box center [752, 167] width 13 height 26
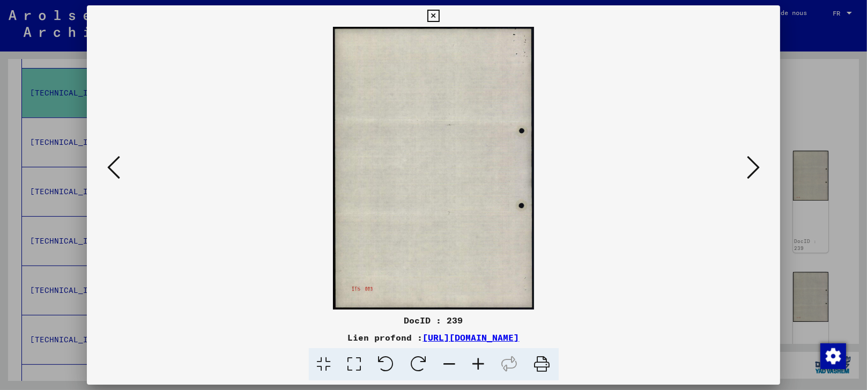
click at [752, 158] on icon at bounding box center [752, 167] width 13 height 26
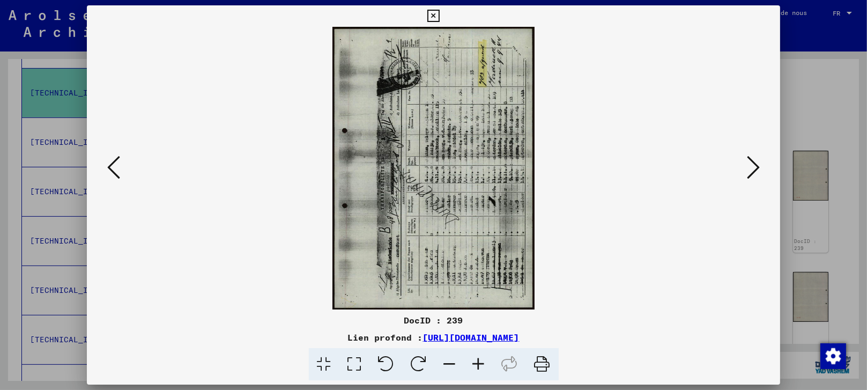
click at [355, 359] on icon at bounding box center [354, 364] width 31 height 33
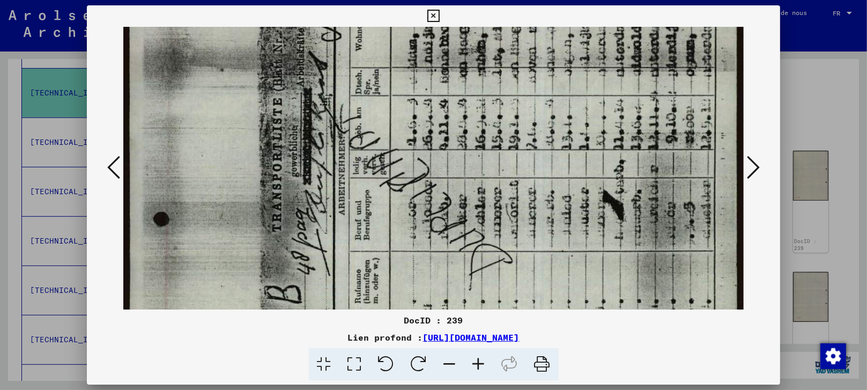
drag, startPoint x: 368, startPoint y: 278, endPoint x: 370, endPoint y: -72, distance: 350.5
click at [370, 0] on html "**********" at bounding box center [433, 195] width 867 height 390
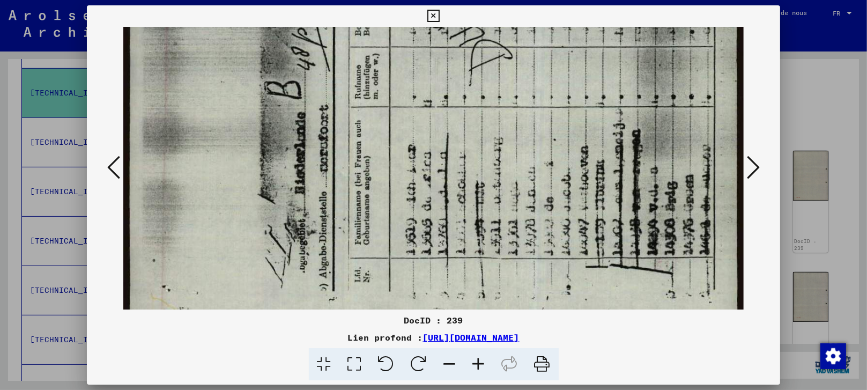
scroll to position [583, 0]
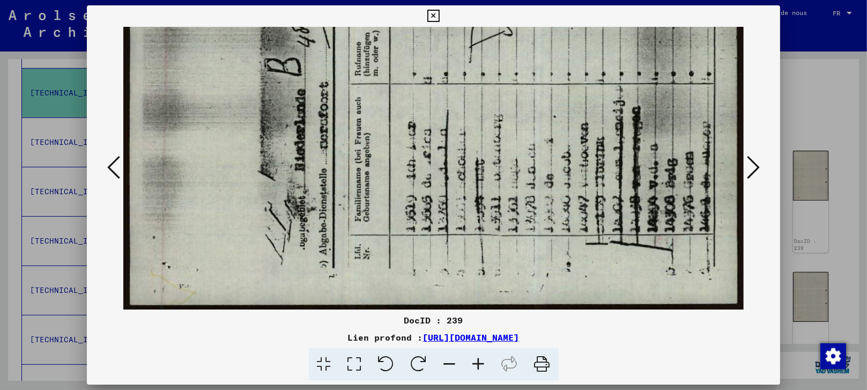
drag, startPoint x: 277, startPoint y: 255, endPoint x: 332, endPoint y: -50, distance: 309.3
click at [332, 0] on html "**********" at bounding box center [433, 195] width 867 height 390
drag, startPoint x: 831, startPoint y: 118, endPoint x: 784, endPoint y: 110, distance: 47.8
click at [831, 118] on div at bounding box center [433, 195] width 867 height 390
